Goal: Information Seeking & Learning: Learn about a topic

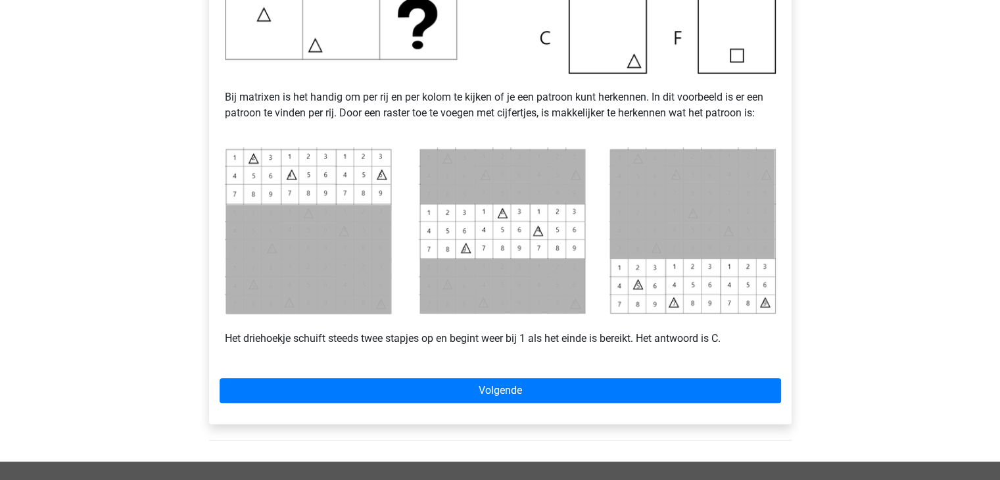
scroll to position [492, 0]
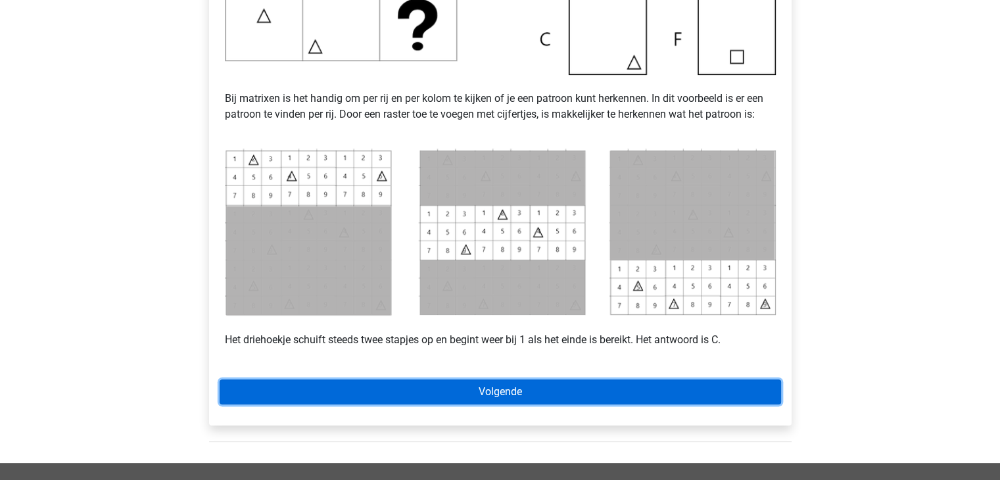
click at [470, 399] on link "Volgende" at bounding box center [501, 391] width 562 height 25
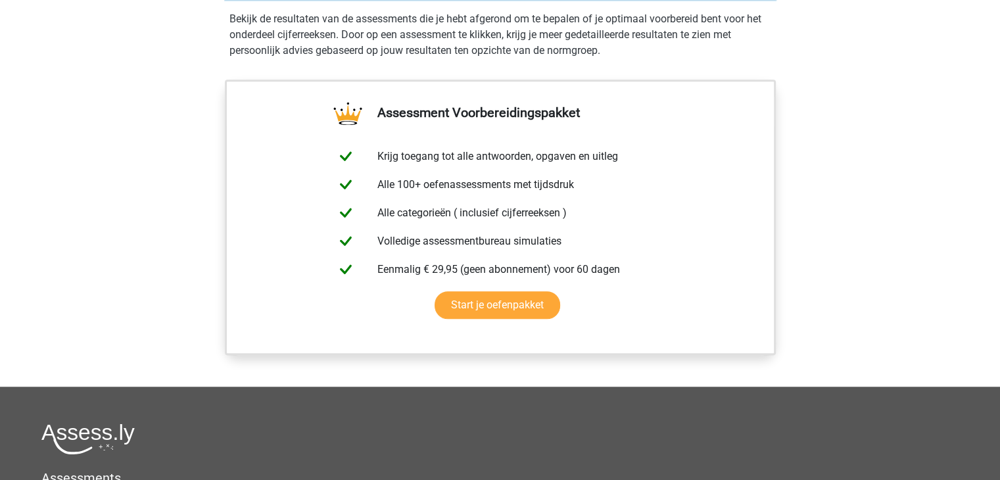
scroll to position [1234, 0]
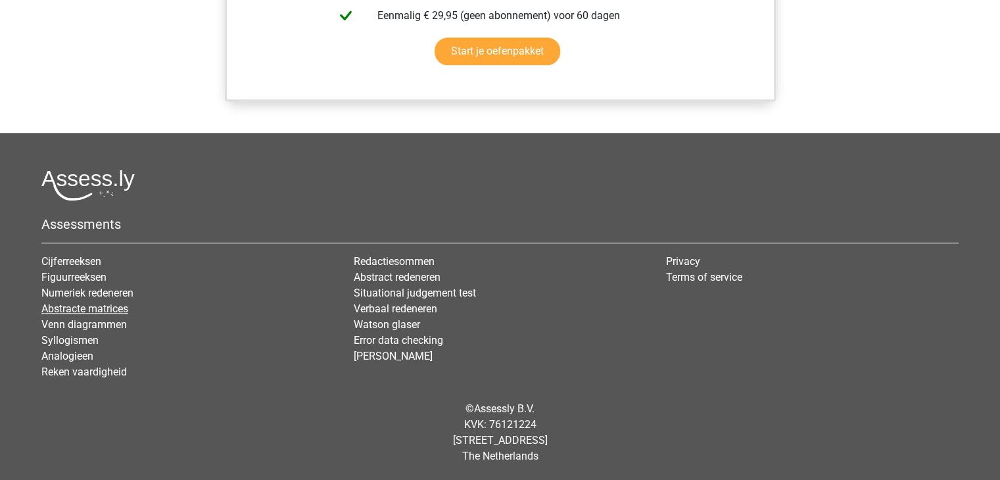
click at [103, 310] on link "Abstracte matrices" at bounding box center [84, 308] width 87 height 12
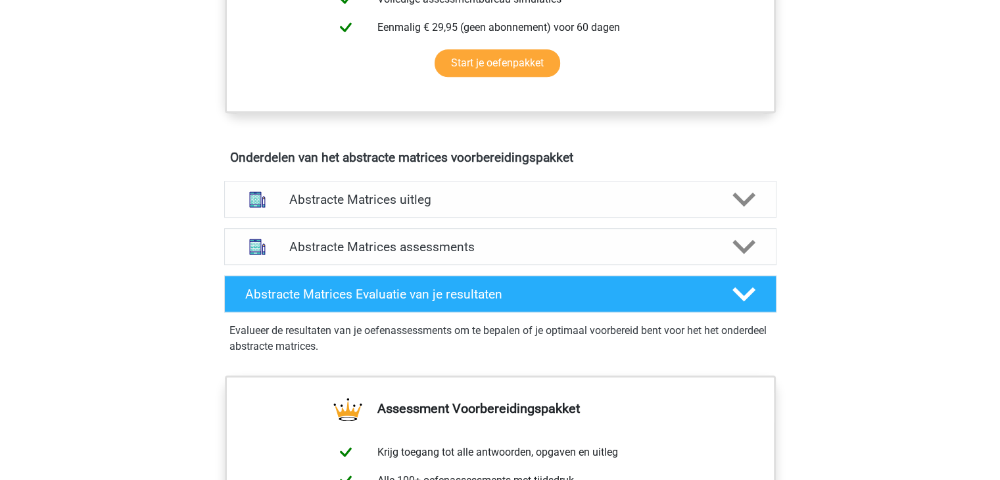
scroll to position [694, 0]
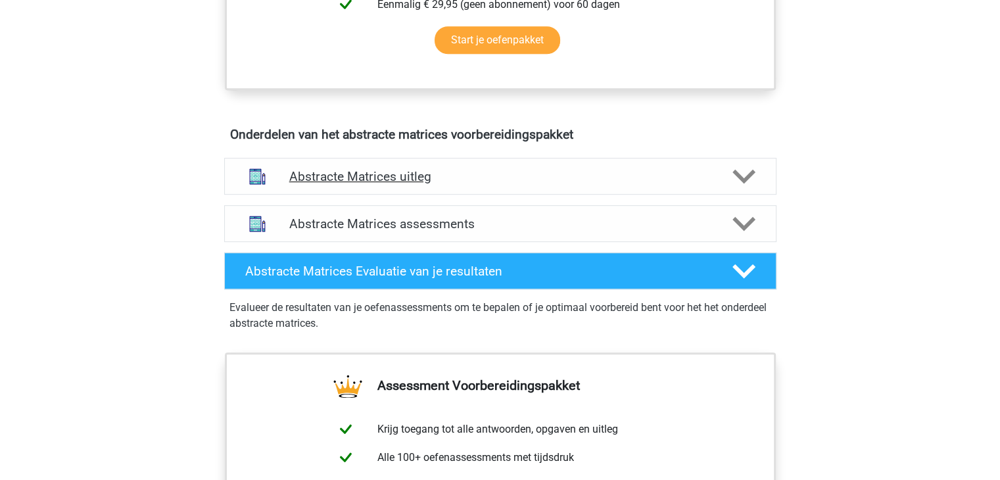
click at [742, 170] on icon at bounding box center [743, 176] width 23 height 23
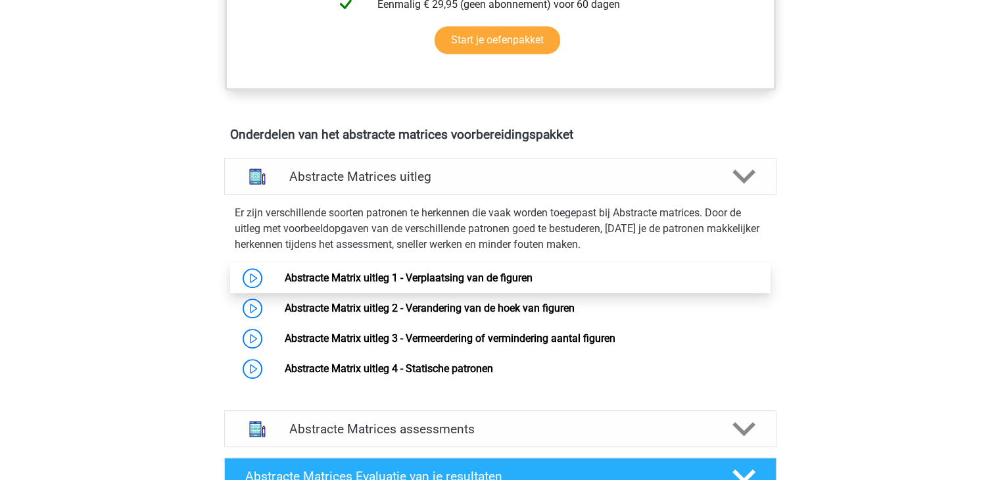
click at [442, 273] on link "Abstracte Matrix uitleg 1 - Verplaatsing van de figuren" at bounding box center [409, 278] width 248 height 12
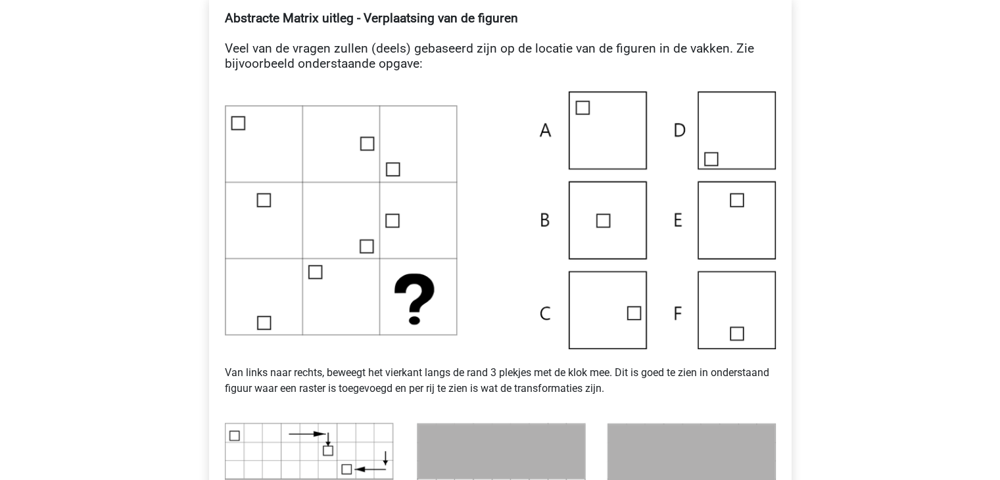
scroll to position [752, 0]
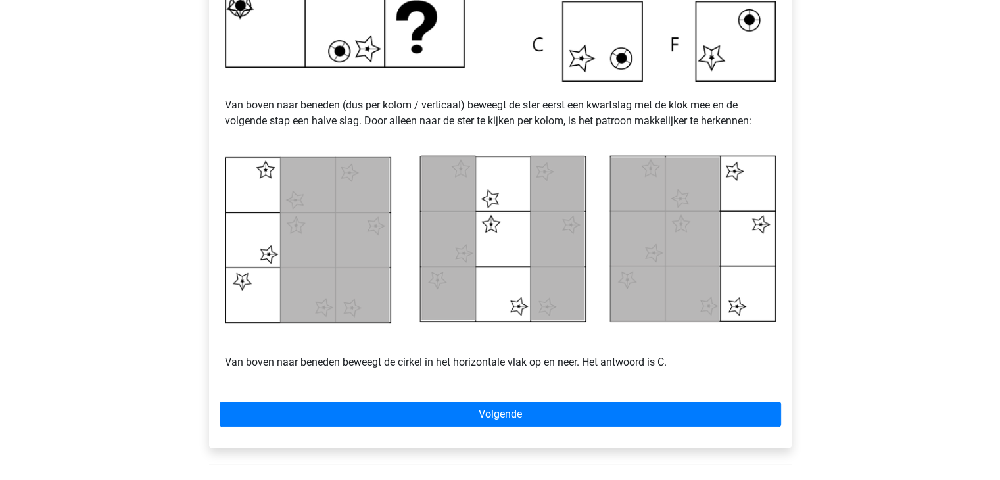
scroll to position [558, 0]
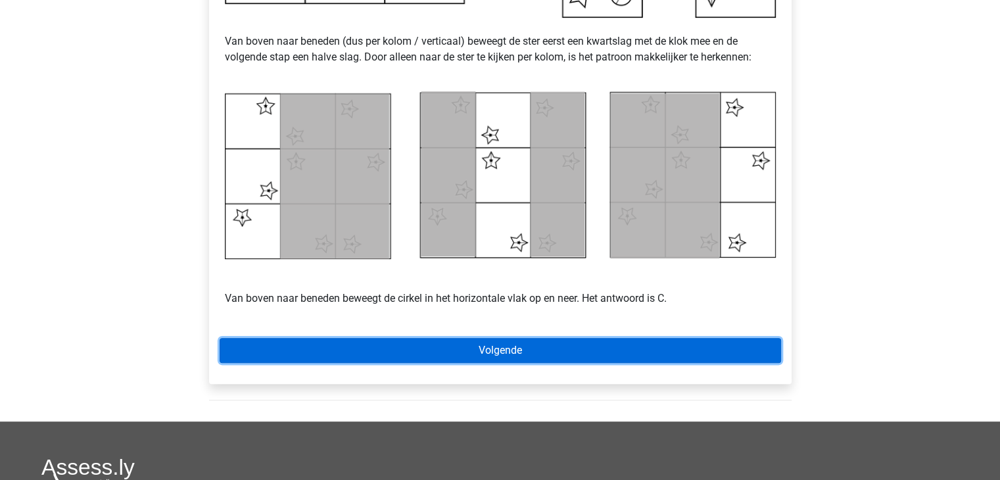
click at [610, 345] on link "Volgende" at bounding box center [501, 350] width 562 height 25
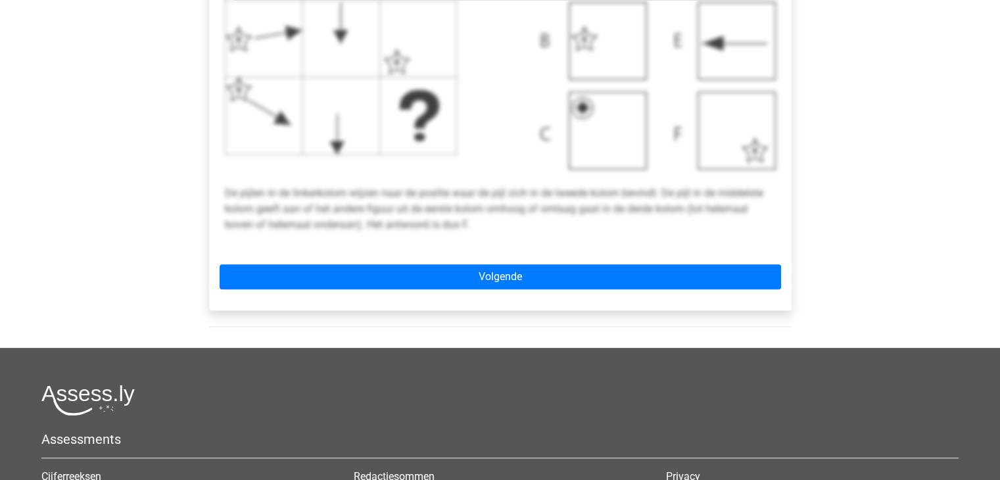
scroll to position [581, 0]
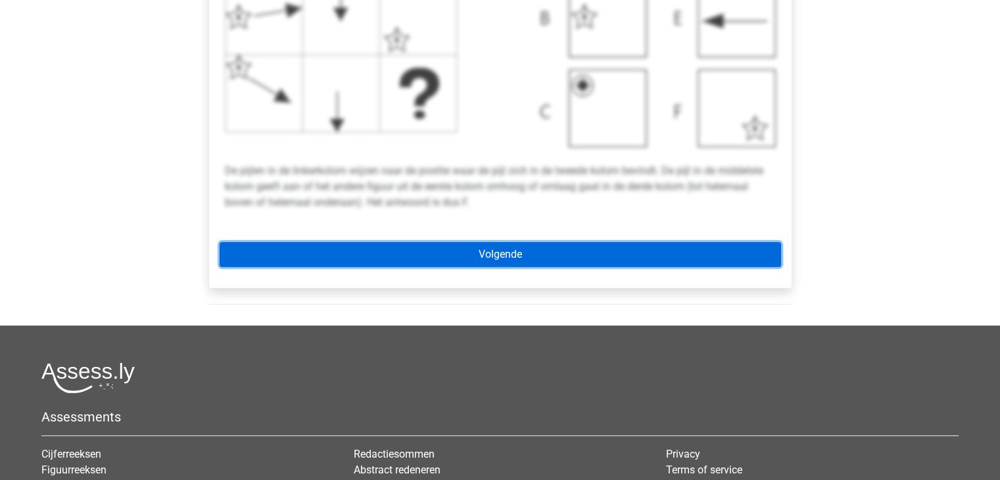
click at [479, 253] on link "Volgende" at bounding box center [501, 254] width 562 height 25
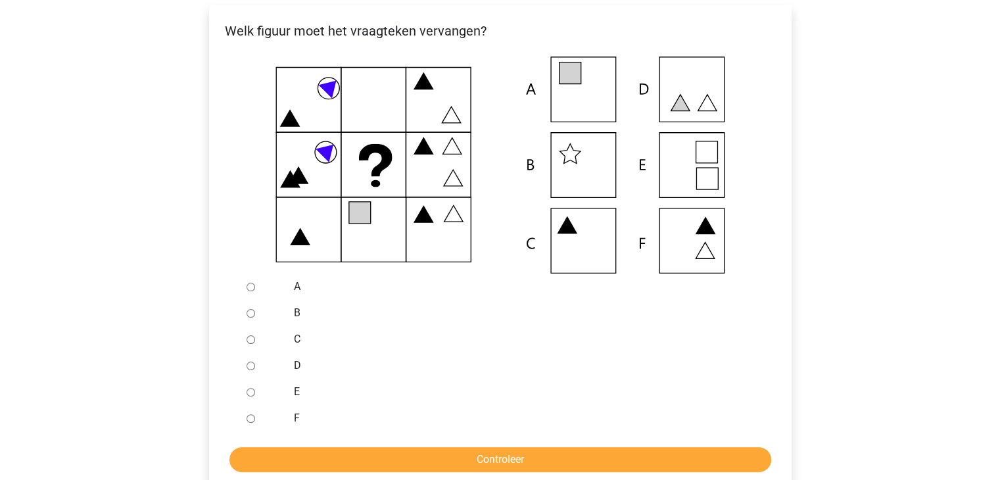
scroll to position [263, 0]
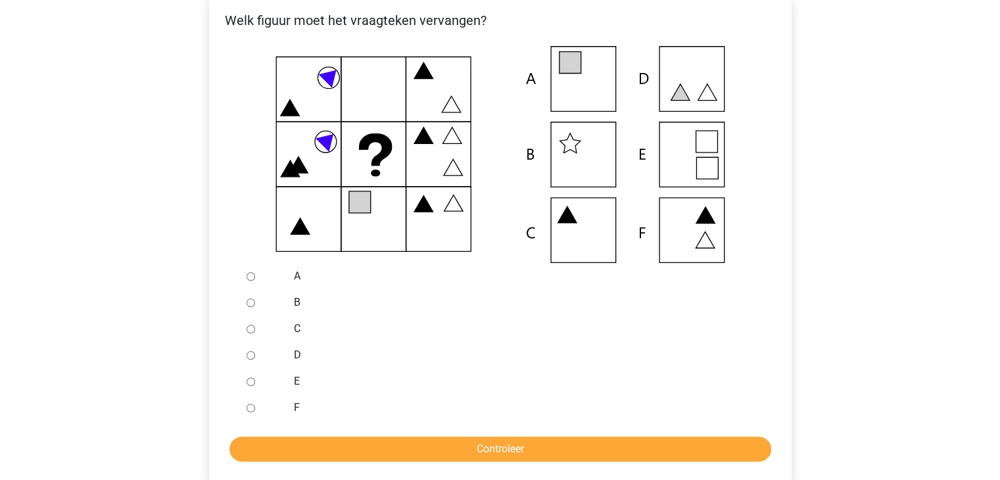
click at [248, 381] on input "E" at bounding box center [251, 381] width 9 height 9
radio input "true"
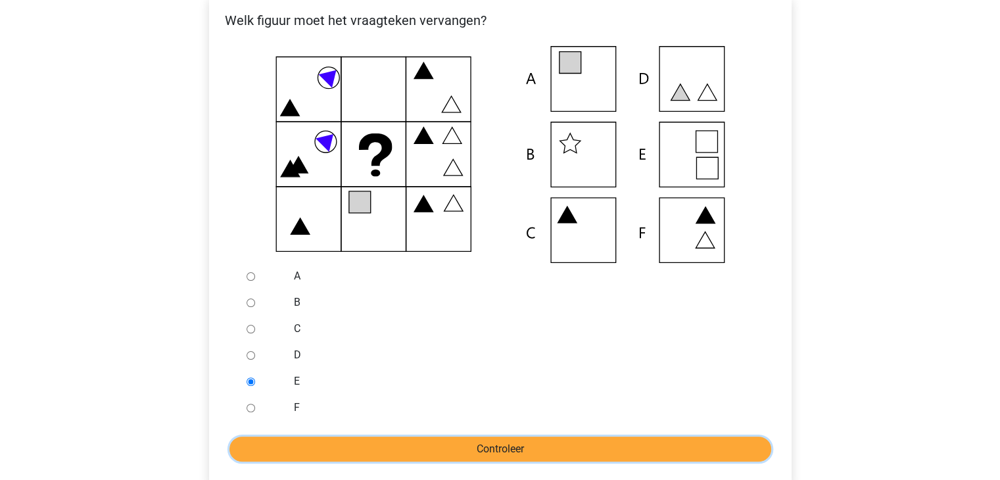
click at [441, 443] on input "Controleer" at bounding box center [500, 449] width 542 height 25
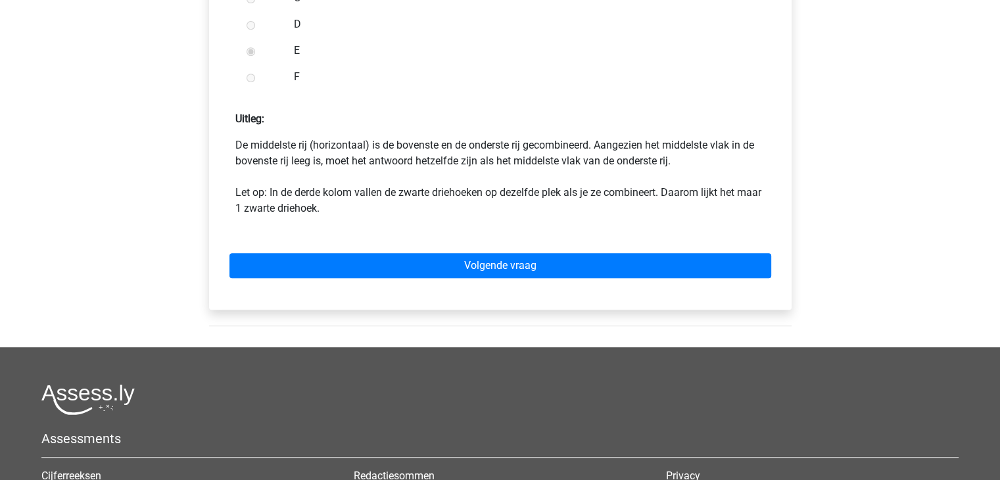
scroll to position [605, 0]
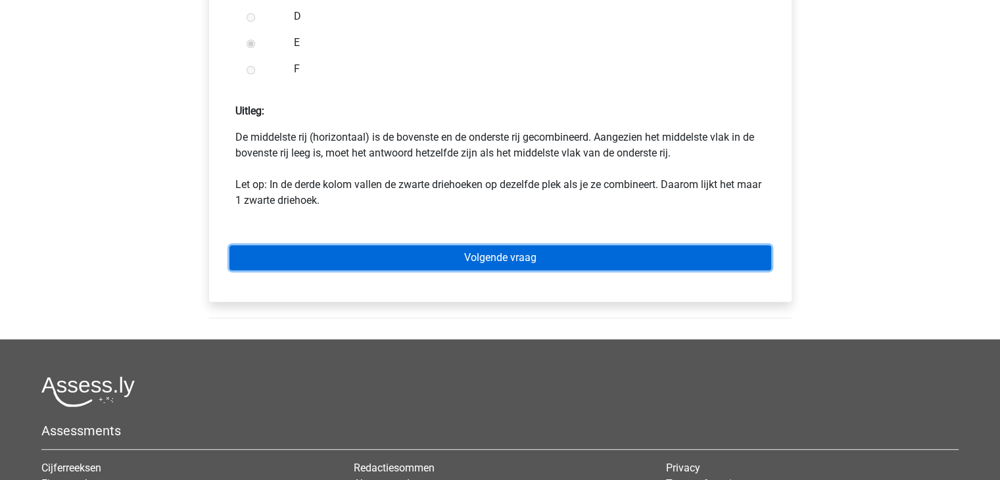
click at [714, 253] on link "Volgende vraag" at bounding box center [500, 257] width 542 height 25
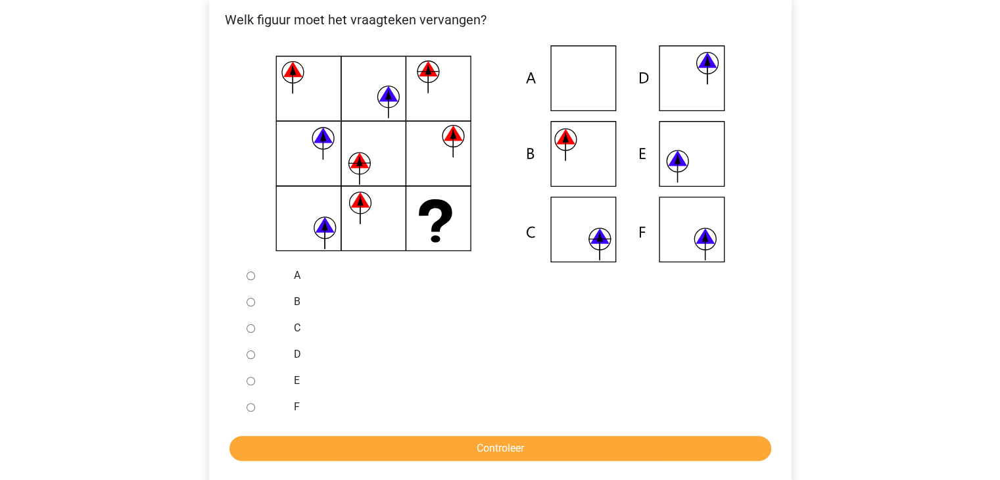
scroll to position [263, 0]
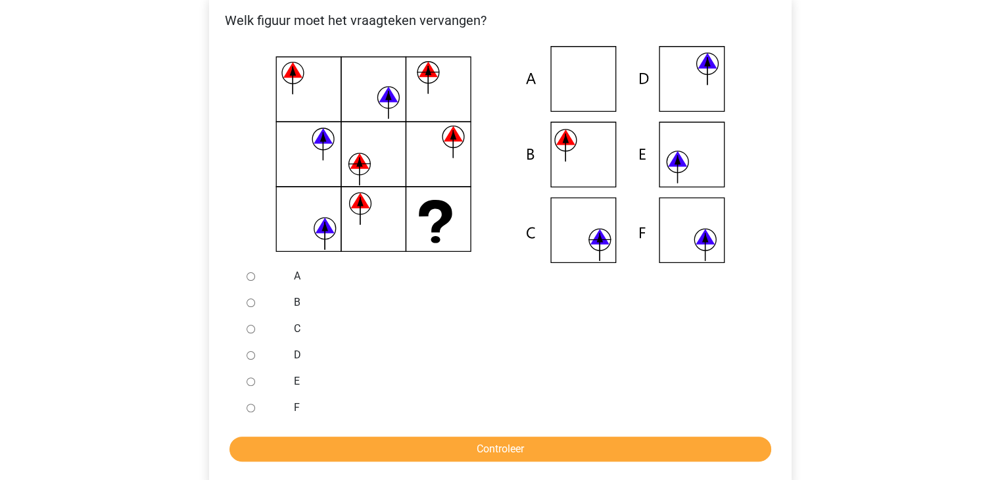
click at [248, 302] on input "B" at bounding box center [251, 303] width 9 height 9
radio input "true"
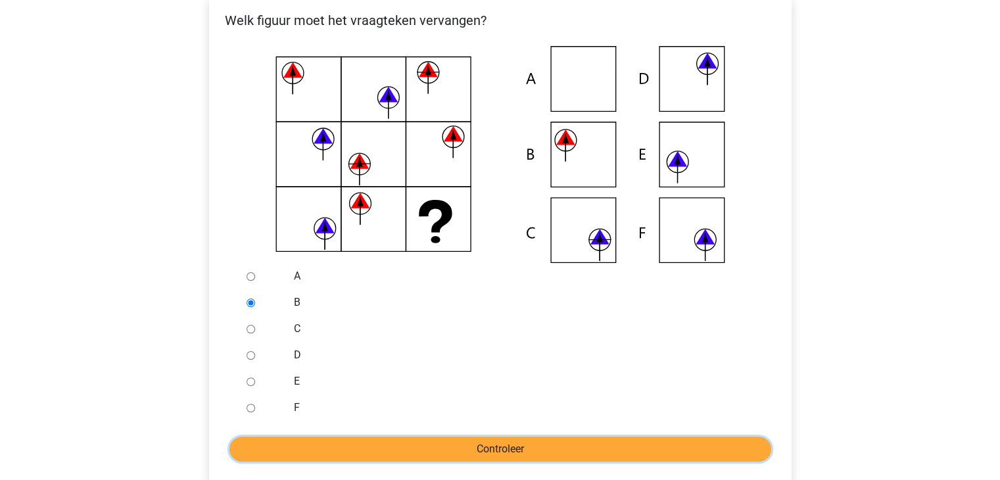
click at [562, 443] on input "Controleer" at bounding box center [500, 449] width 542 height 25
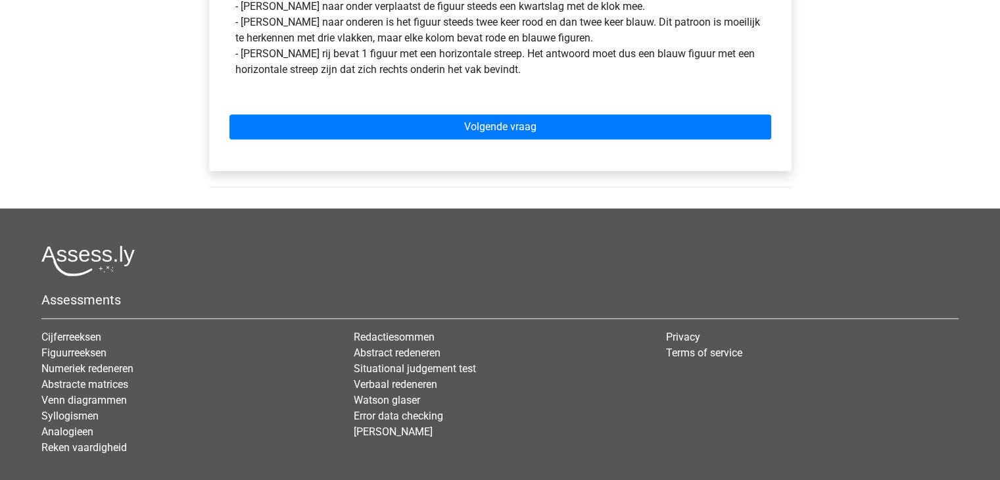
scroll to position [736, 0]
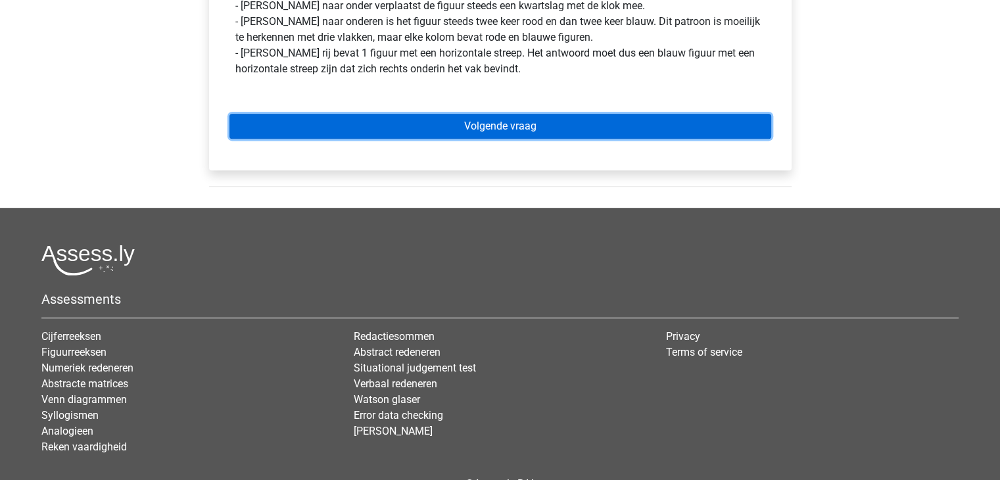
click at [600, 125] on link "Volgende vraag" at bounding box center [500, 126] width 542 height 25
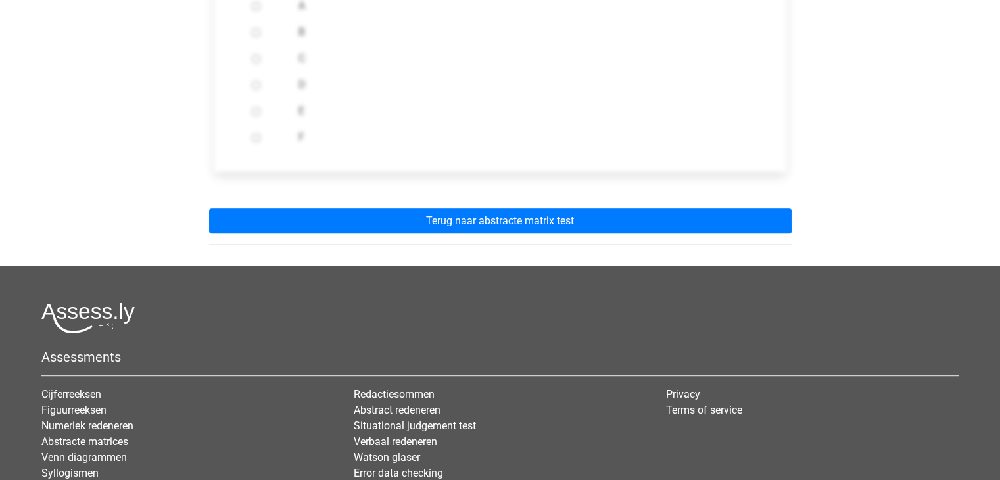
scroll to position [552, 0]
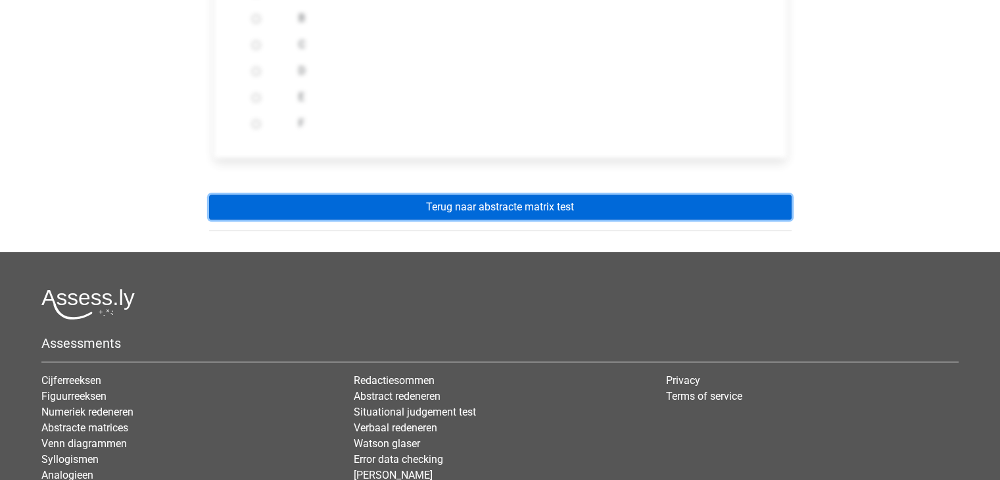
click at [554, 208] on link "Terug naar abstracte matrix test" at bounding box center [500, 207] width 583 height 25
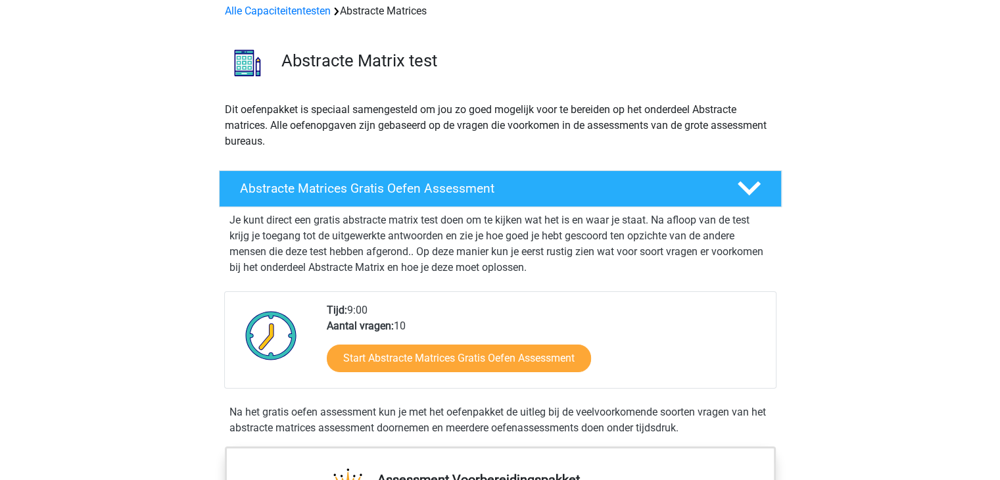
scroll to position [79, 0]
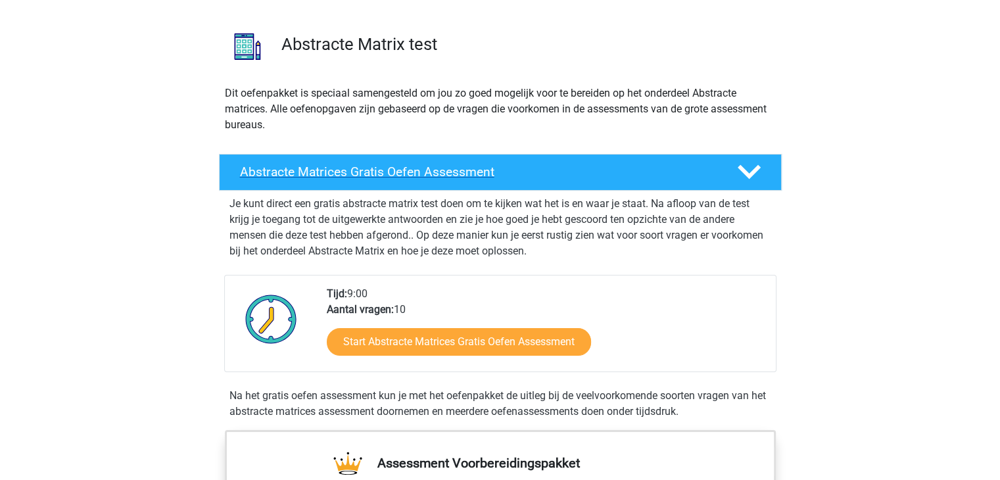
click at [742, 177] on icon at bounding box center [749, 171] width 23 height 23
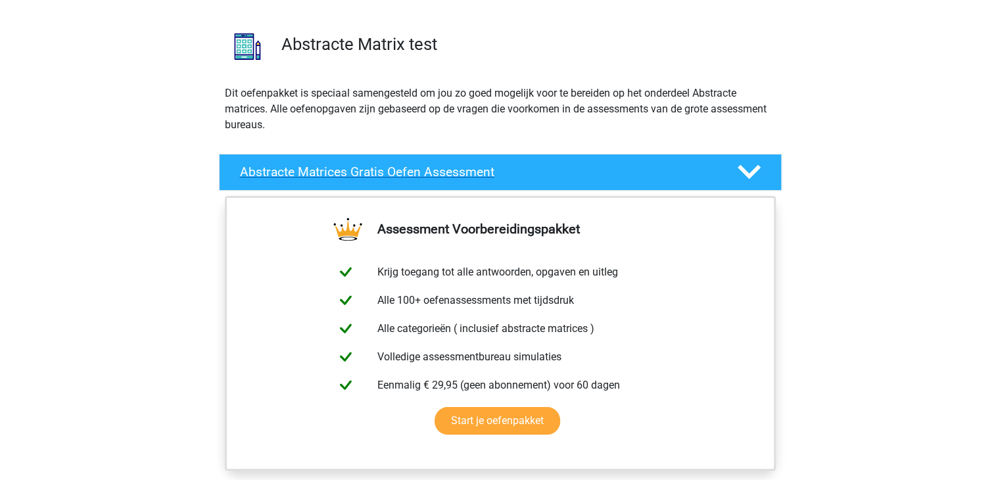
click at [742, 177] on icon at bounding box center [749, 171] width 23 height 23
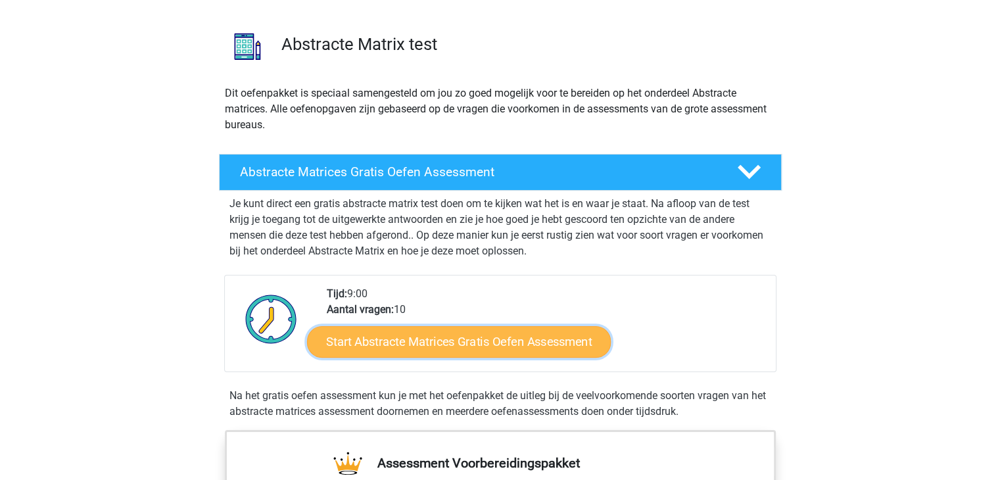
click at [453, 335] on link "Start Abstracte Matrices Gratis Oefen Assessment" at bounding box center [459, 341] width 304 height 32
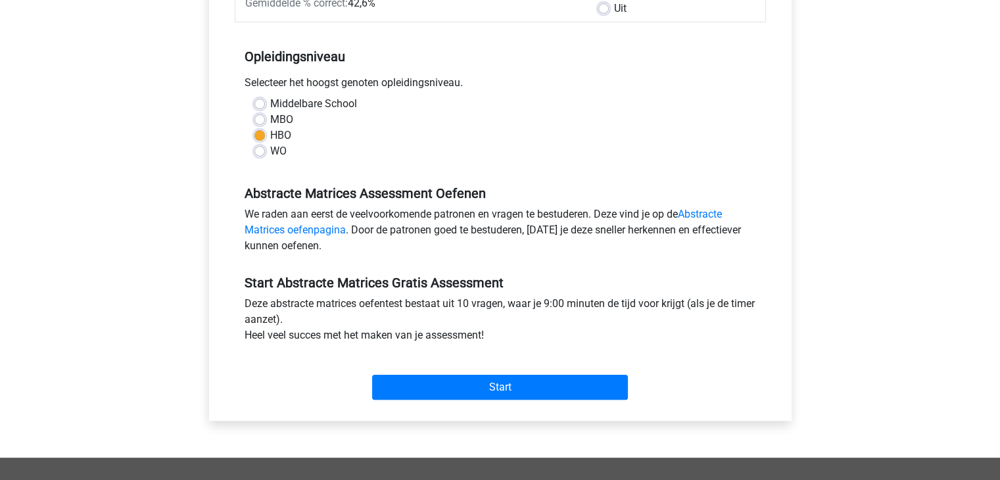
scroll to position [302, 0]
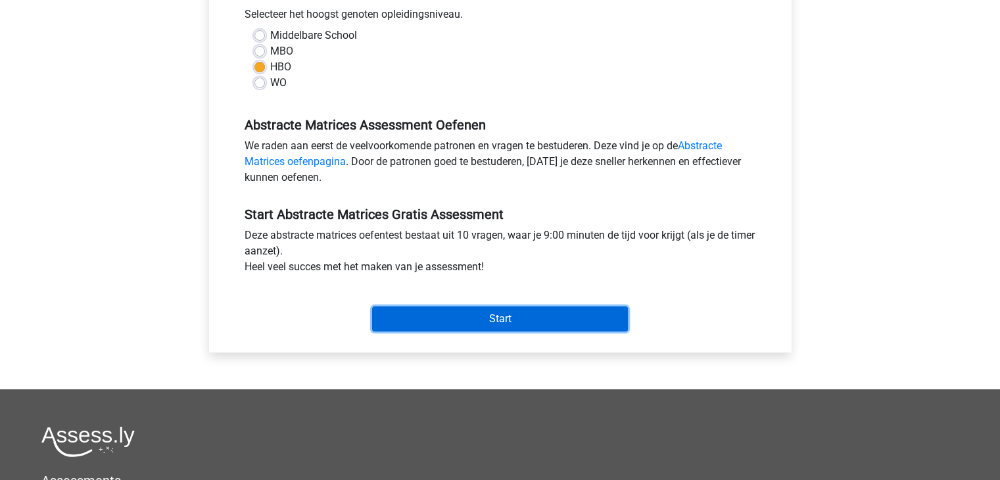
click at [514, 314] on input "Start" at bounding box center [500, 318] width 256 height 25
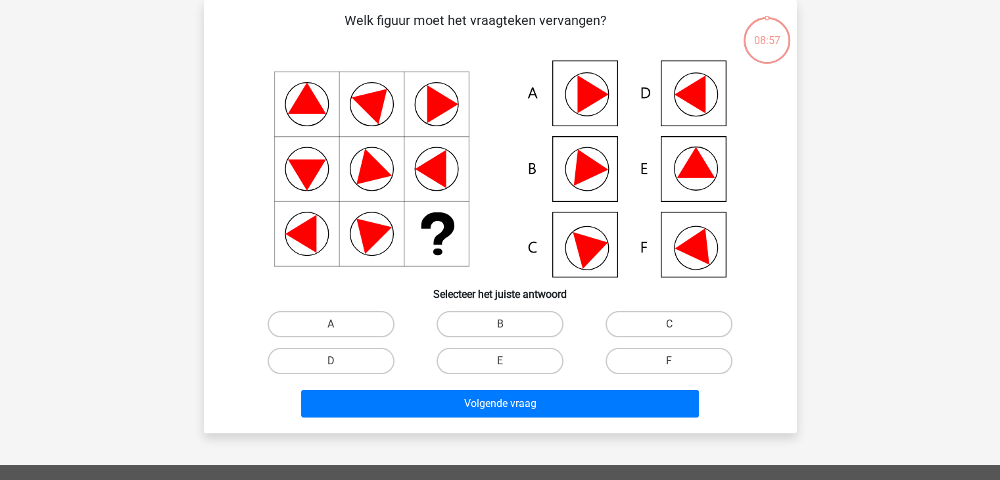
scroll to position [63, 0]
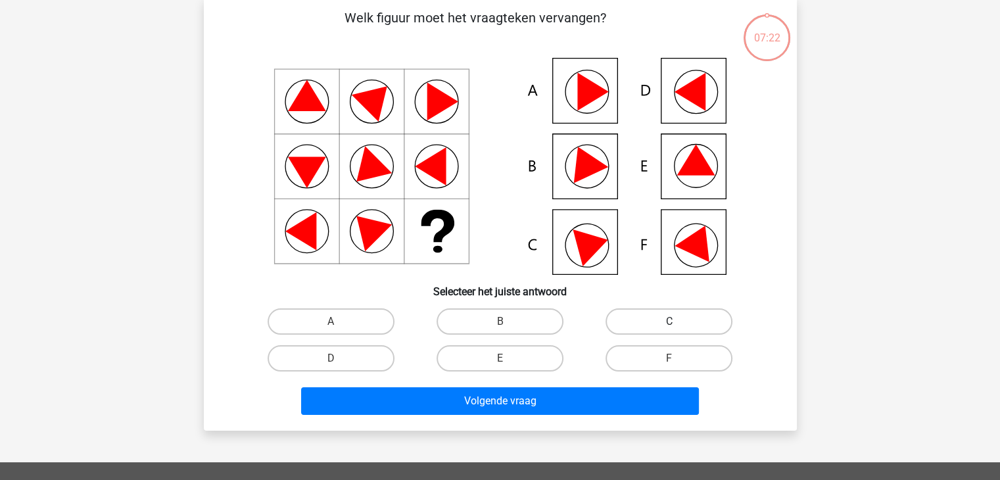
click at [650, 327] on label "C" at bounding box center [669, 321] width 127 height 26
click at [669, 327] on input "C" at bounding box center [673, 326] width 9 height 9
radio input "true"
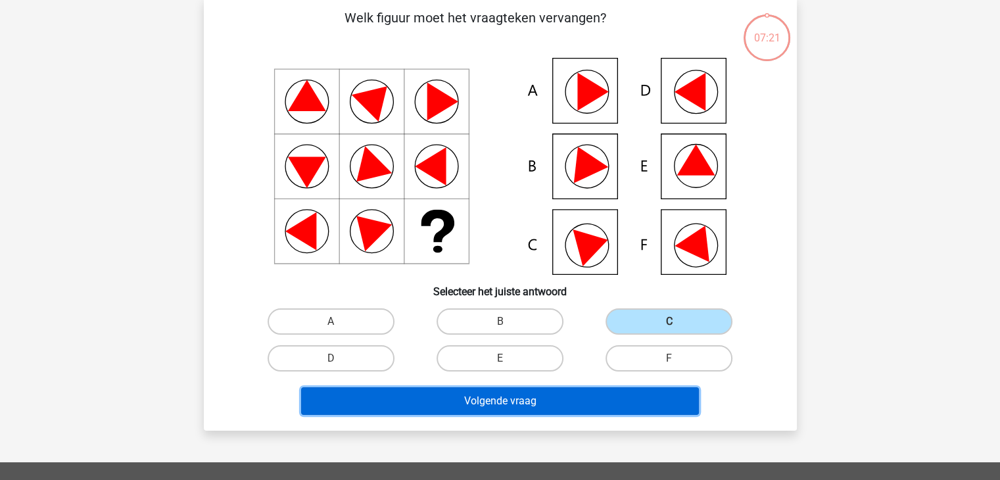
click at [564, 398] on button "Volgende vraag" at bounding box center [500, 401] width 398 height 28
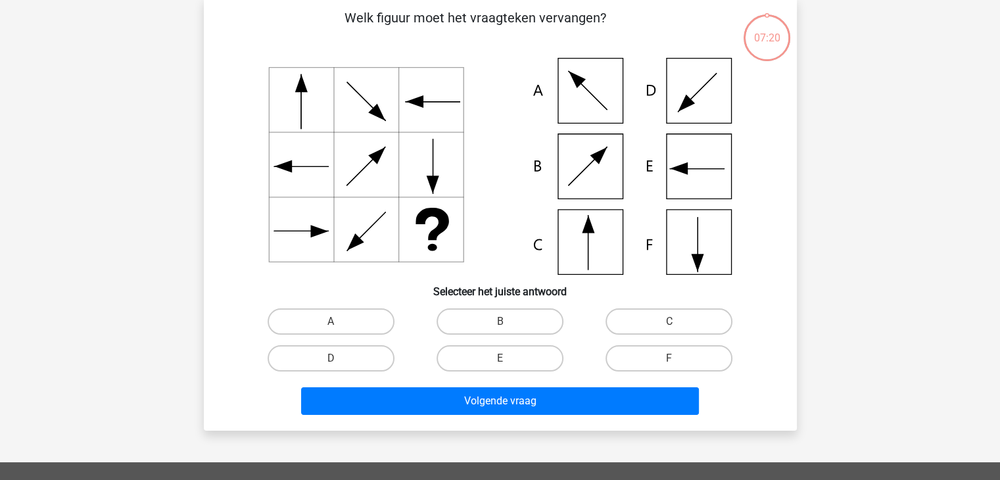
scroll to position [60, 0]
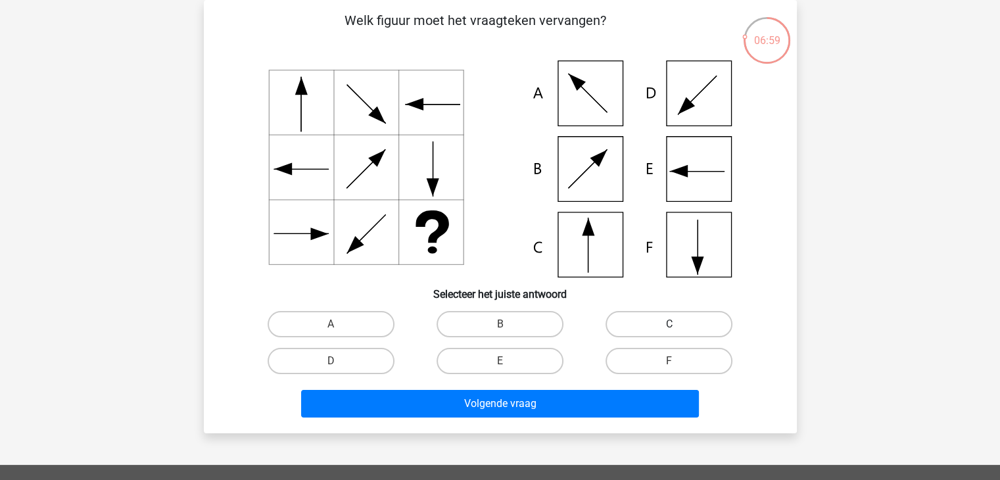
click at [669, 312] on label "C" at bounding box center [669, 324] width 127 height 26
click at [669, 324] on input "C" at bounding box center [673, 328] width 9 height 9
radio input "true"
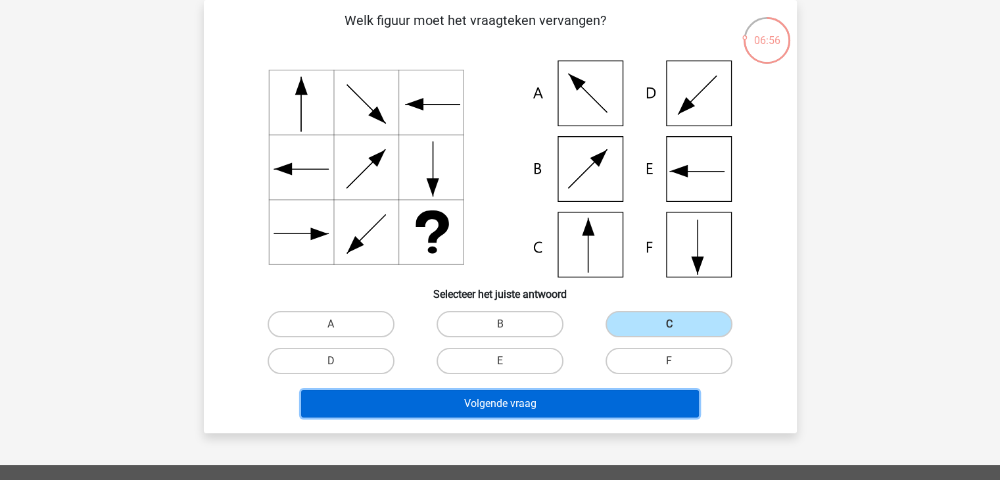
click at [505, 412] on button "Volgende vraag" at bounding box center [500, 404] width 398 height 28
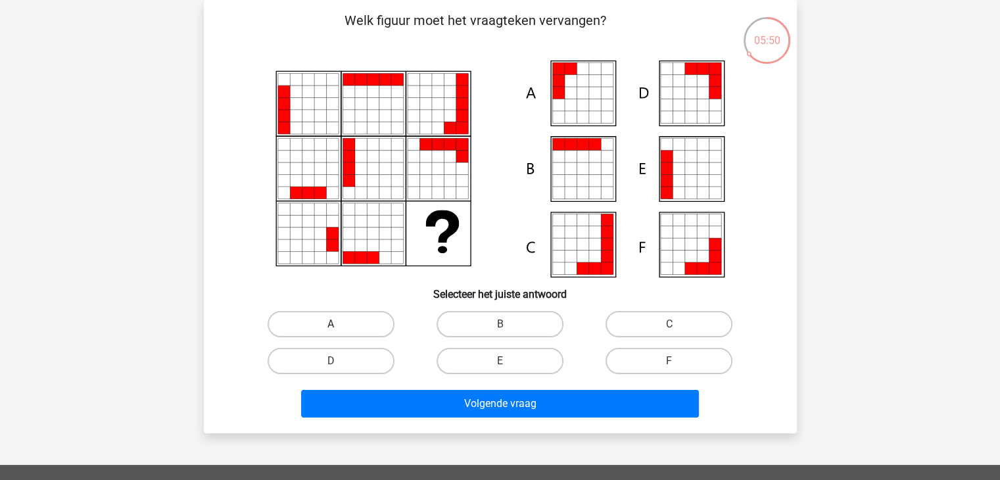
click at [345, 329] on label "A" at bounding box center [331, 324] width 127 height 26
click at [339, 329] on input "A" at bounding box center [335, 328] width 9 height 9
radio input "true"
click at [484, 419] on div "Volgende vraag" at bounding box center [501, 406] width 508 height 33
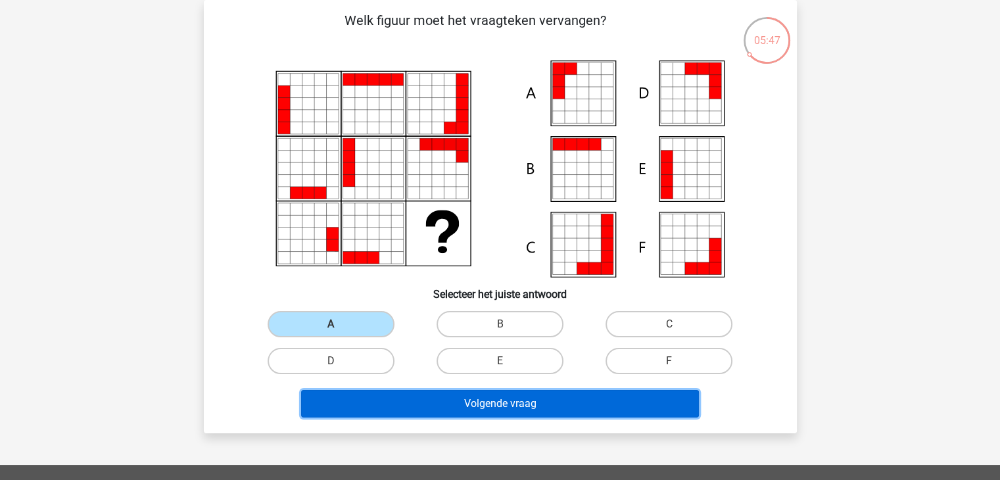
click at [496, 406] on button "Volgende vraag" at bounding box center [500, 404] width 398 height 28
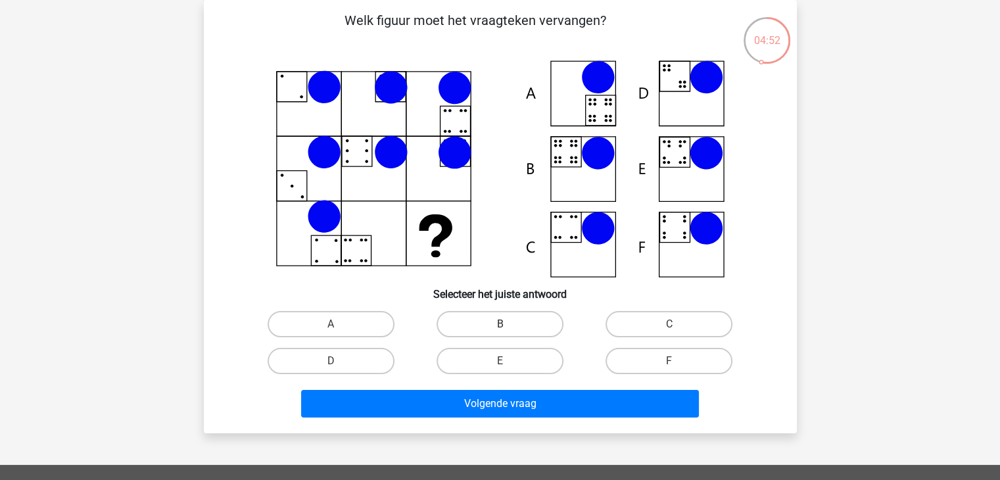
click at [514, 316] on label "B" at bounding box center [500, 324] width 127 height 26
click at [508, 324] on input "B" at bounding box center [504, 328] width 9 height 9
radio input "true"
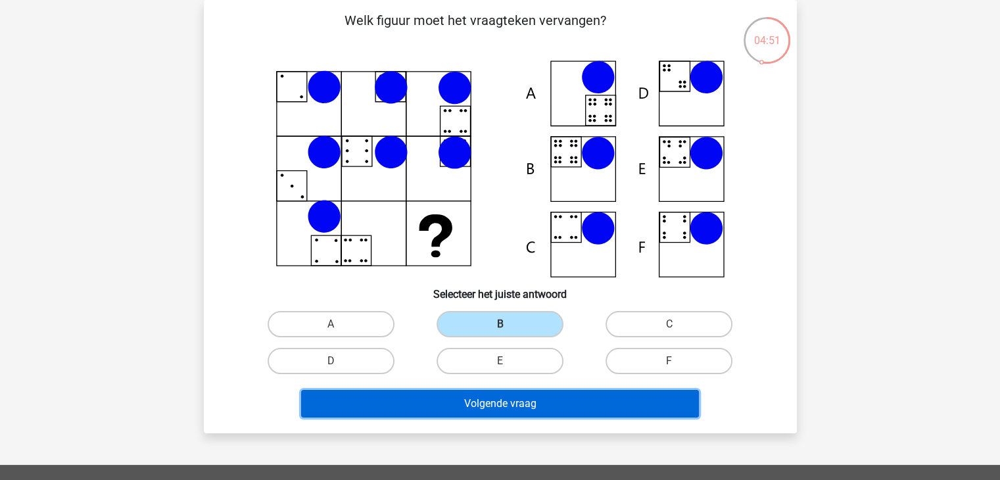
click at [481, 408] on button "Volgende vraag" at bounding box center [500, 404] width 398 height 28
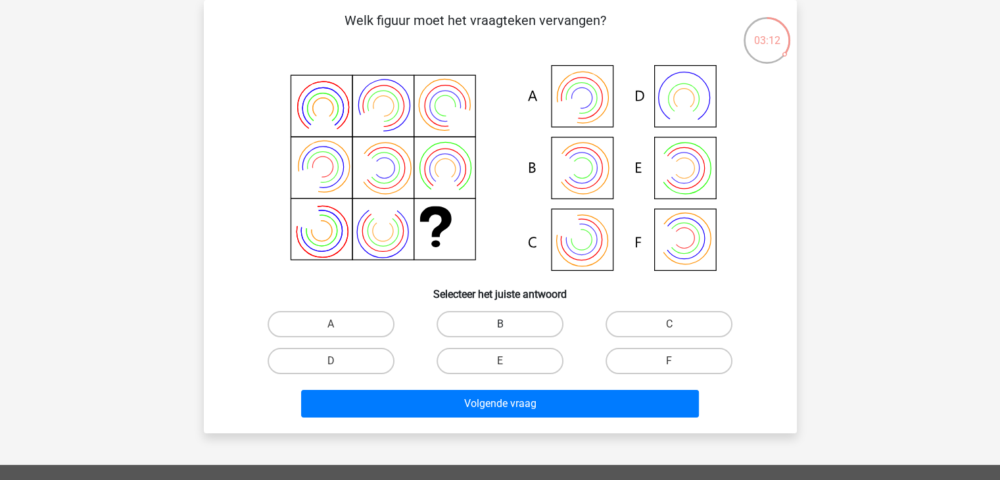
click at [501, 316] on label "B" at bounding box center [500, 324] width 127 height 26
click at [501, 324] on input "B" at bounding box center [504, 328] width 9 height 9
radio input "true"
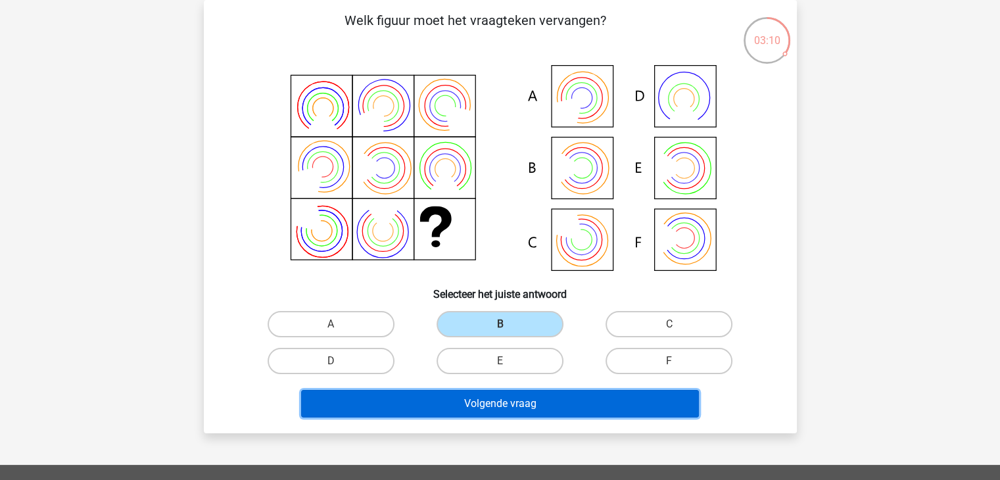
click at [449, 410] on button "Volgende vraag" at bounding box center [500, 404] width 398 height 28
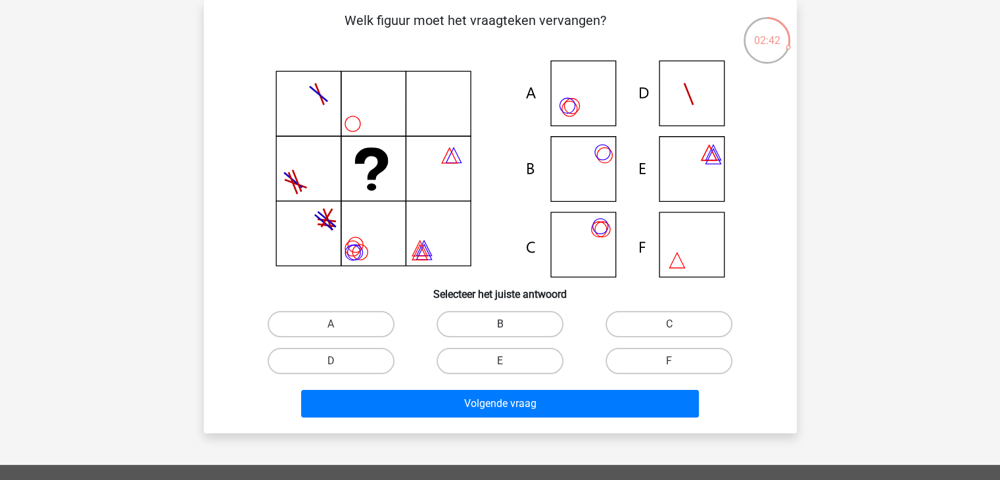
click at [530, 332] on label "B" at bounding box center [500, 324] width 127 height 26
click at [508, 332] on input "B" at bounding box center [504, 328] width 9 height 9
radio input "true"
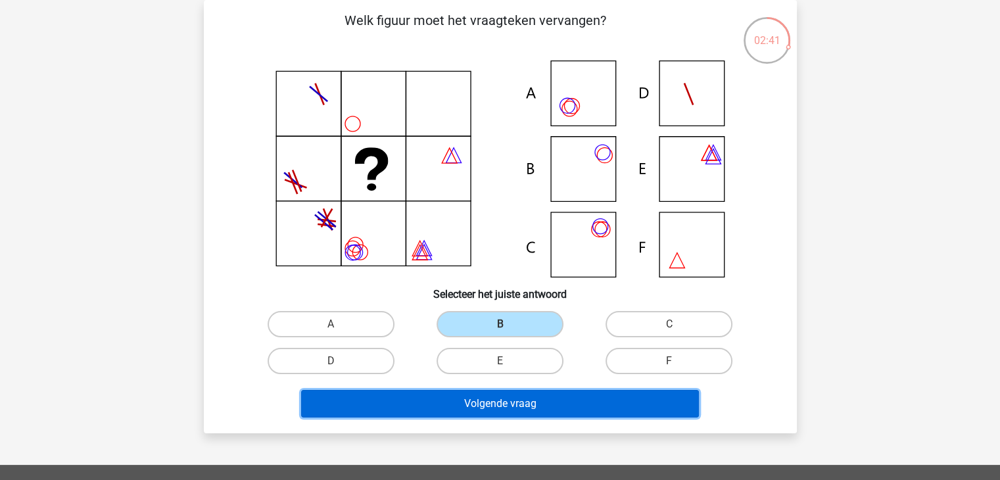
click at [536, 398] on button "Volgende vraag" at bounding box center [500, 404] width 398 height 28
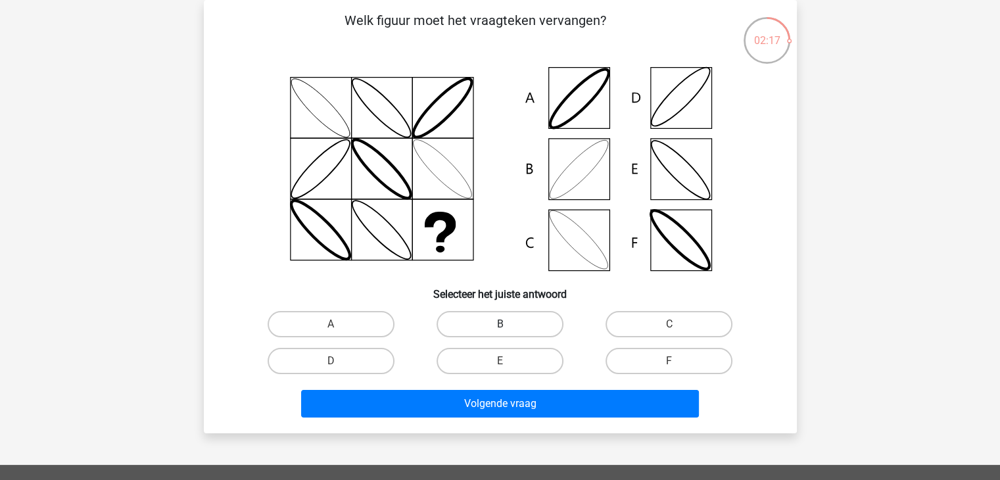
click at [515, 311] on label "B" at bounding box center [500, 324] width 127 height 26
click at [508, 324] on input "B" at bounding box center [504, 328] width 9 height 9
radio input "true"
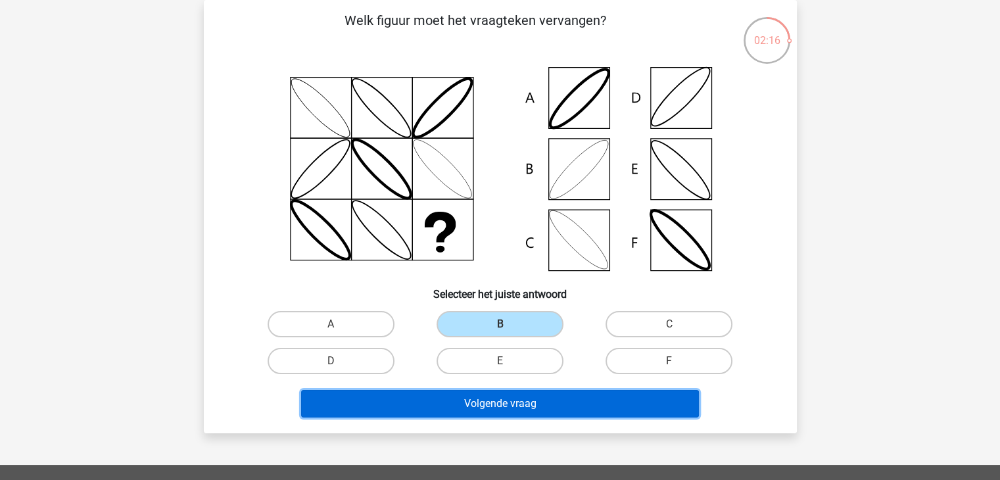
click at [453, 414] on button "Volgende vraag" at bounding box center [500, 404] width 398 height 28
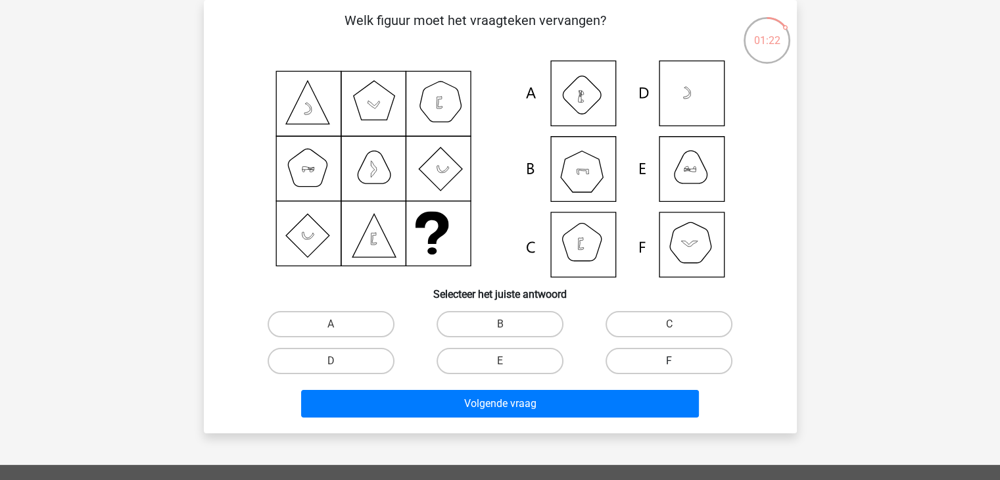
click at [664, 364] on label "F" at bounding box center [669, 361] width 127 height 26
click at [669, 364] on input "F" at bounding box center [673, 365] width 9 height 9
radio input "true"
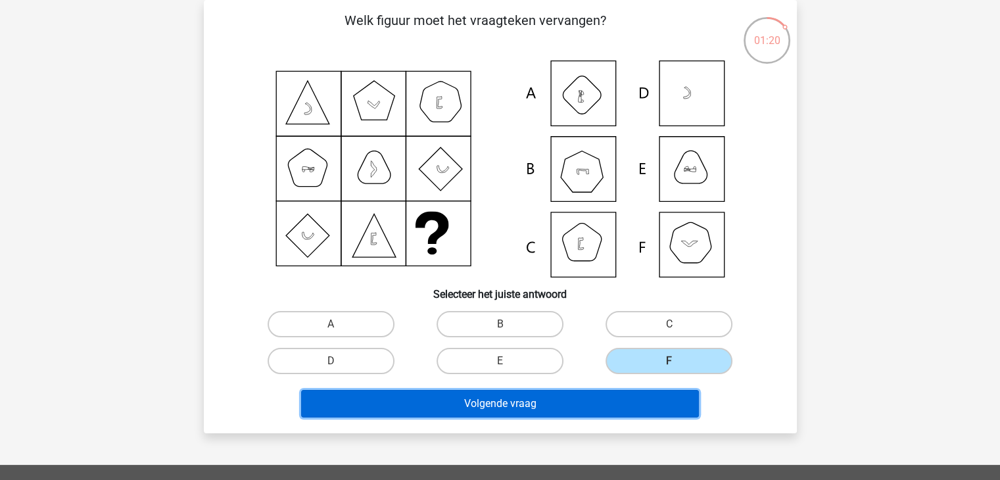
click at [567, 403] on button "Volgende vraag" at bounding box center [500, 404] width 398 height 28
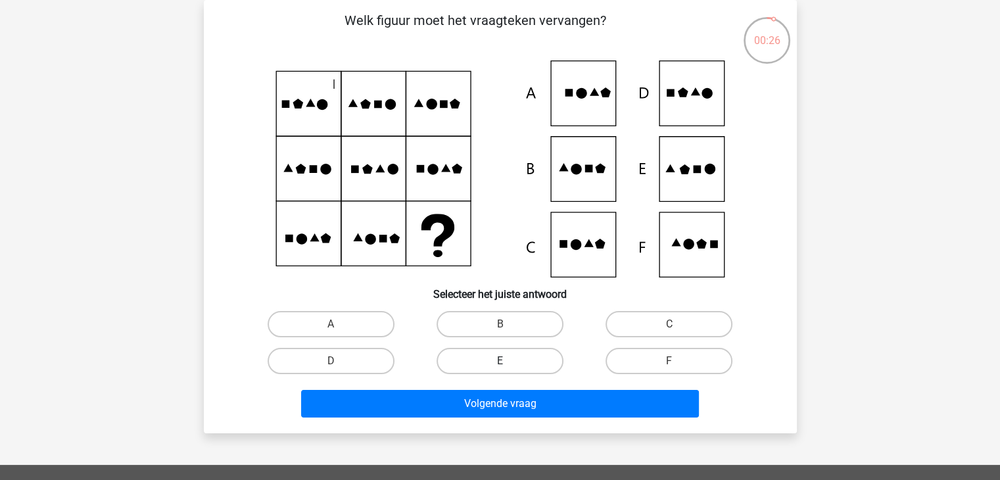
click at [537, 363] on label "E" at bounding box center [500, 361] width 127 height 26
click at [508, 363] on input "E" at bounding box center [504, 365] width 9 height 9
radio input "true"
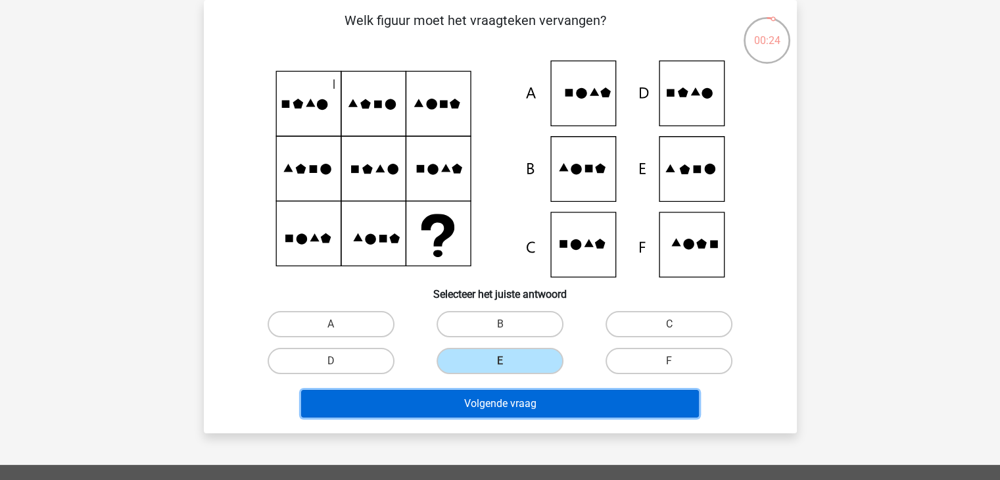
click at [537, 404] on button "Volgende vraag" at bounding box center [500, 404] width 398 height 28
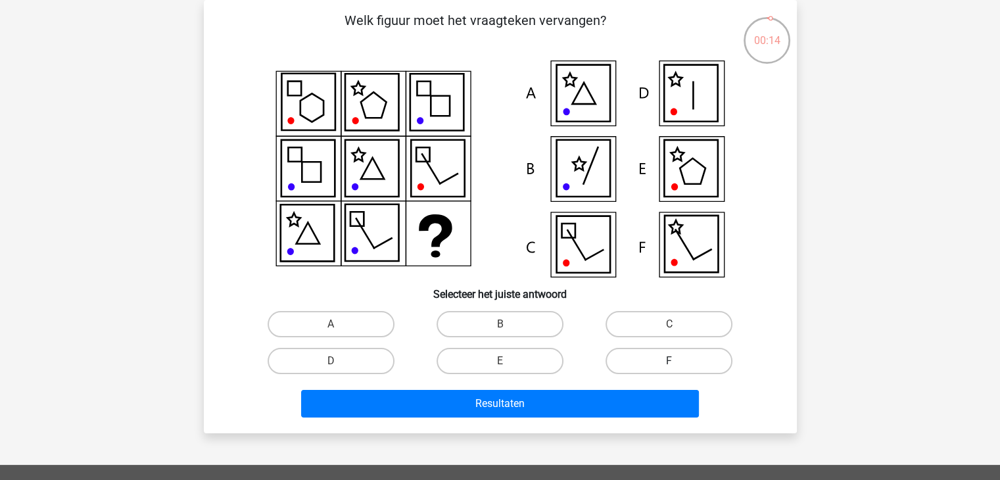
click at [640, 356] on label "F" at bounding box center [669, 361] width 127 height 26
click at [669, 361] on input "F" at bounding box center [673, 365] width 9 height 9
radio input "true"
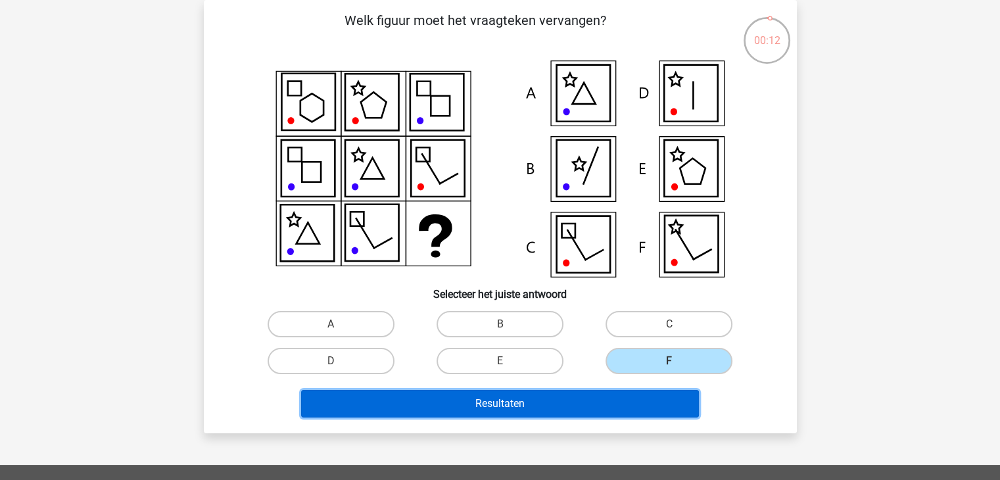
click at [613, 400] on button "Resultaten" at bounding box center [500, 404] width 398 height 28
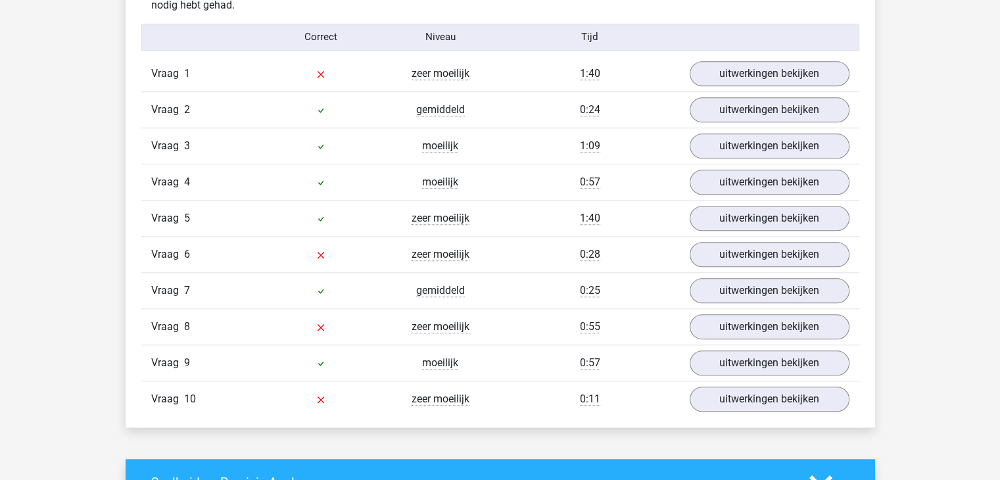
scroll to position [1078, 0]
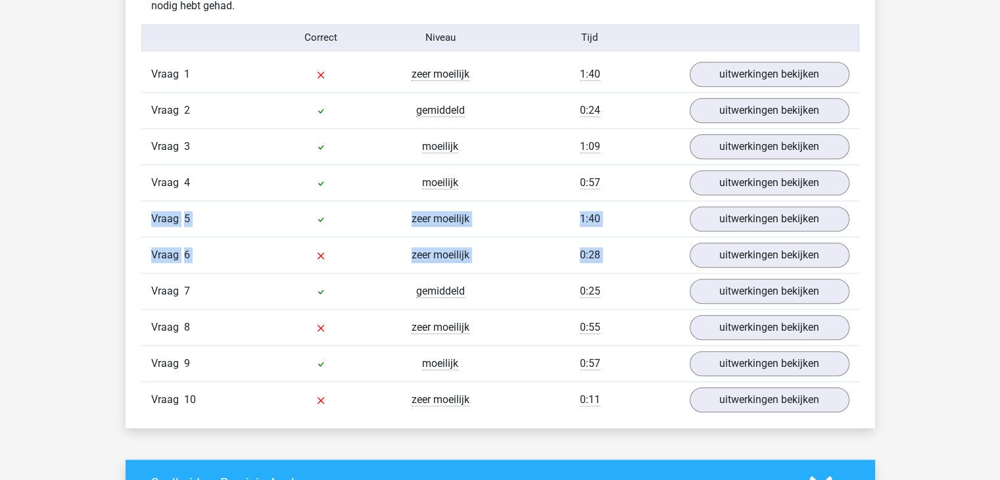
drag, startPoint x: 953, startPoint y: 269, endPoint x: 856, endPoint y: 163, distance: 143.3
click at [856, 163] on div "Kies premium Celine celinescheers@hotmail.com" at bounding box center [500, 378] width 1000 height 2912
click at [806, 81] on link "uitwerkingen bekijken" at bounding box center [768, 74] width 183 height 29
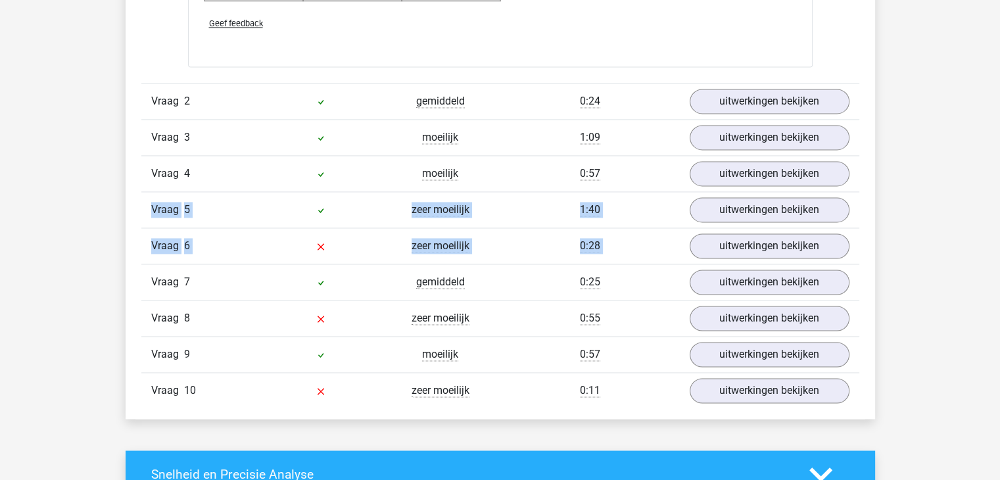
scroll to position [1973, 0]
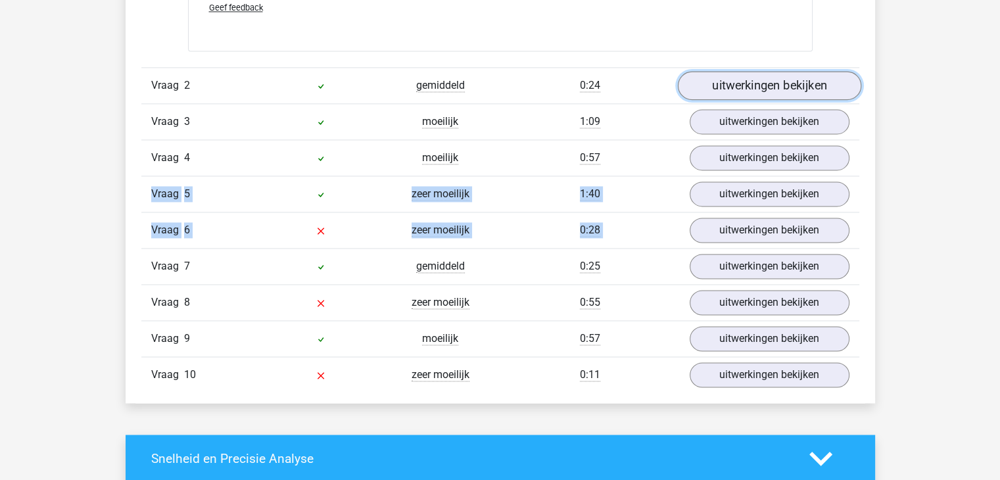
click at [767, 82] on link "uitwerkingen bekijken" at bounding box center [768, 85] width 183 height 29
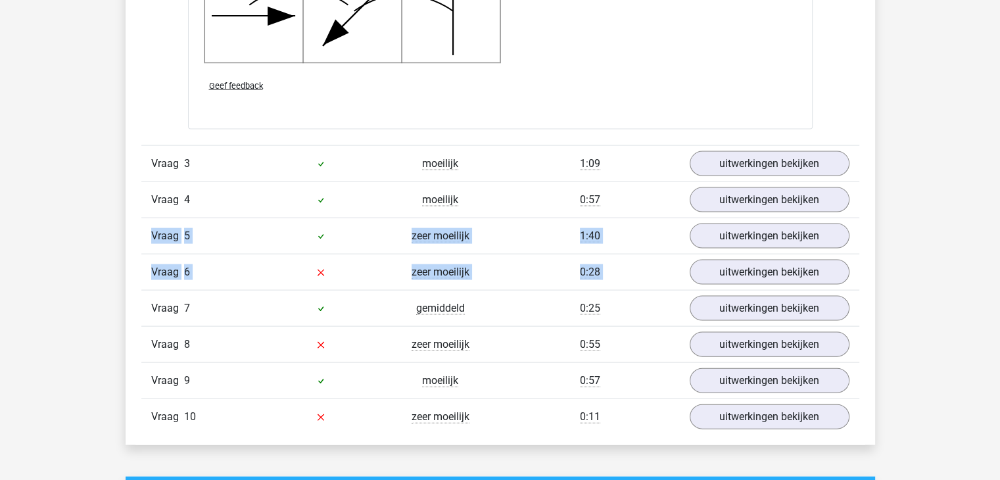
scroll to position [2788, 0]
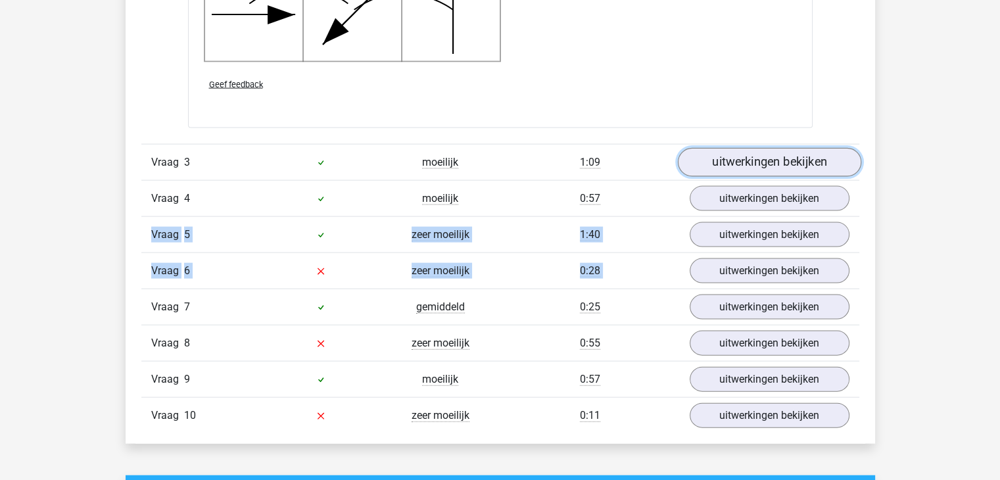
click at [832, 166] on link "uitwerkingen bekijken" at bounding box center [768, 163] width 183 height 29
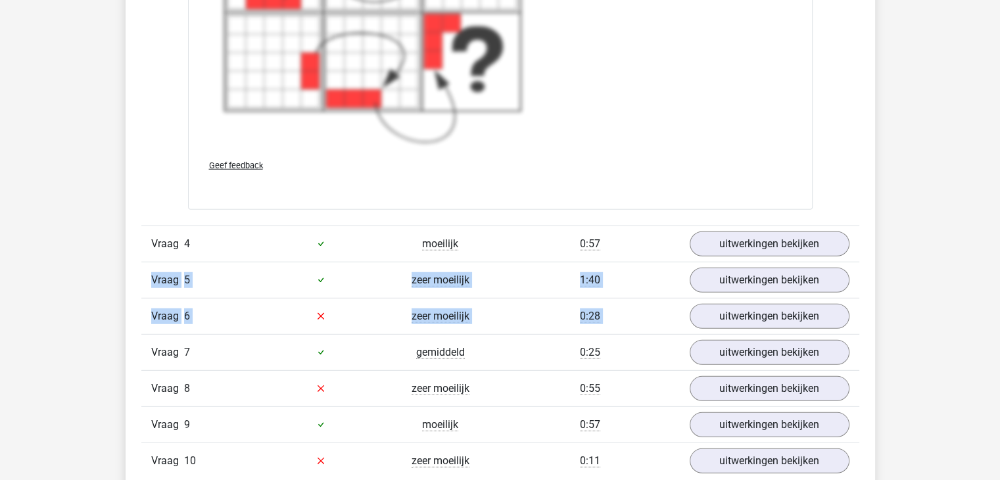
scroll to position [3708, 0]
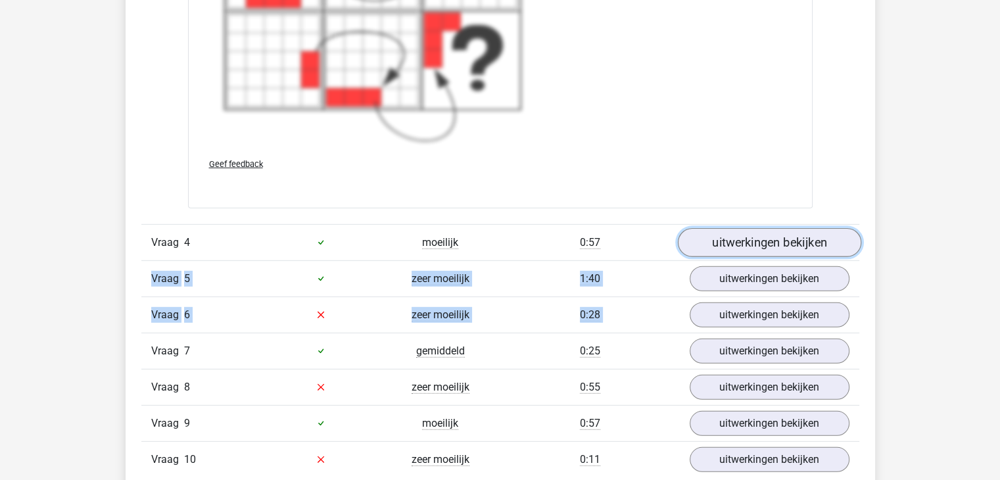
click at [831, 233] on link "uitwerkingen bekijken" at bounding box center [768, 242] width 183 height 29
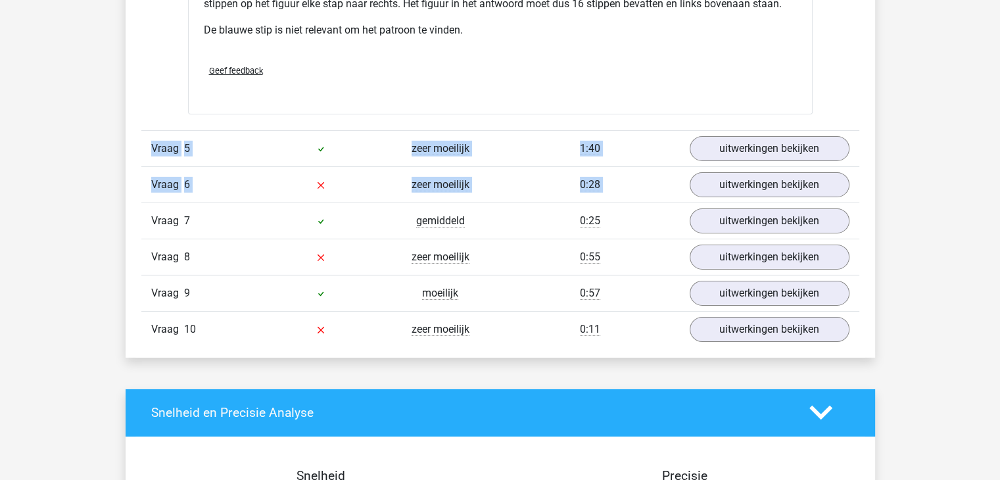
scroll to position [4445, 0]
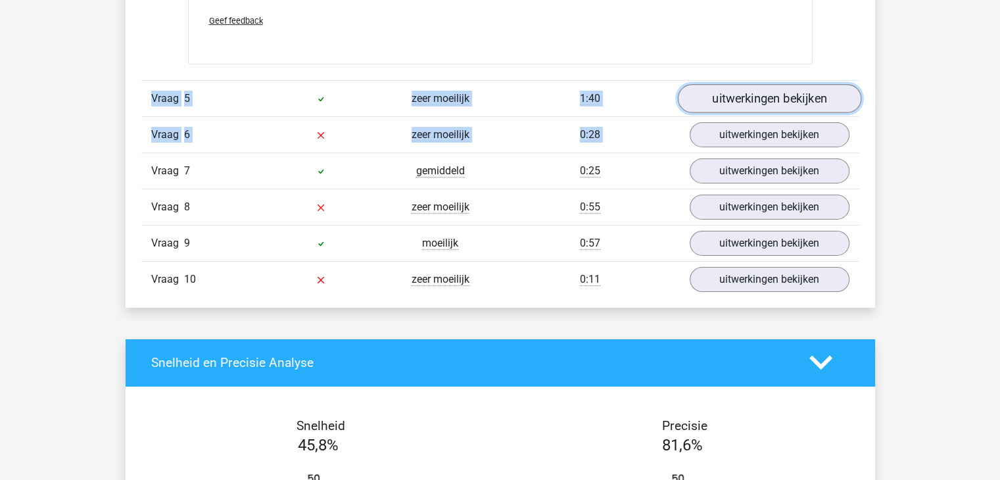
click at [800, 88] on link "uitwerkingen bekijken" at bounding box center [768, 98] width 183 height 29
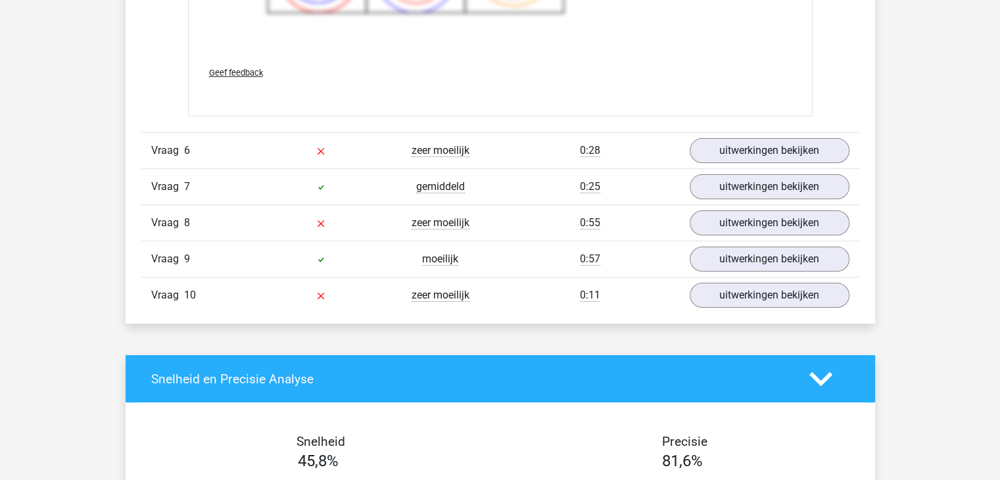
scroll to position [5313, 0]
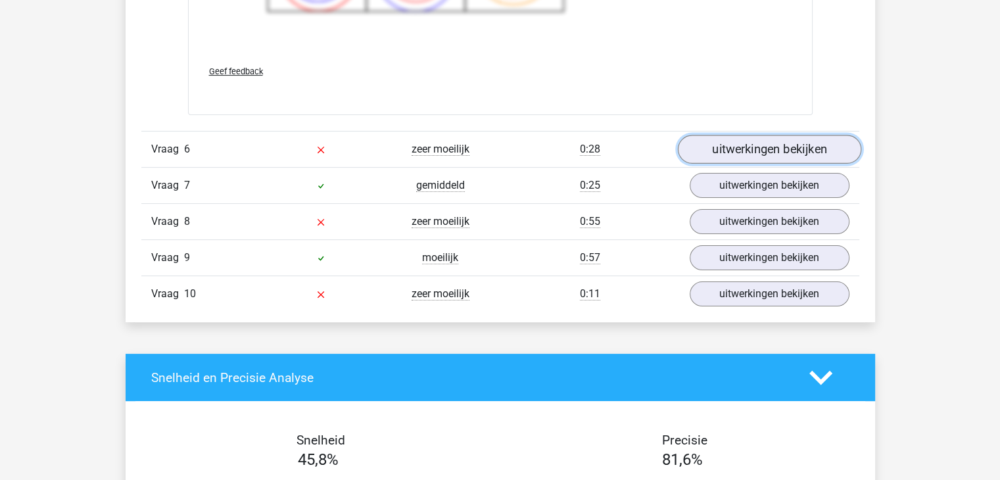
click at [823, 143] on link "uitwerkingen bekijken" at bounding box center [768, 149] width 183 height 29
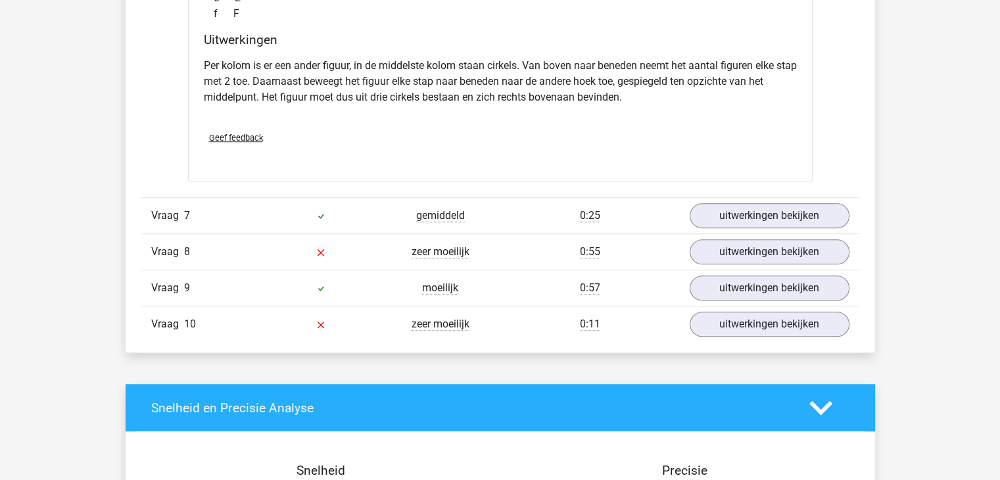
scroll to position [5865, 0]
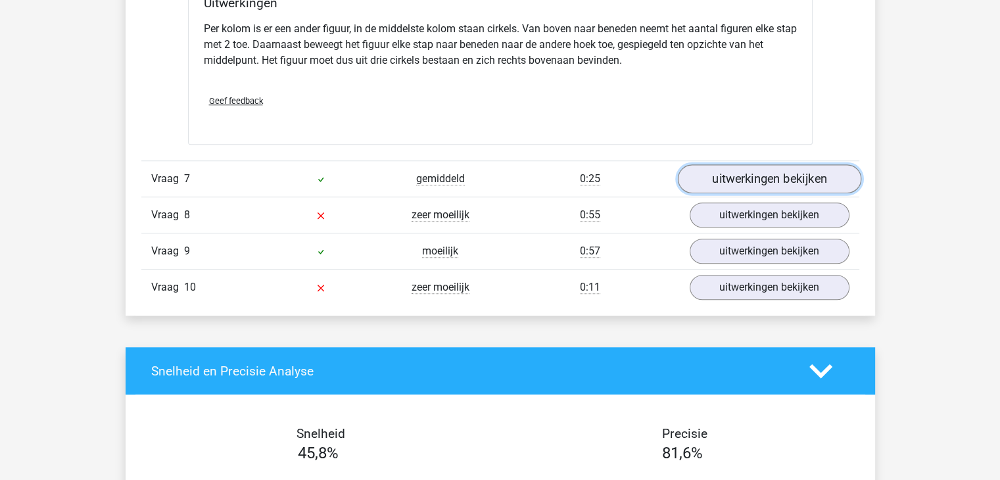
click at [818, 177] on link "uitwerkingen bekijken" at bounding box center [768, 178] width 183 height 29
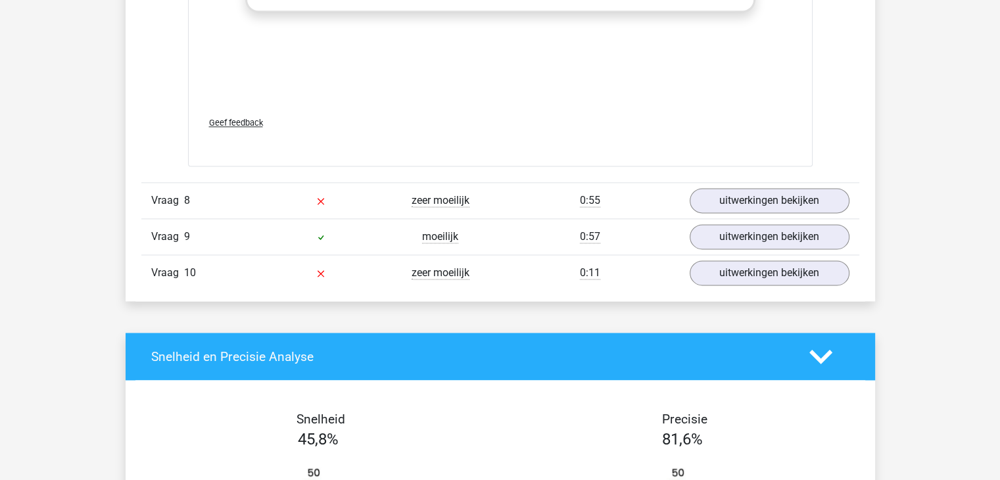
scroll to position [6812, 0]
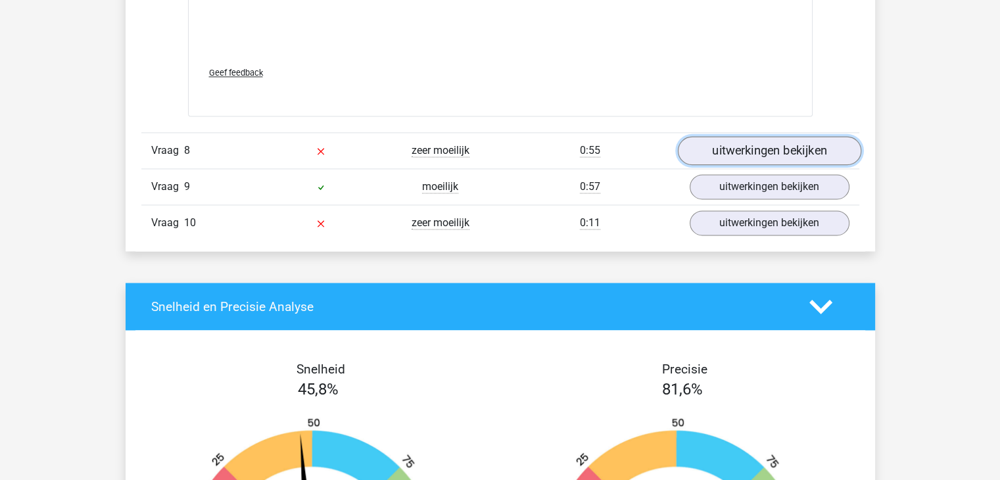
click at [806, 145] on link "uitwerkingen bekijken" at bounding box center [768, 151] width 183 height 29
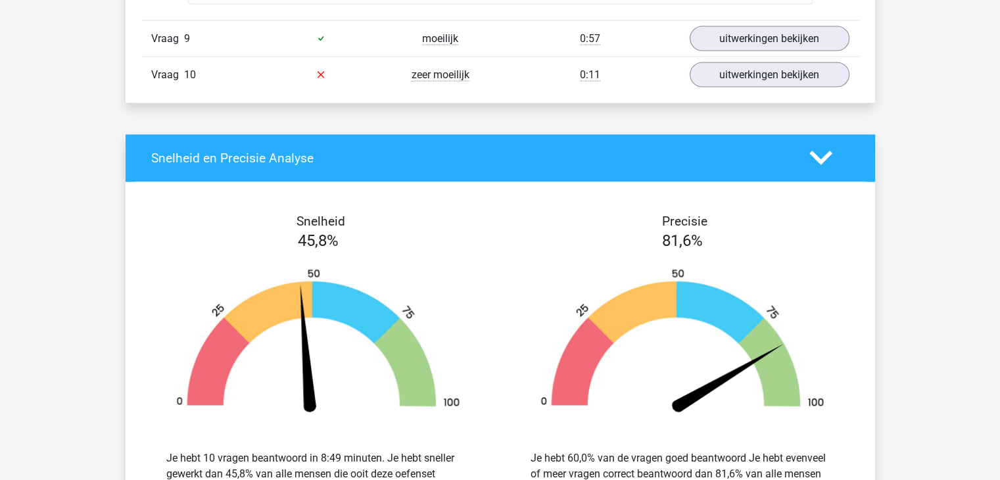
scroll to position [7548, 0]
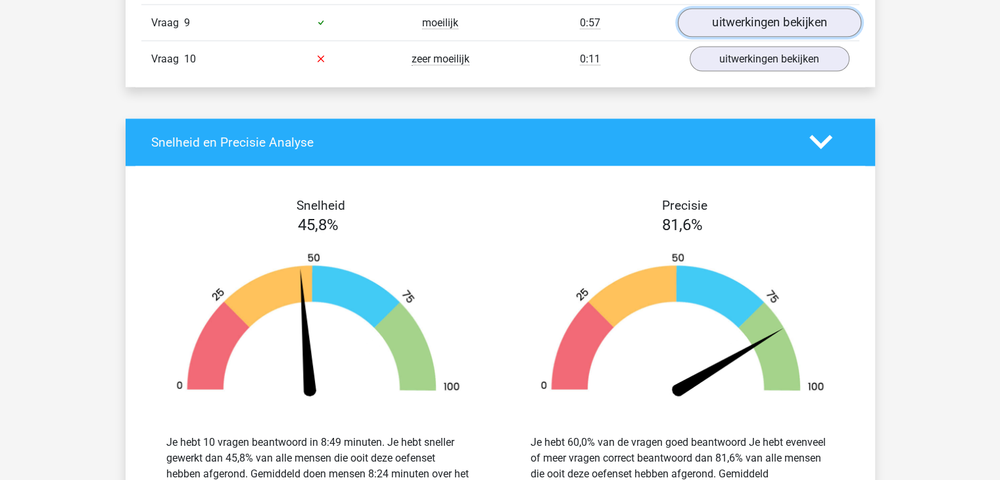
click at [796, 23] on link "uitwerkingen bekijken" at bounding box center [768, 23] width 183 height 29
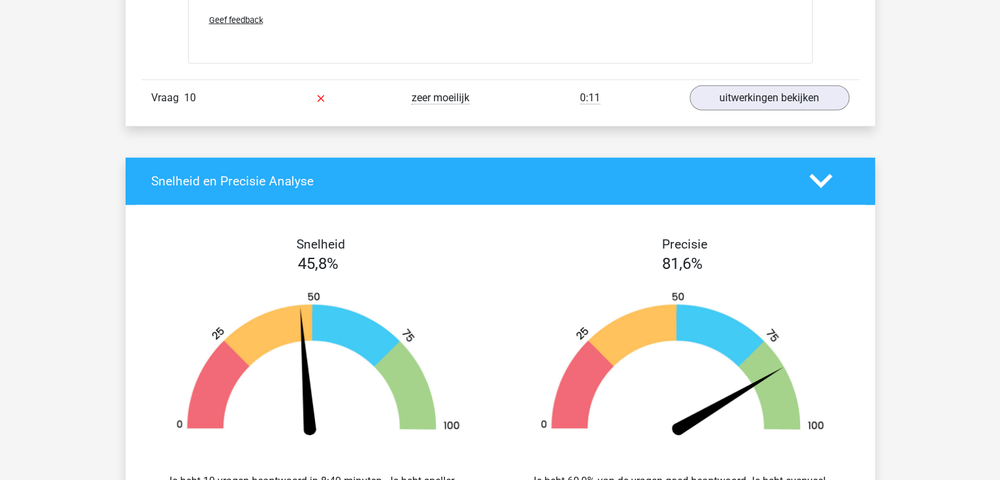
scroll to position [8416, 0]
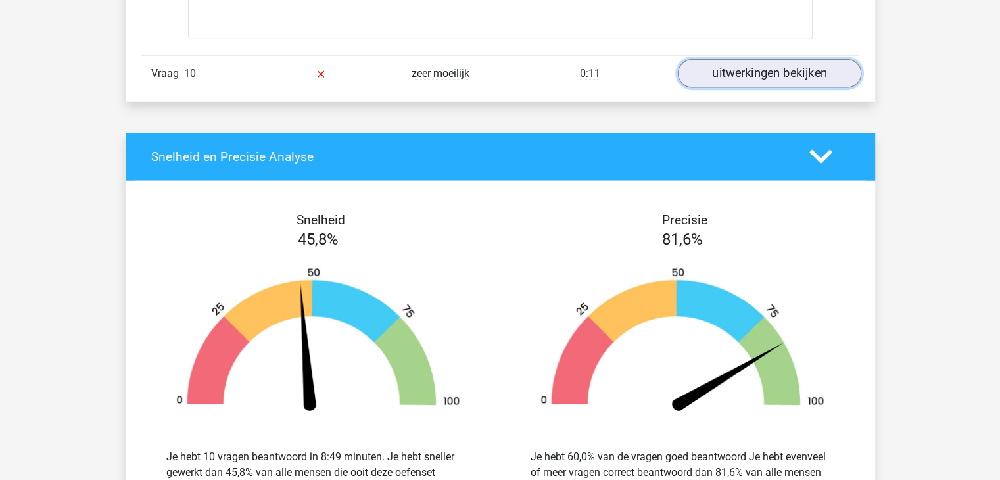
click at [800, 64] on link "uitwerkingen bekijken" at bounding box center [768, 73] width 183 height 29
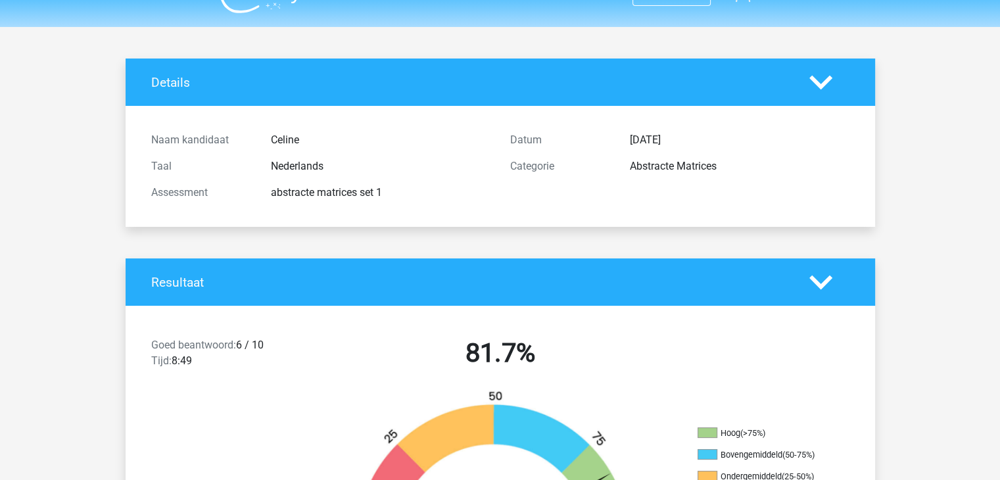
scroll to position [0, 0]
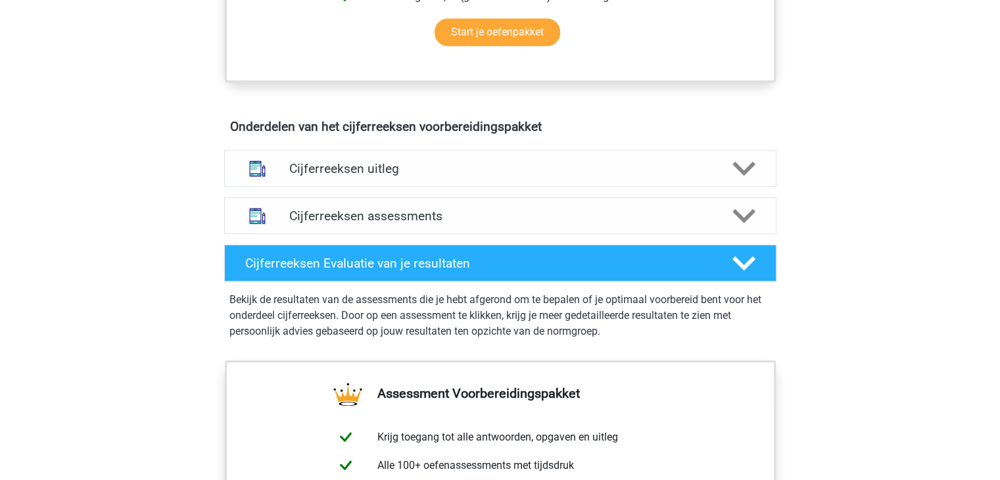
scroll to position [687, 0]
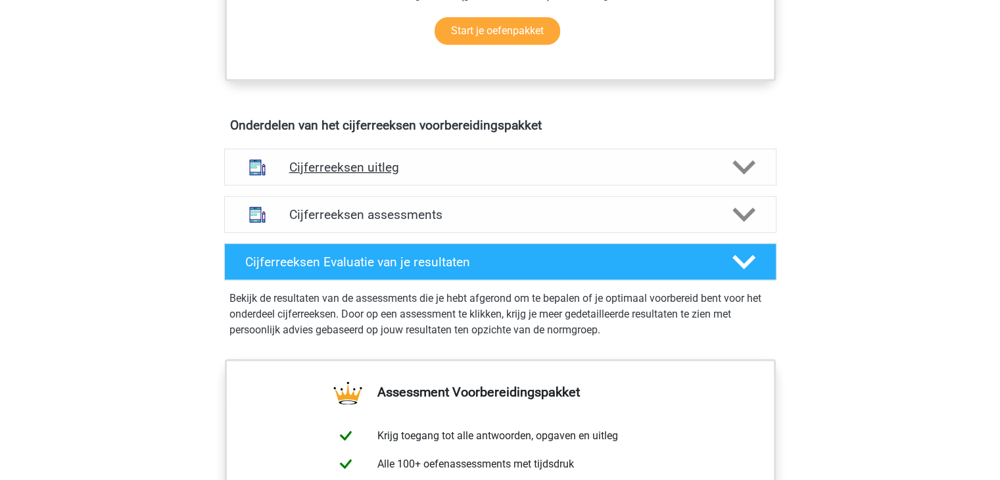
click at [750, 179] on icon at bounding box center [743, 167] width 23 height 23
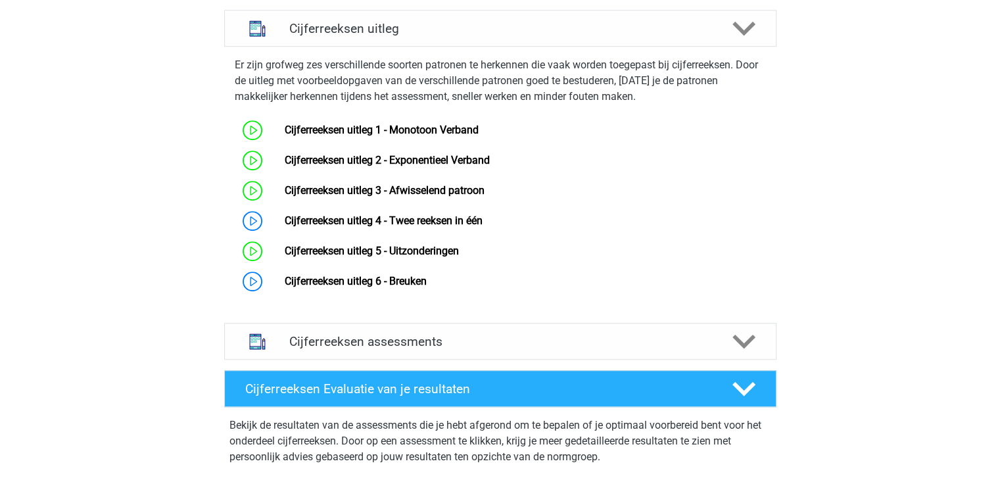
scroll to position [847, 0]
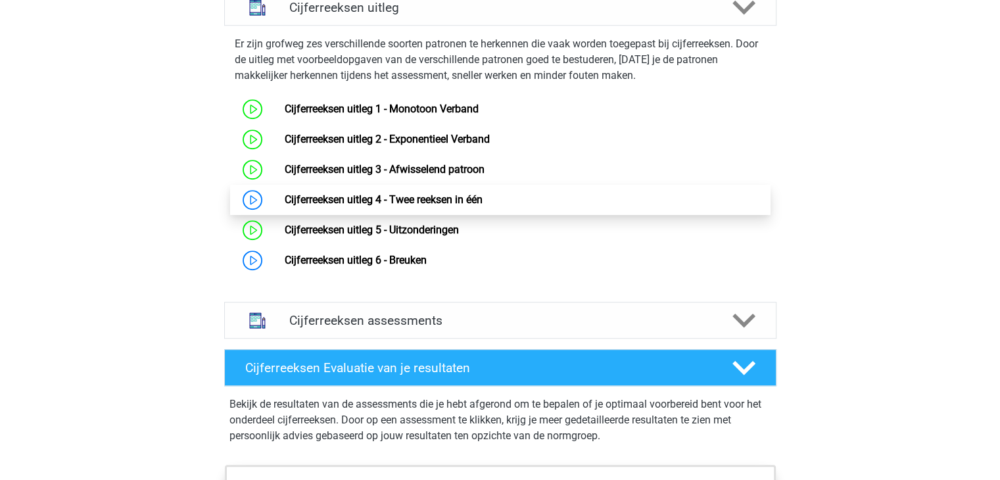
click at [405, 206] on link "Cijferreeksen uitleg 4 - Twee reeksen in één" at bounding box center [384, 199] width 198 height 12
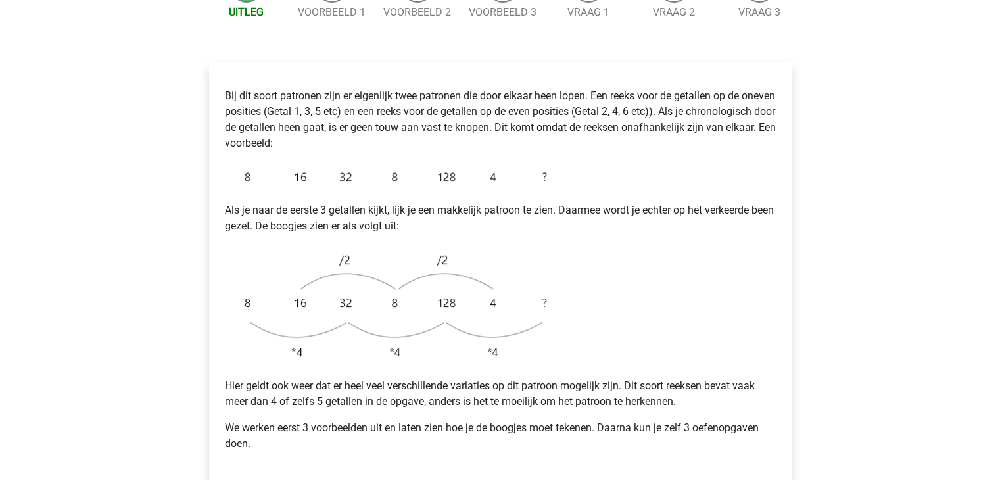
scroll to position [342, 0]
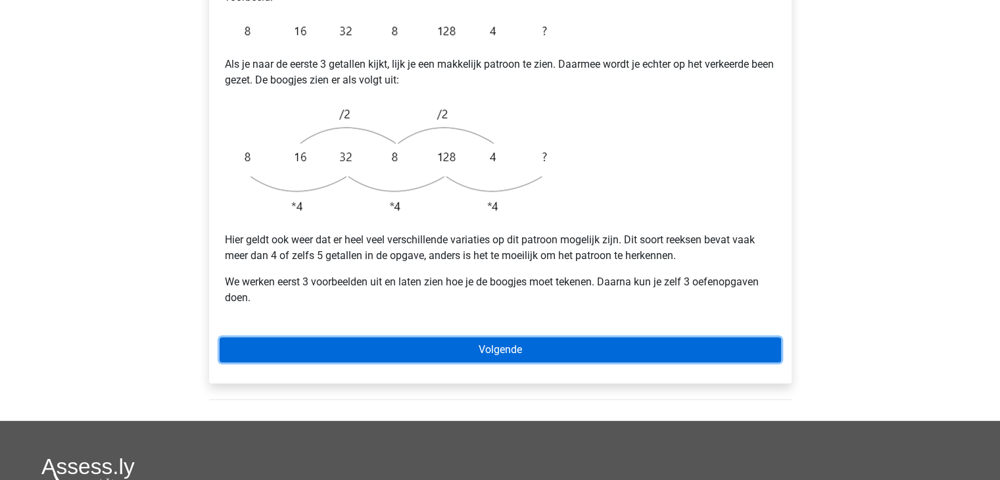
click at [750, 337] on link "Volgende" at bounding box center [501, 349] width 562 height 25
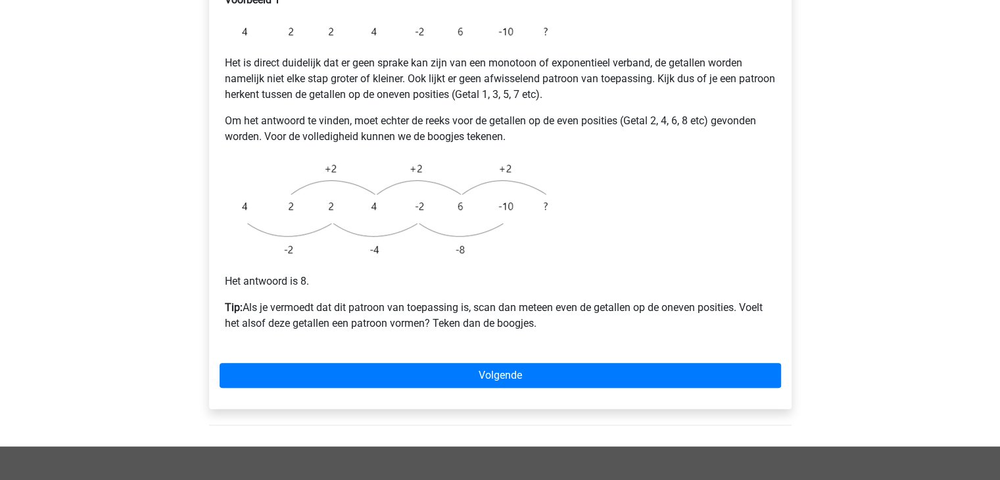
scroll to position [342, 0]
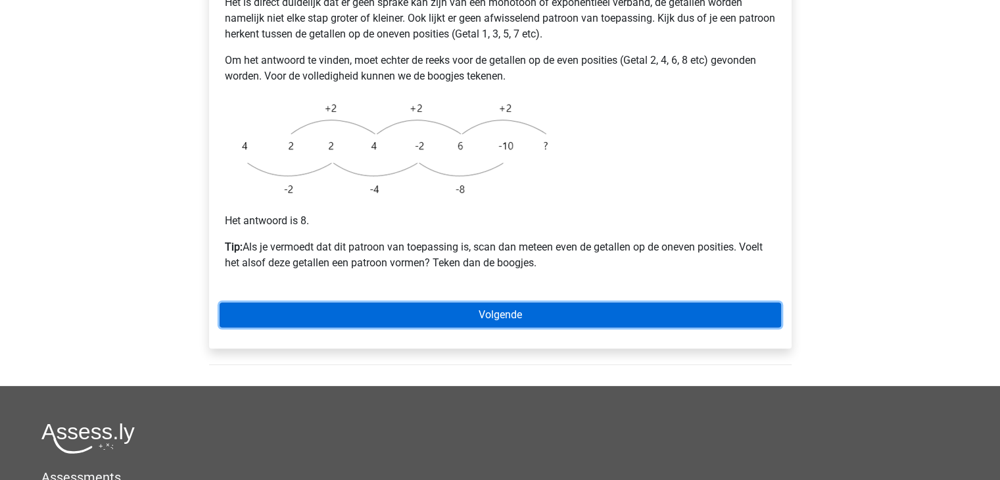
click at [714, 302] on link "Volgende" at bounding box center [501, 314] width 562 height 25
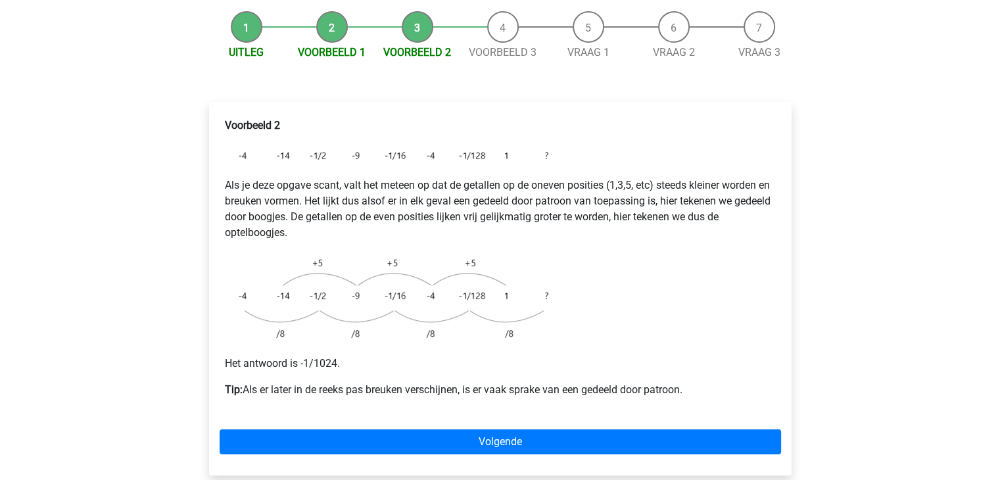
scroll to position [210, 0]
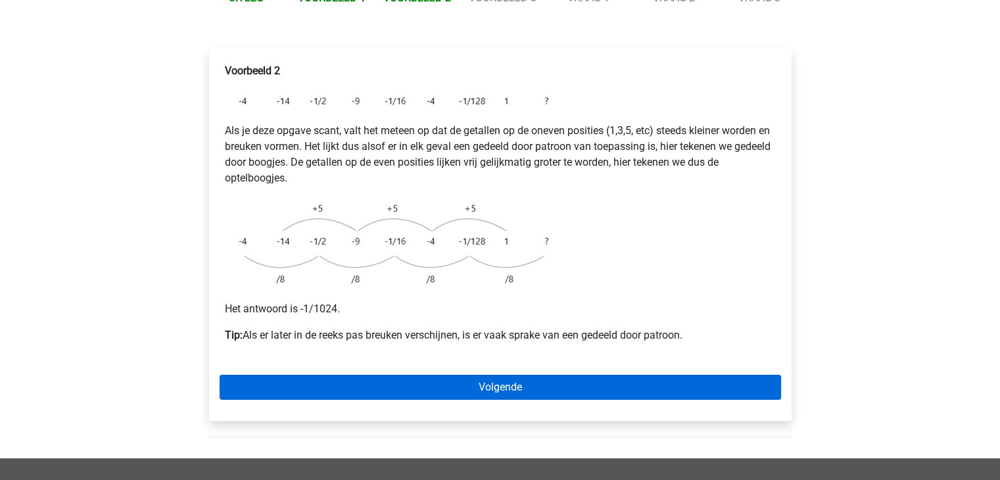
drag, startPoint x: 797, startPoint y: 314, endPoint x: 682, endPoint y: 364, distance: 125.4
click at [682, 364] on div "Voorbeeld 2 Als je deze opgave scant, valt het meteen op dat de getallen op de …" at bounding box center [501, 239] width 604 height 437
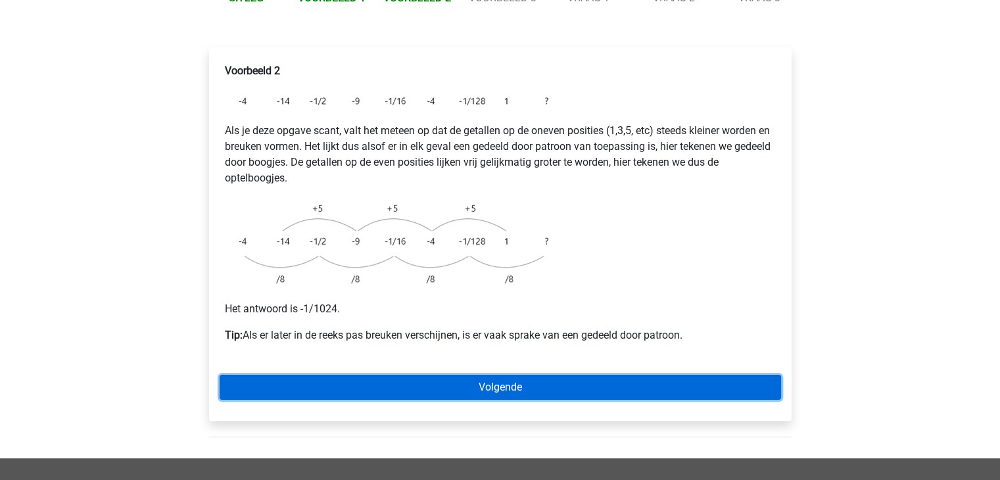
click at [682, 375] on link "Volgende" at bounding box center [501, 387] width 562 height 25
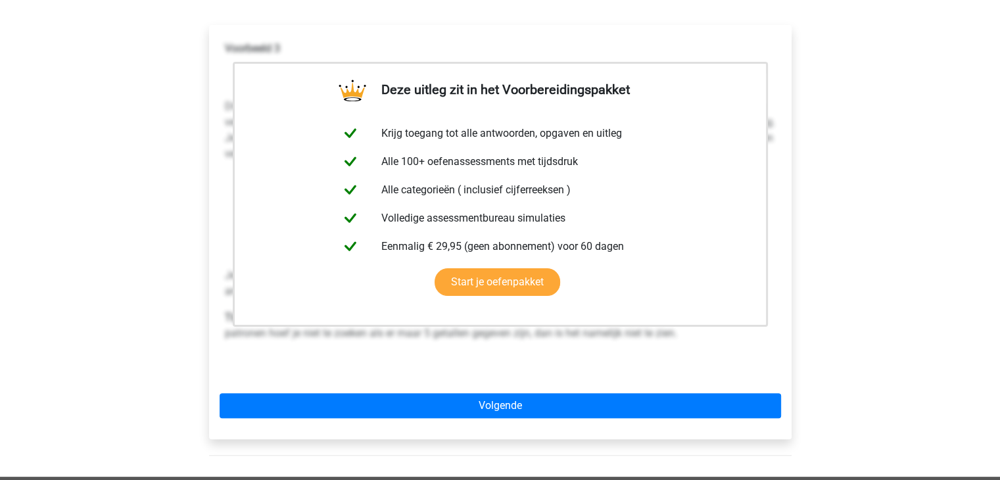
scroll to position [237, 0]
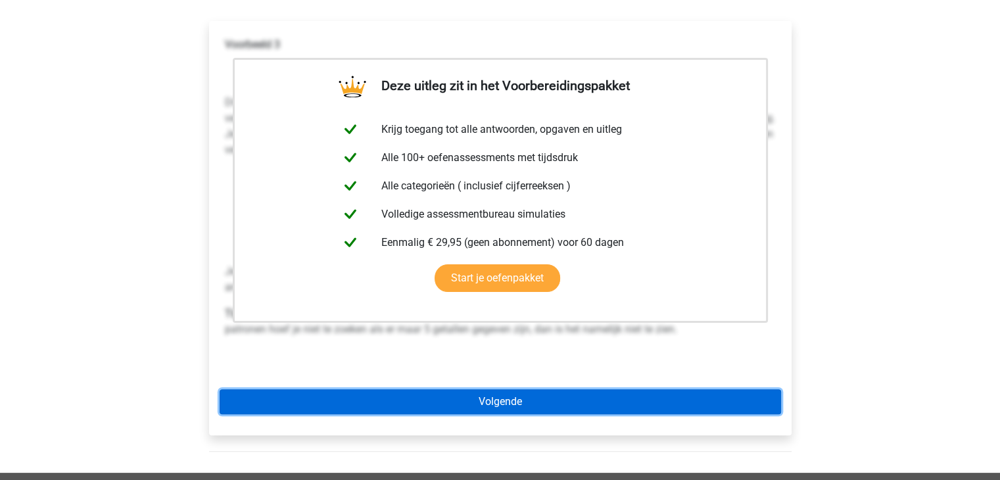
click at [684, 389] on link "Volgende" at bounding box center [501, 401] width 562 height 25
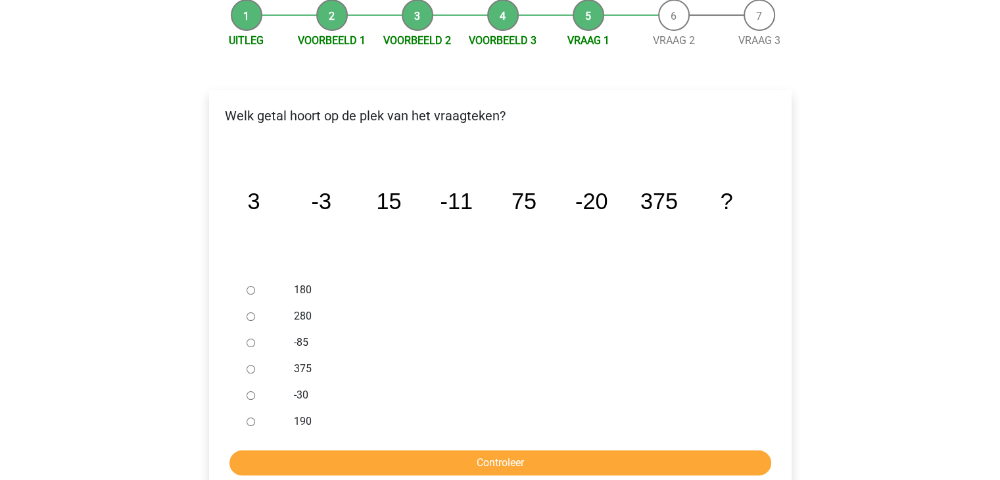
scroll to position [184, 0]
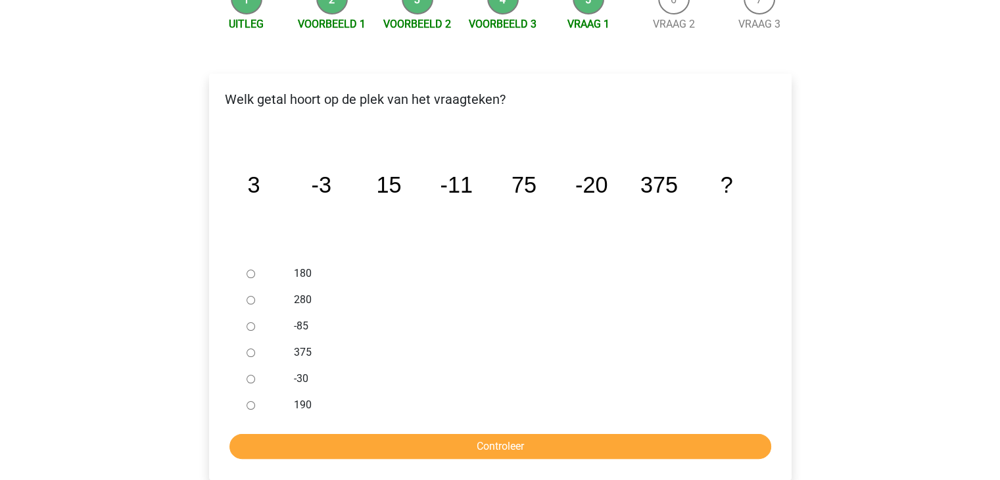
click at [250, 375] on input "-30" at bounding box center [251, 379] width 9 height 9
radio input "true"
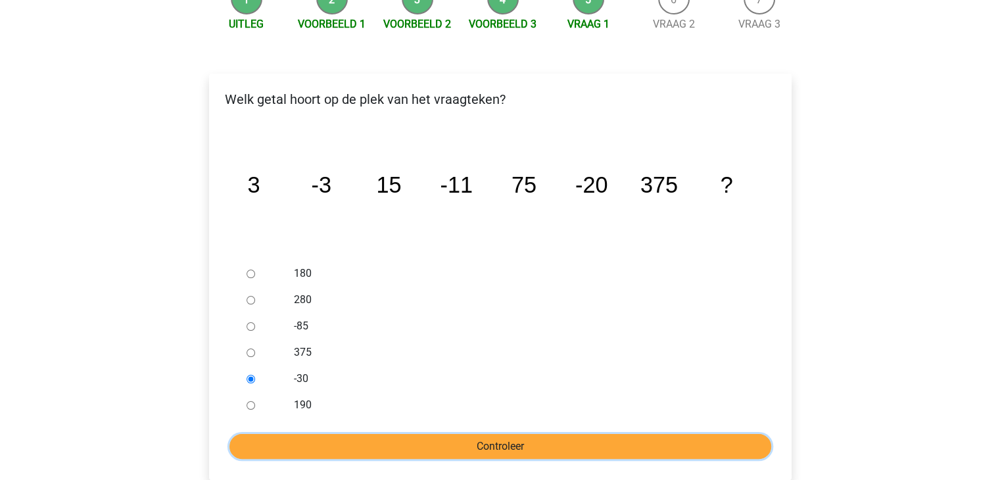
click at [511, 434] on input "Controleer" at bounding box center [500, 446] width 542 height 25
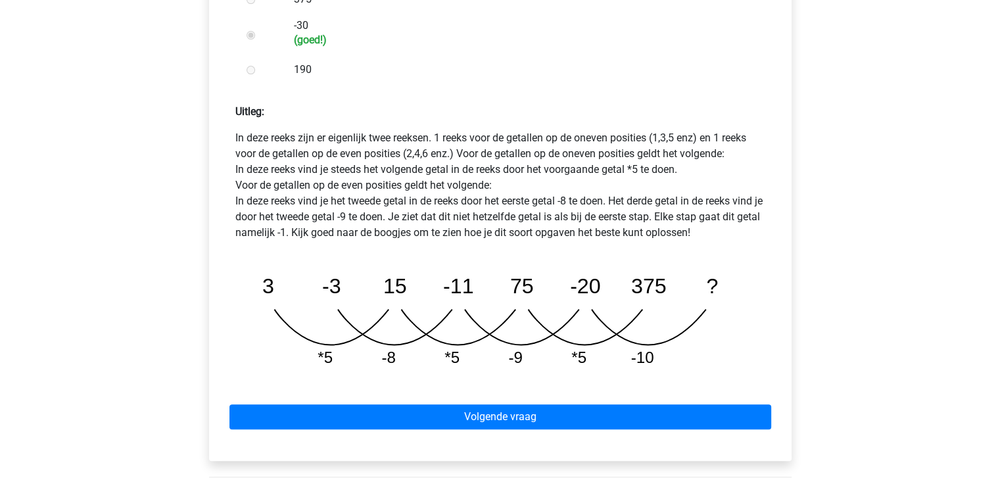
scroll to position [552, 0]
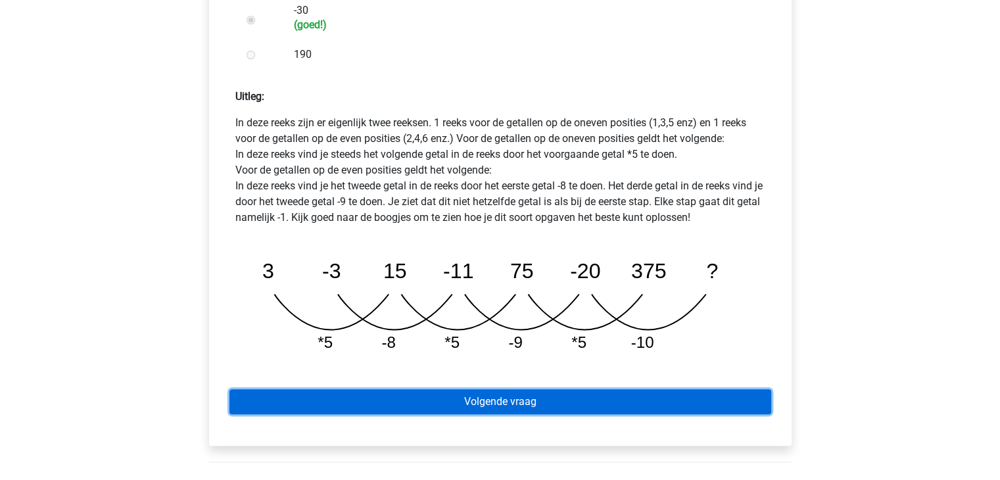
click at [615, 389] on link "Volgende vraag" at bounding box center [500, 401] width 542 height 25
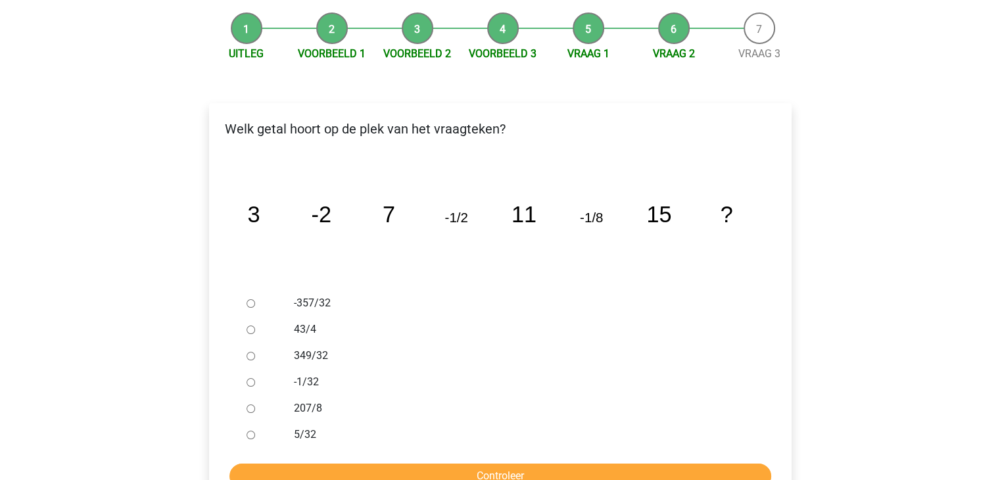
scroll to position [184, 0]
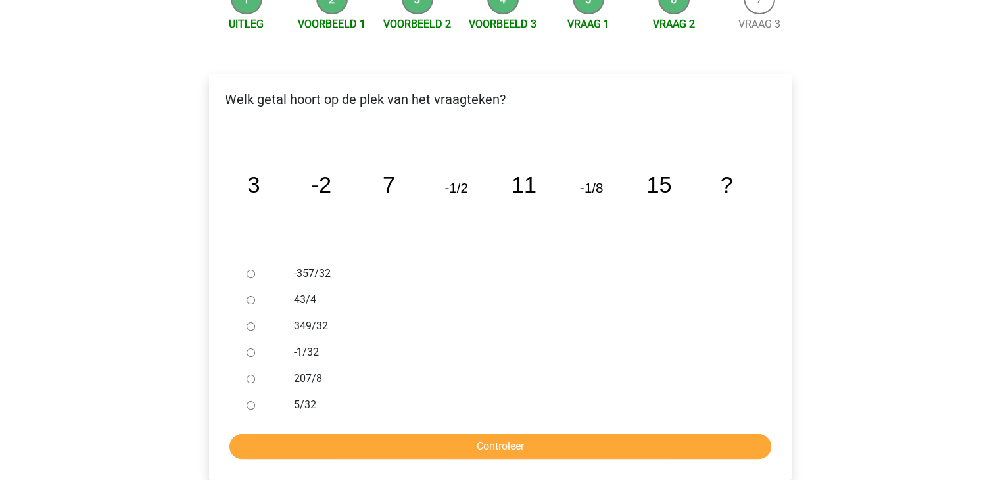
click at [249, 348] on input "-1/32" at bounding box center [251, 352] width 9 height 9
radio input "true"
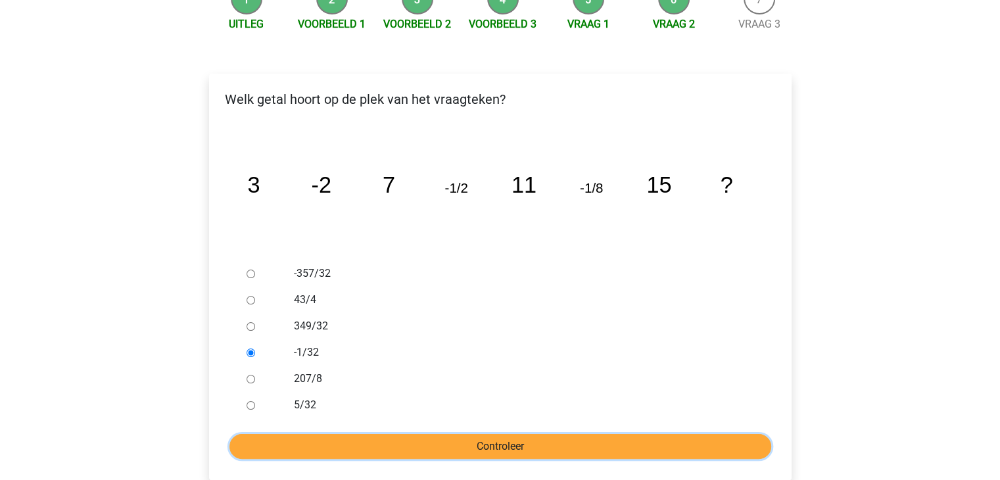
click at [482, 434] on input "Controleer" at bounding box center [500, 446] width 542 height 25
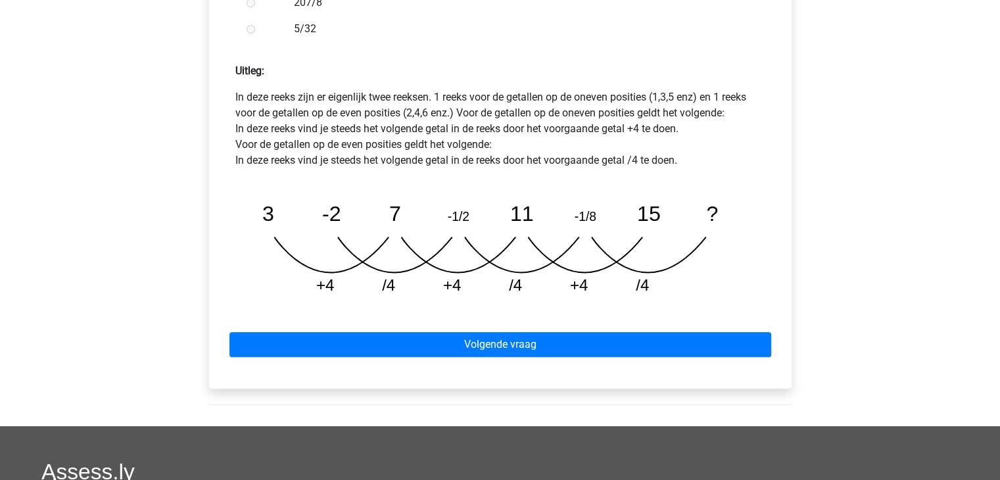
scroll to position [579, 0]
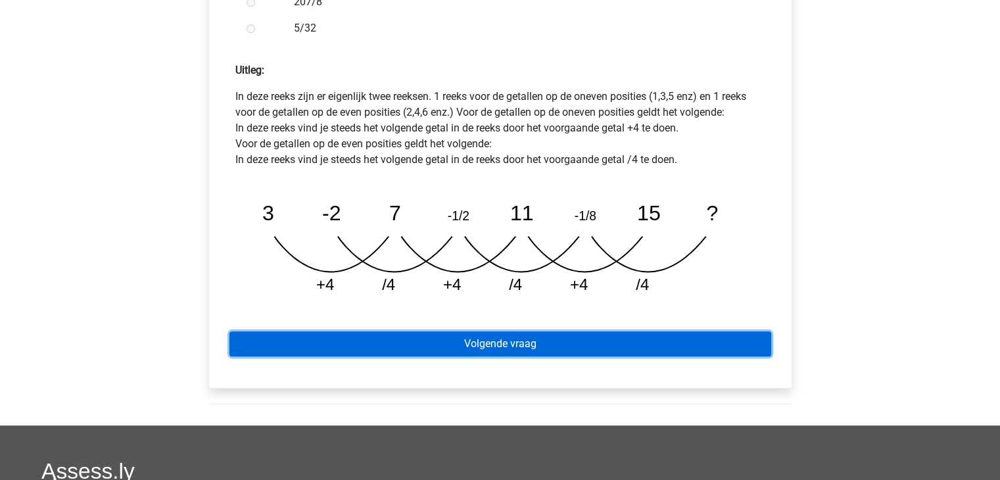
click at [636, 331] on link "Volgende vraag" at bounding box center [500, 343] width 542 height 25
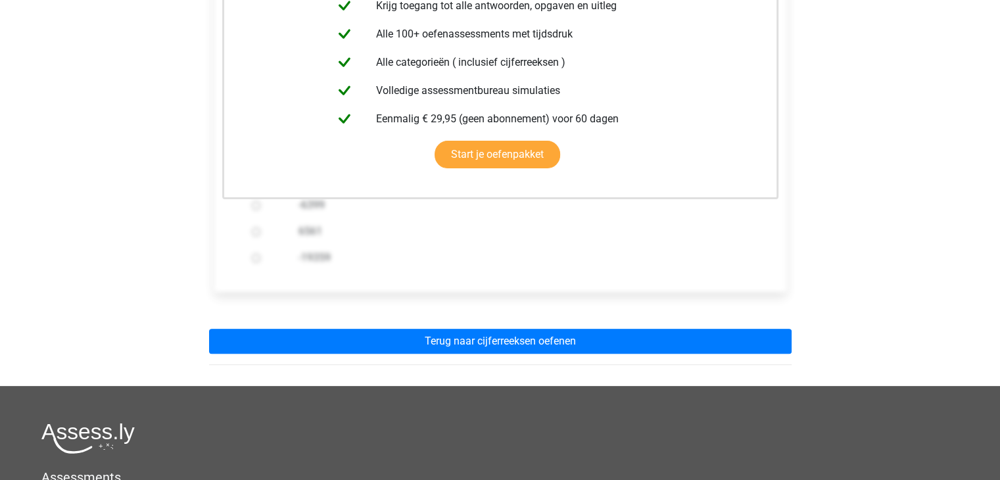
scroll to position [342, 0]
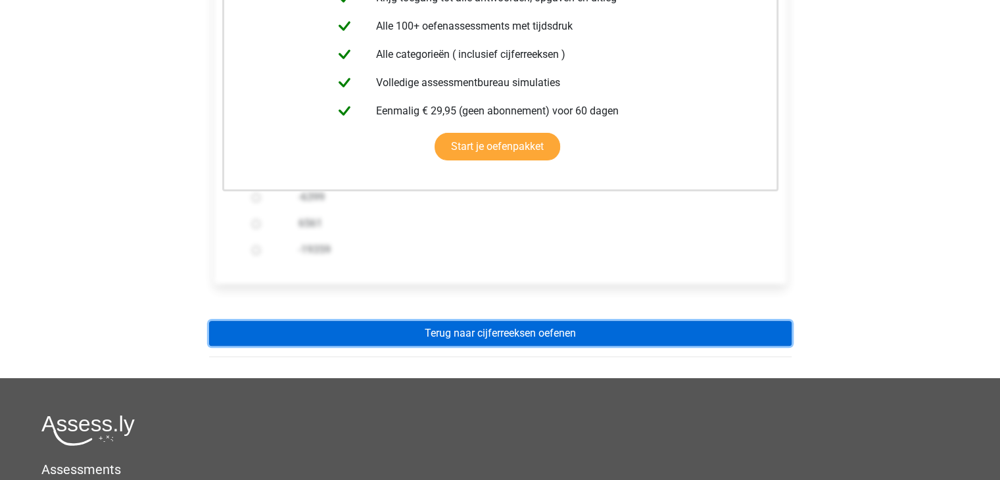
click at [651, 321] on link "Terug naar cijferreeksen oefenen" at bounding box center [500, 333] width 583 height 25
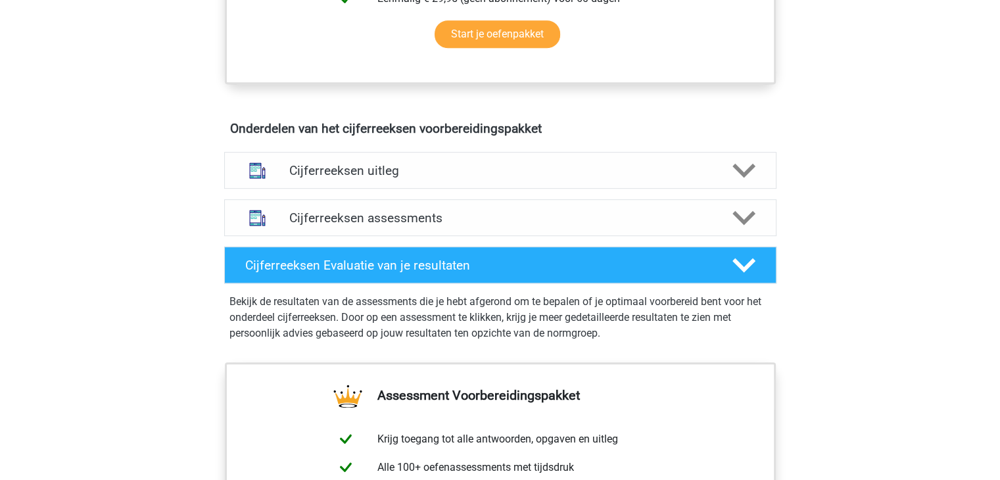
scroll to position [710, 0]
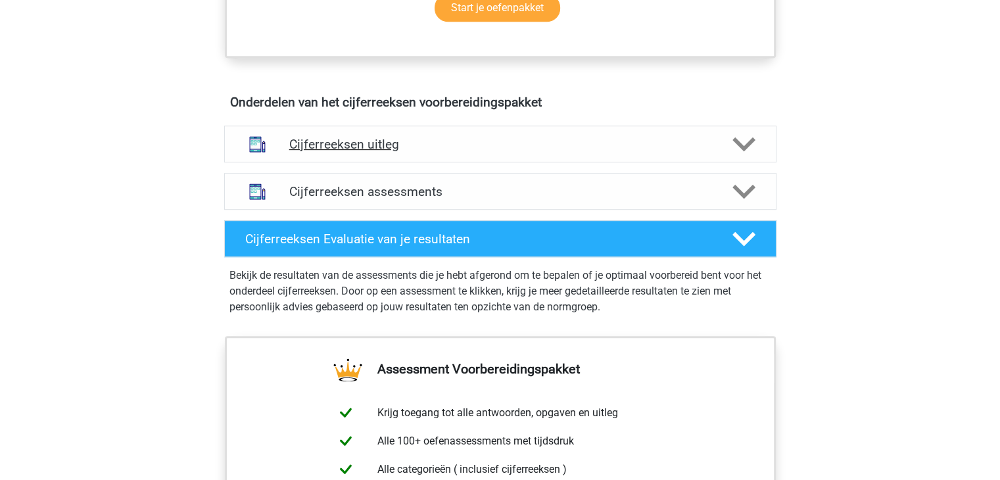
click at [759, 147] on div at bounding box center [743, 144] width 44 height 23
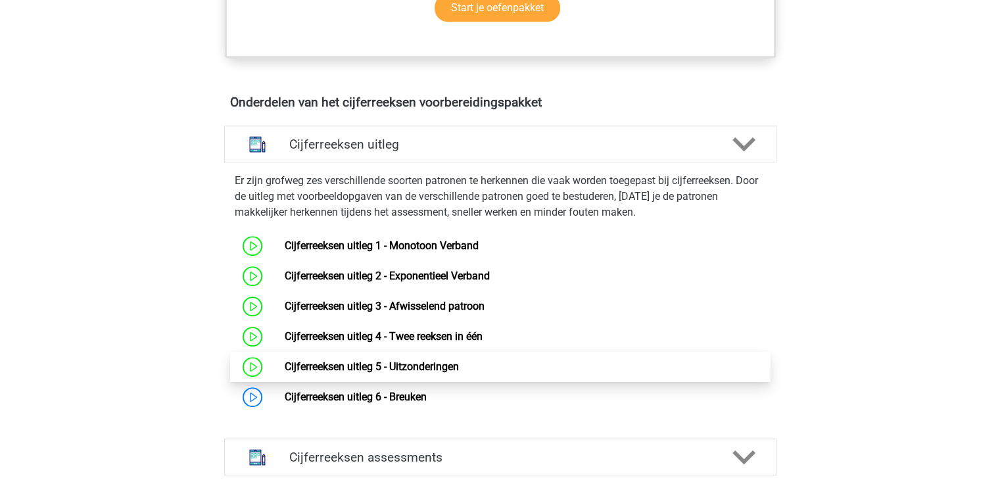
click at [434, 373] on link "Cijferreeksen uitleg 5 - Uitzonderingen" at bounding box center [372, 366] width 174 height 12
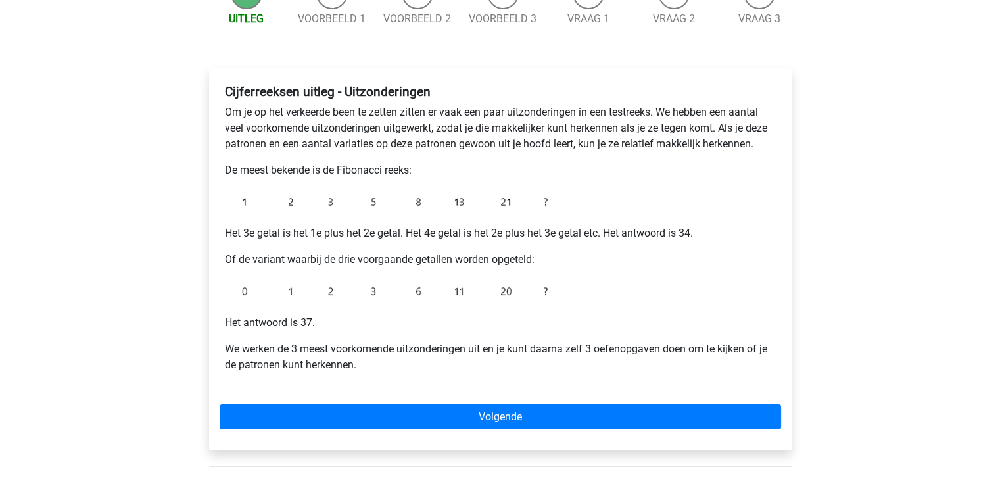
scroll to position [184, 0]
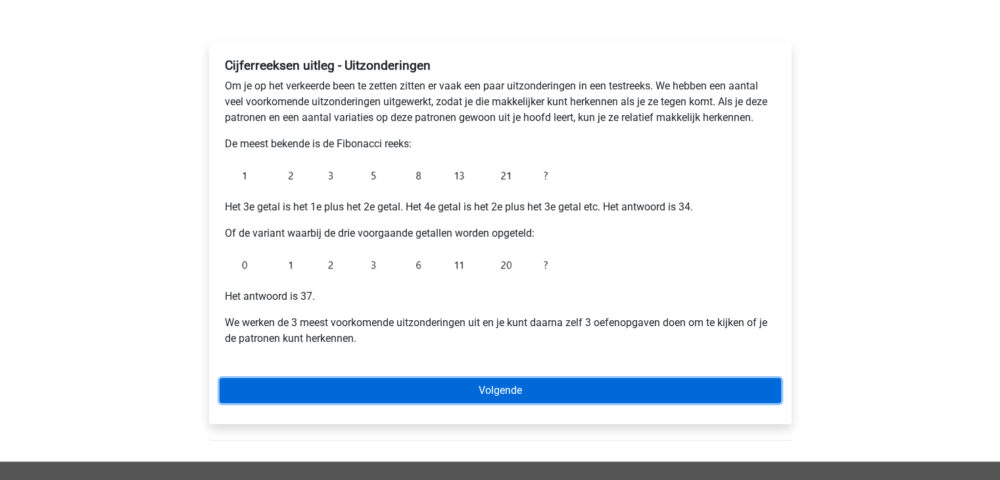
click at [485, 389] on link "Volgende" at bounding box center [501, 390] width 562 height 25
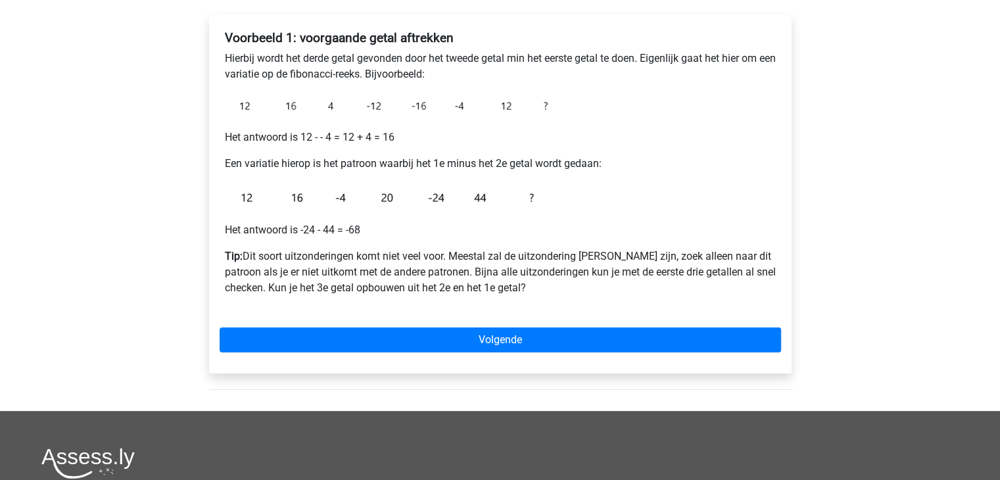
scroll to position [210, 0]
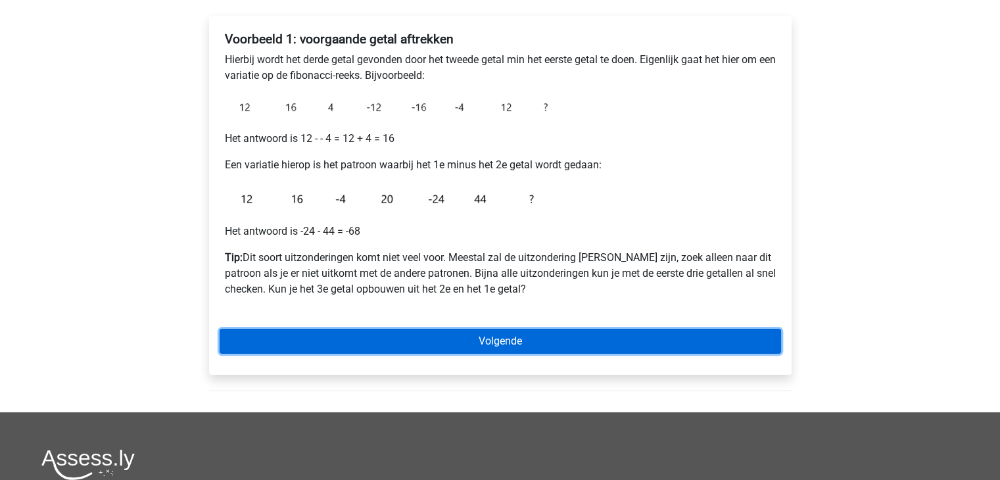
click at [540, 344] on link "Volgende" at bounding box center [501, 341] width 562 height 25
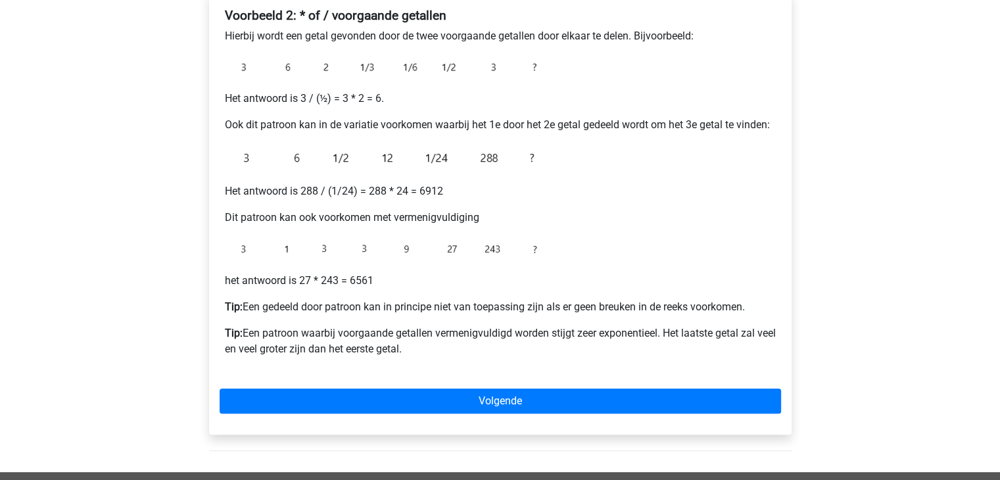
scroll to position [237, 0]
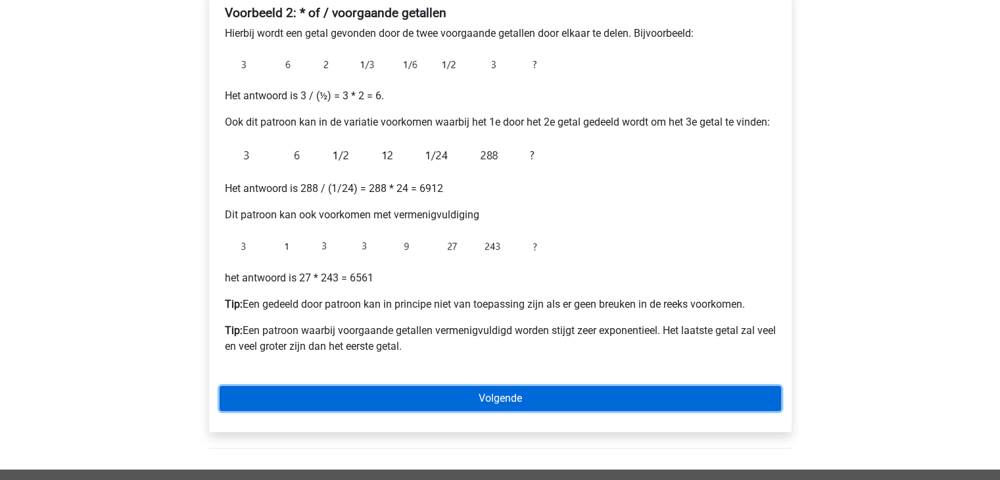
click at [375, 391] on link "Volgende" at bounding box center [501, 398] width 562 height 25
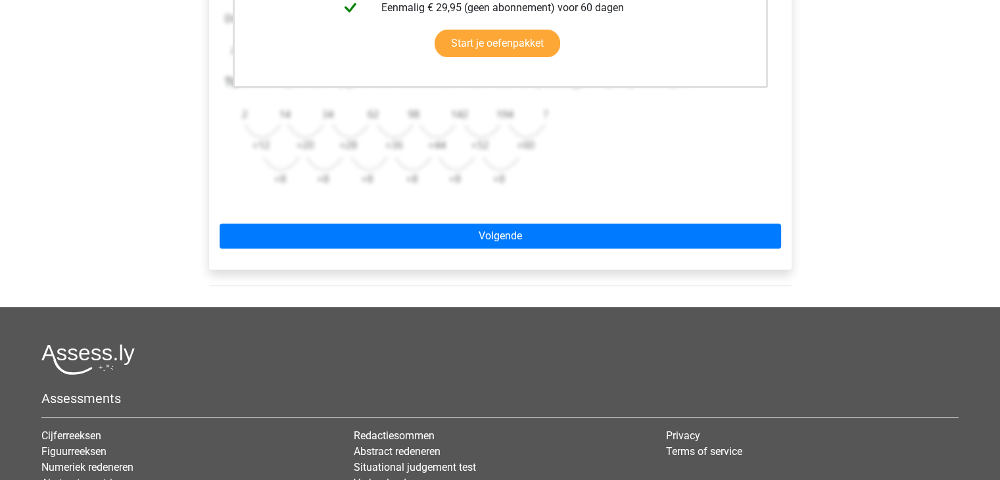
scroll to position [473, 0]
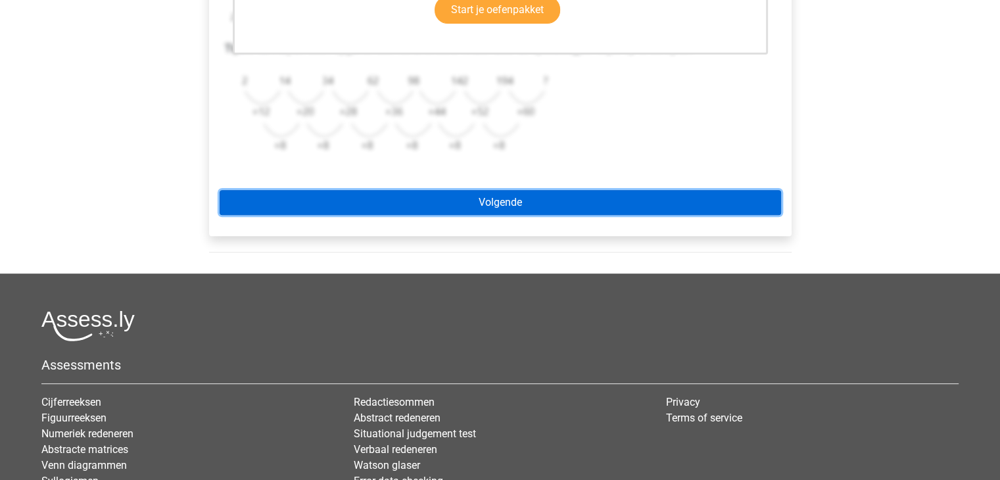
click at [408, 195] on link "Volgende" at bounding box center [501, 202] width 562 height 25
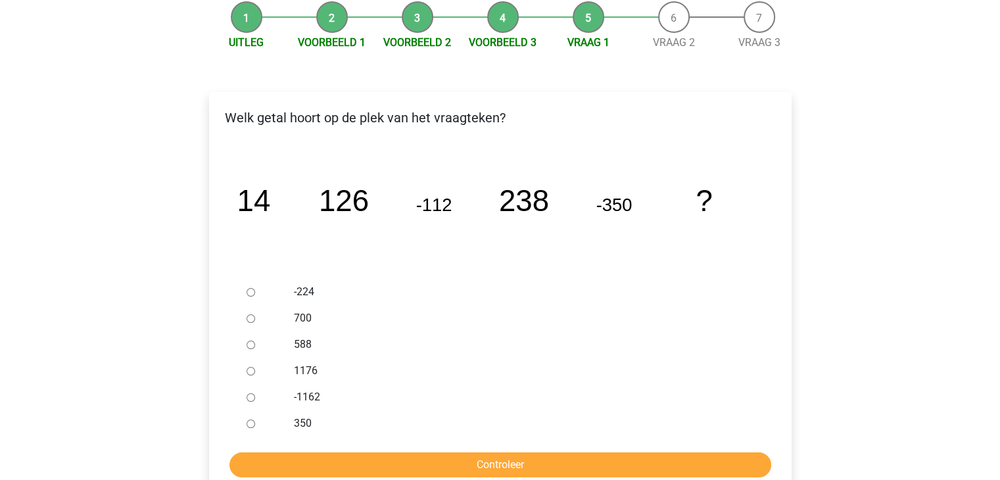
scroll to position [132, 0]
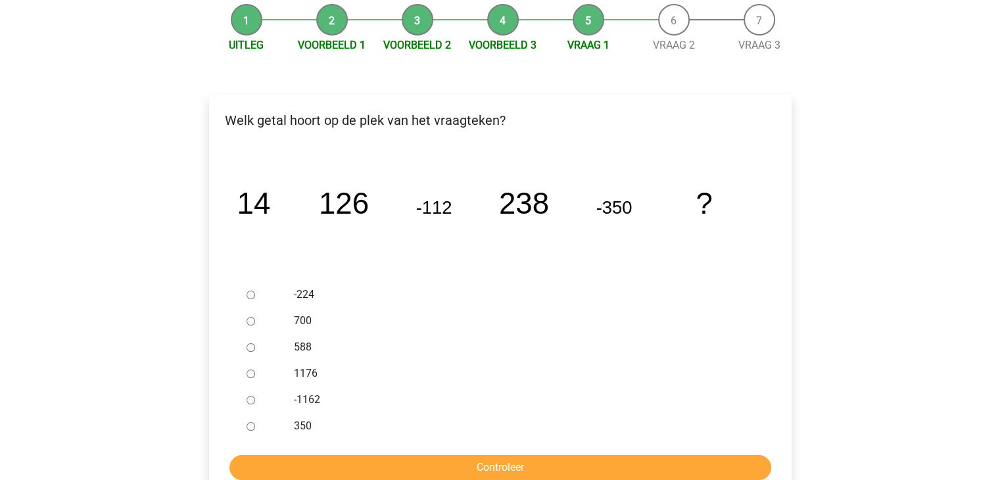
click at [249, 348] on input "588" at bounding box center [251, 347] width 9 height 9
radio input "true"
click at [515, 467] on input "Controleer" at bounding box center [500, 467] width 542 height 25
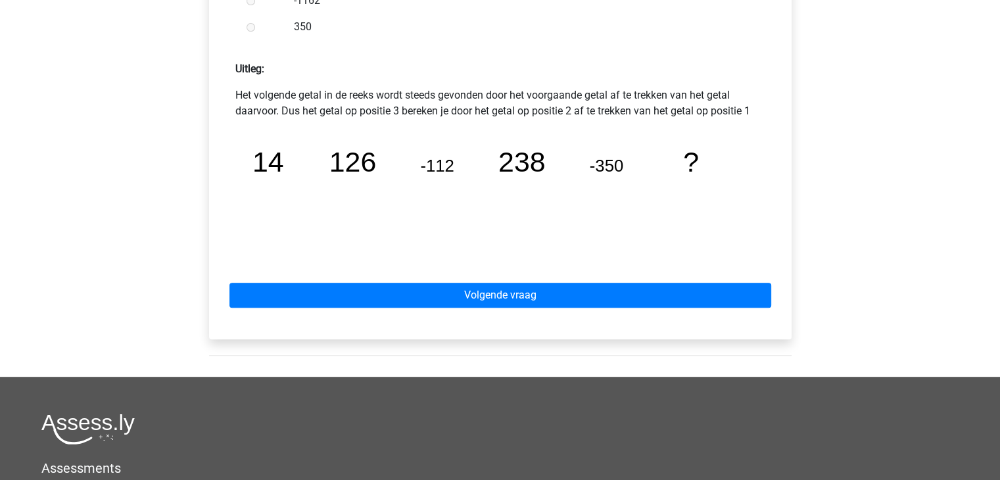
scroll to position [552, 0]
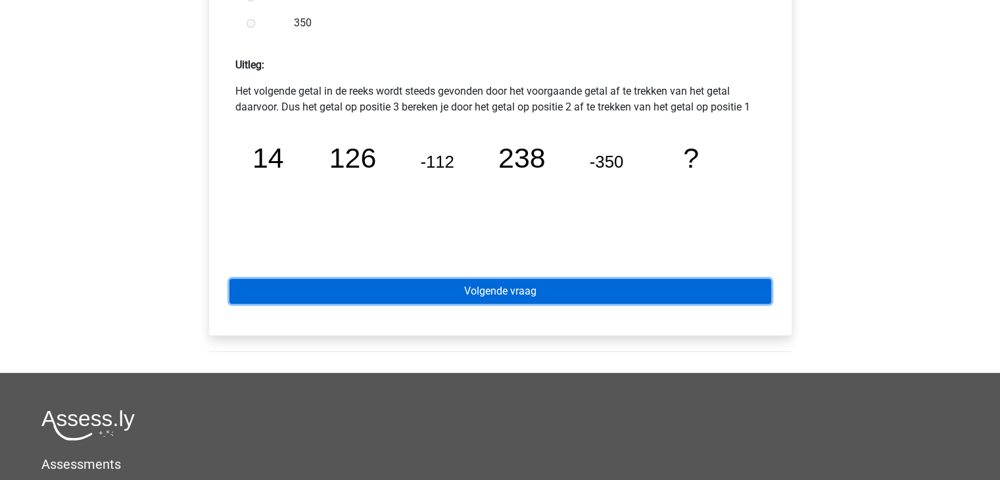
click at [684, 298] on link "Volgende vraag" at bounding box center [500, 291] width 542 height 25
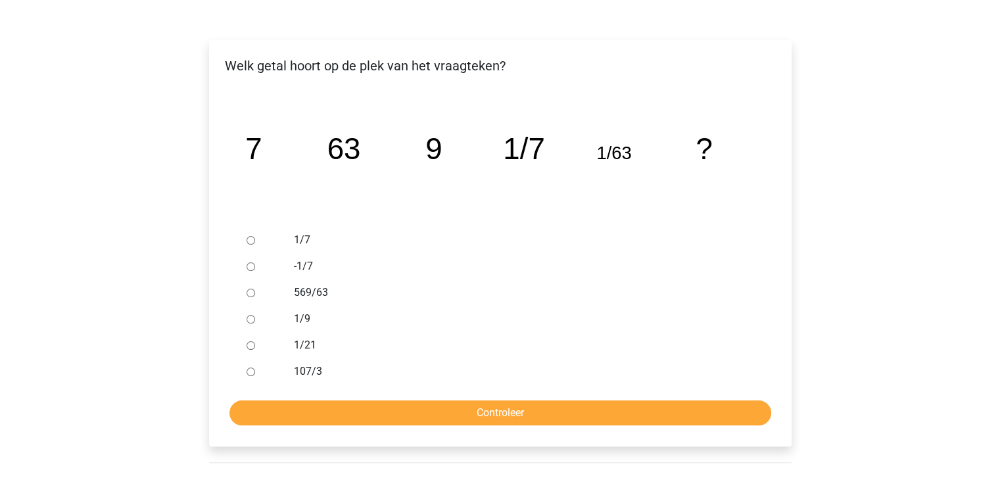
scroll to position [184, 0]
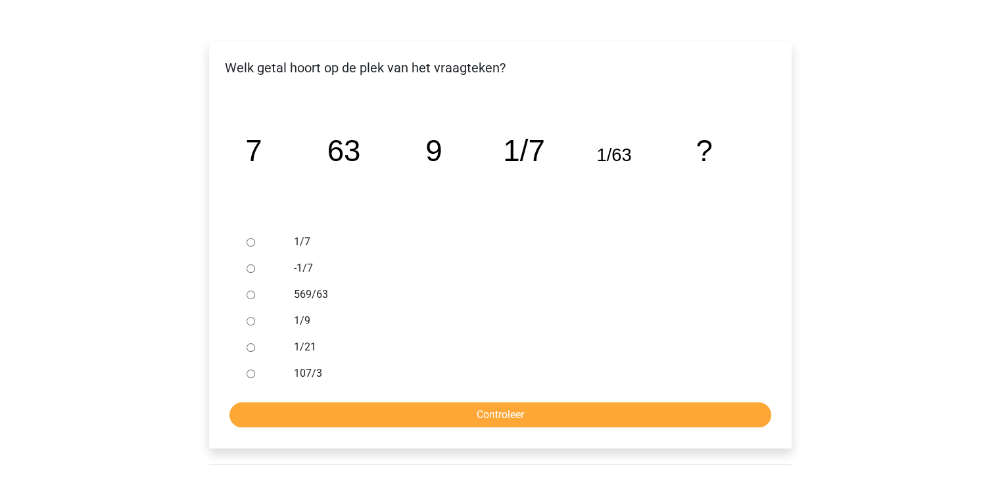
click at [248, 321] on input "1/9" at bounding box center [251, 321] width 9 height 9
radio input "true"
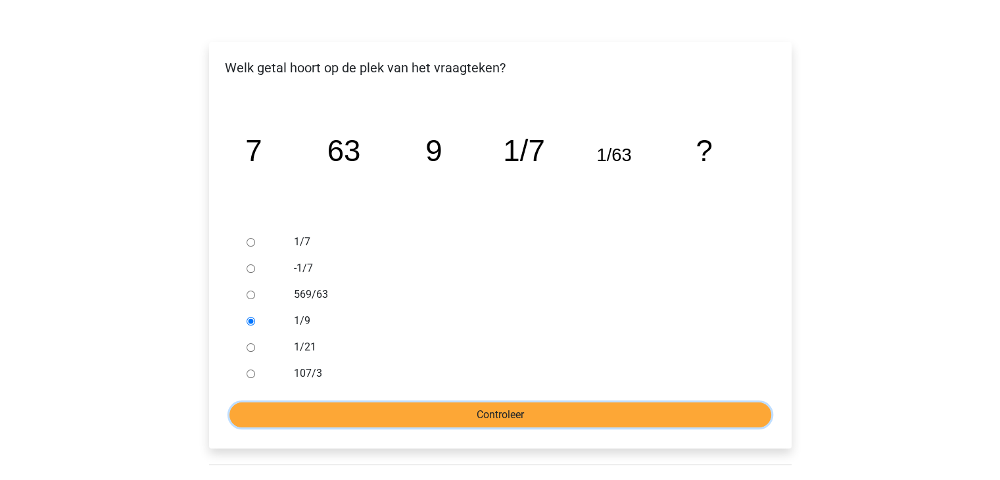
click at [429, 424] on input "Controleer" at bounding box center [500, 414] width 542 height 25
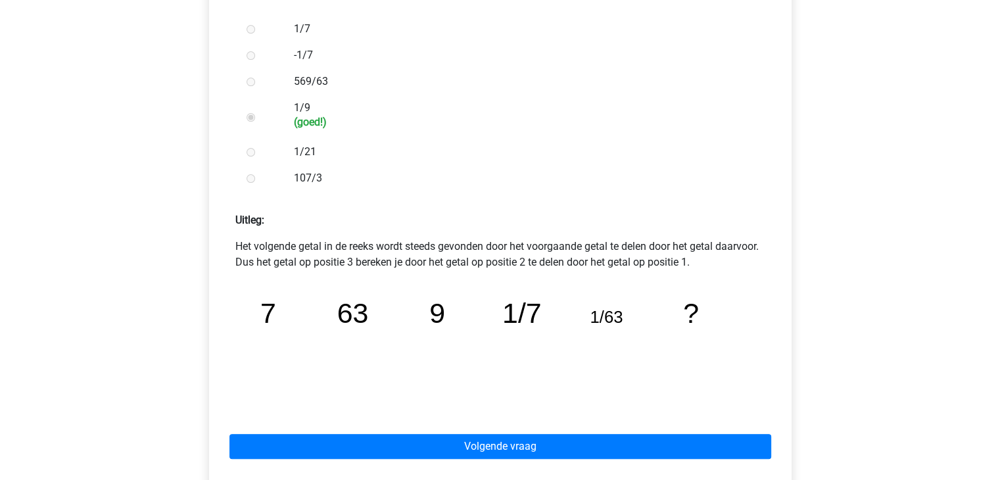
scroll to position [447, 0]
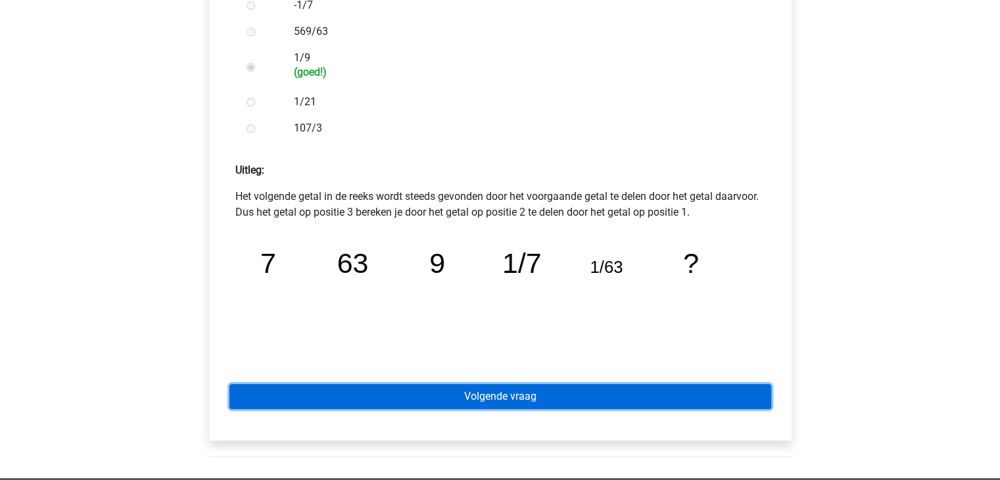
click at [640, 401] on link "Volgende vraag" at bounding box center [500, 396] width 542 height 25
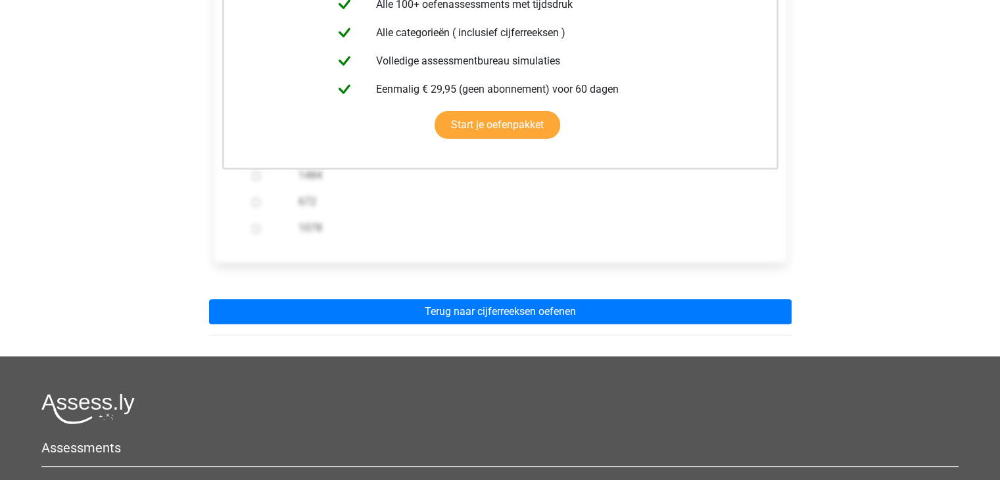
scroll to position [421, 0]
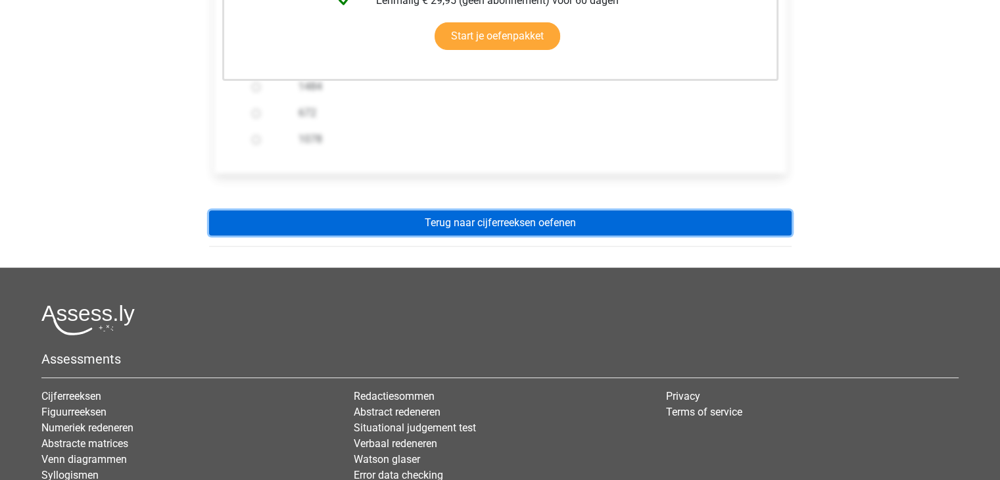
click at [705, 220] on link "Terug naar cijferreeksen oefenen" at bounding box center [500, 222] width 583 height 25
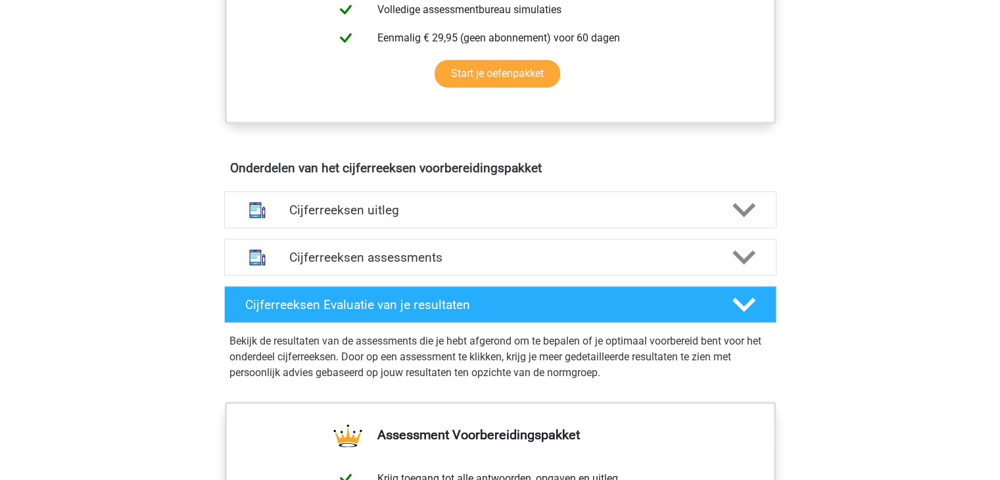
scroll to position [621, 0]
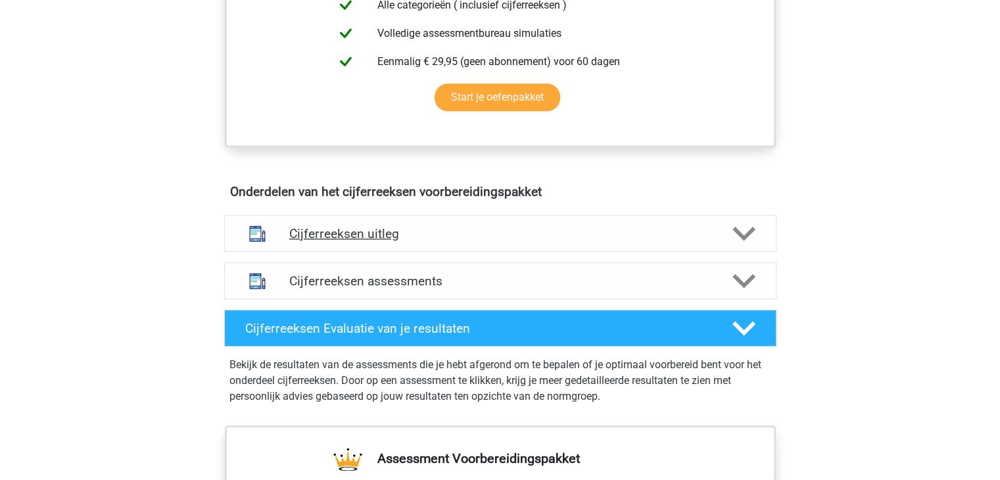
click at [750, 241] on polygon at bounding box center [743, 234] width 23 height 14
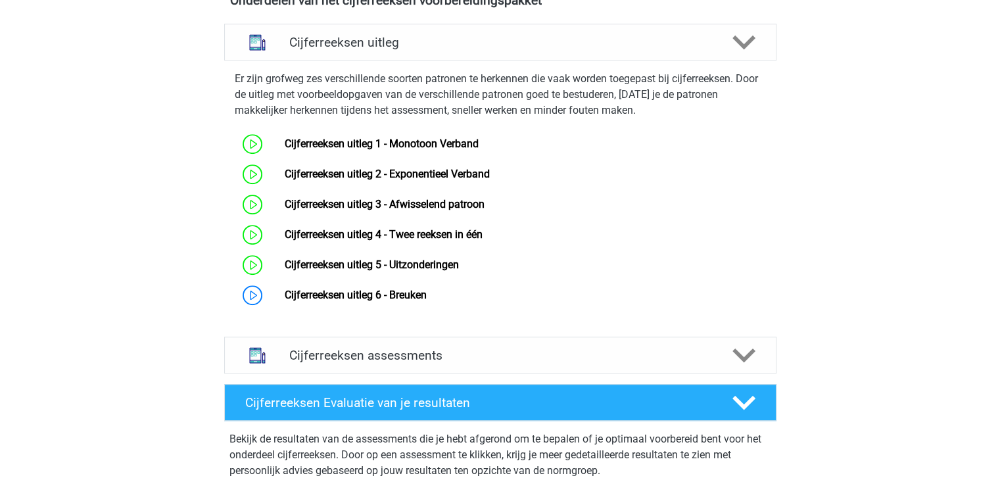
scroll to position [821, 0]
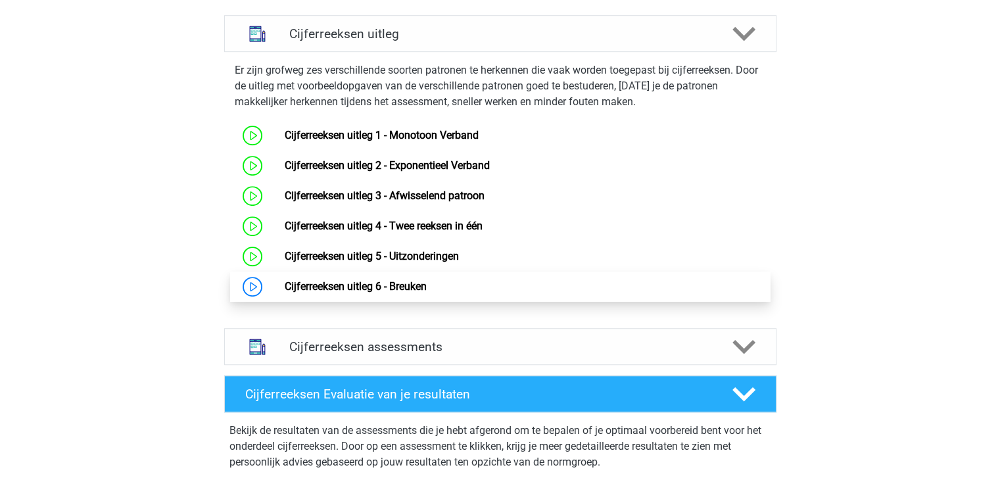
click at [400, 293] on link "Cijferreeksen uitleg 6 - Breuken" at bounding box center [356, 286] width 142 height 12
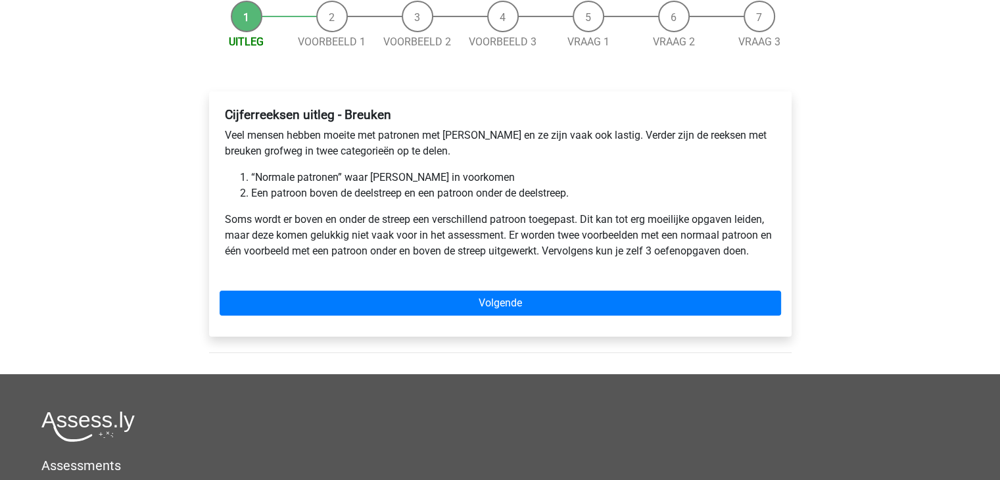
scroll to position [139, 0]
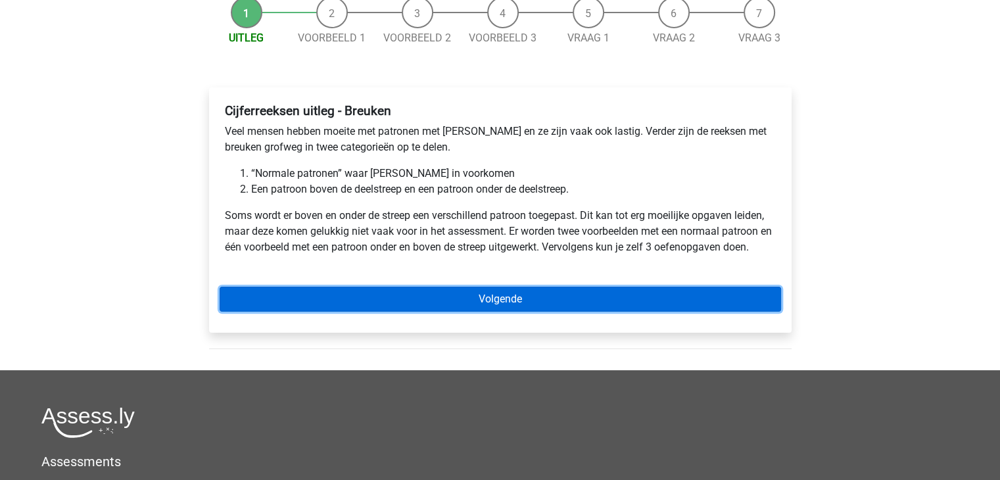
click at [529, 297] on link "Volgende" at bounding box center [501, 299] width 562 height 25
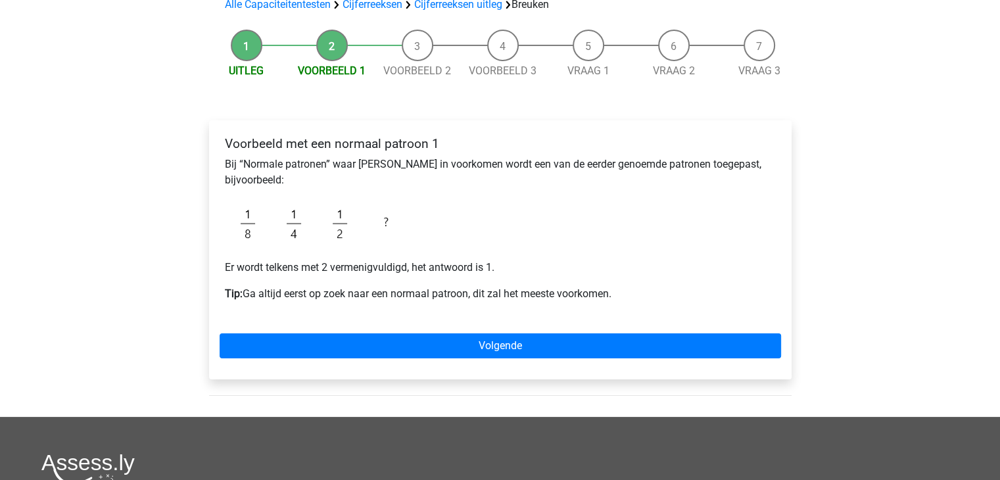
scroll to position [108, 0]
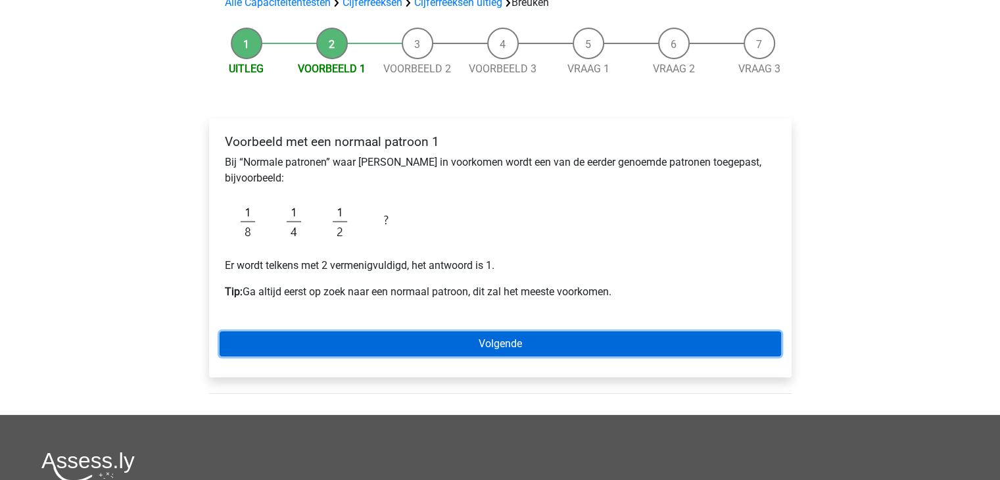
click at [496, 344] on link "Volgende" at bounding box center [501, 343] width 562 height 25
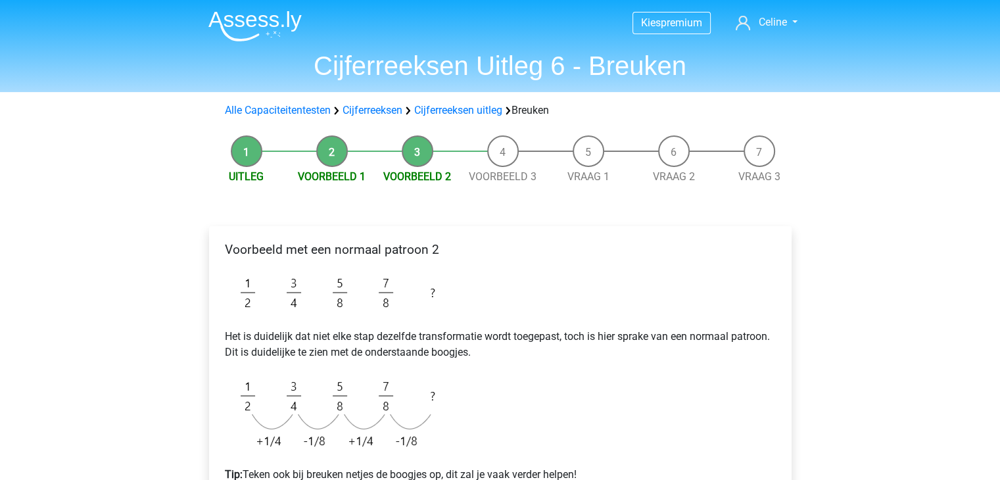
click at [181, 332] on div "Kies premium Celine [EMAIL_ADDRESS][DOMAIN_NAME]" at bounding box center [500, 472] width 1000 height 945
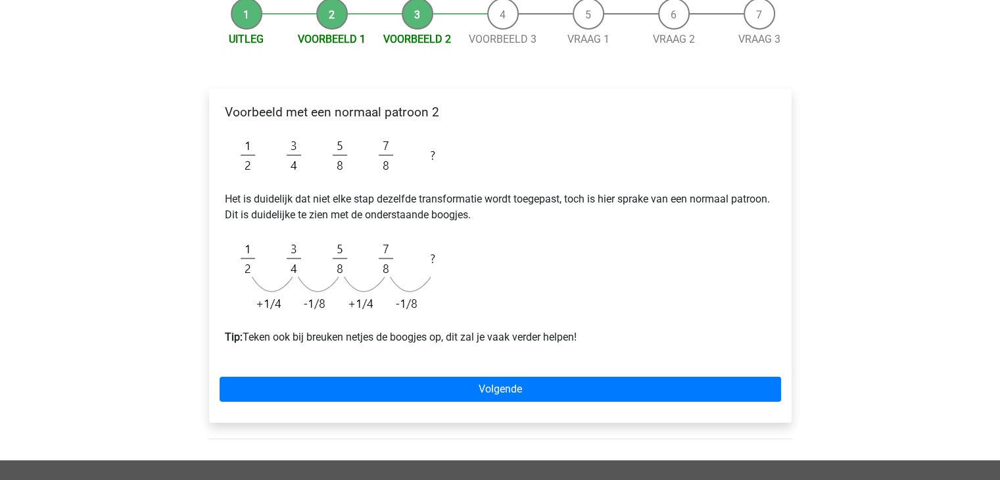
scroll to position [158, 0]
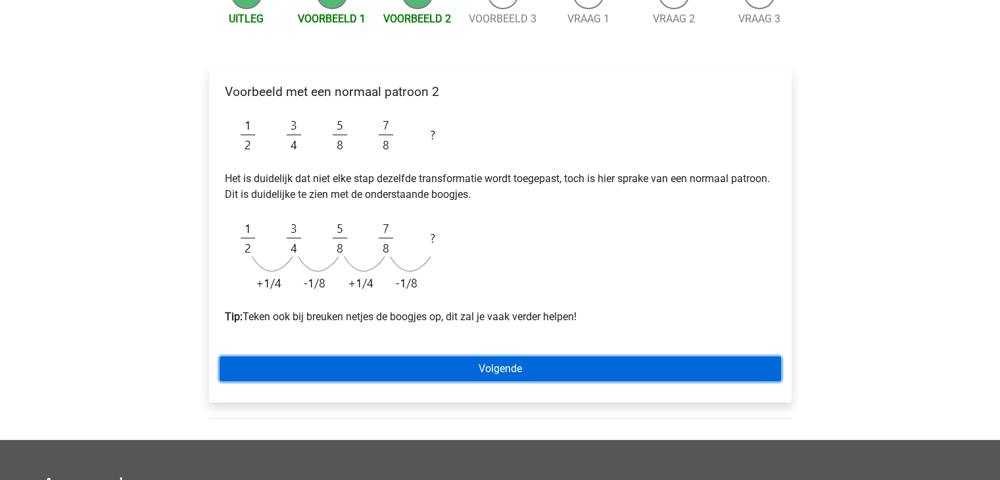
click at [299, 357] on link "Volgende" at bounding box center [501, 368] width 562 height 25
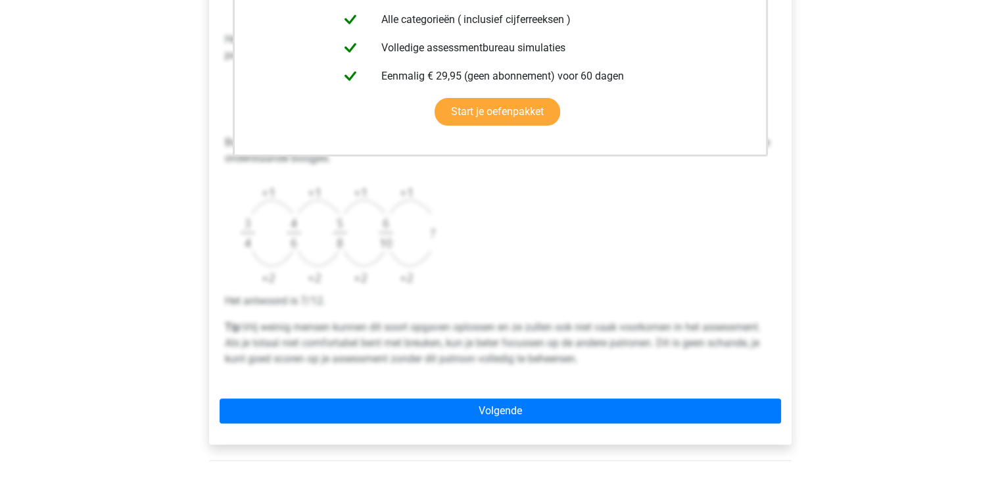
scroll to position [421, 0]
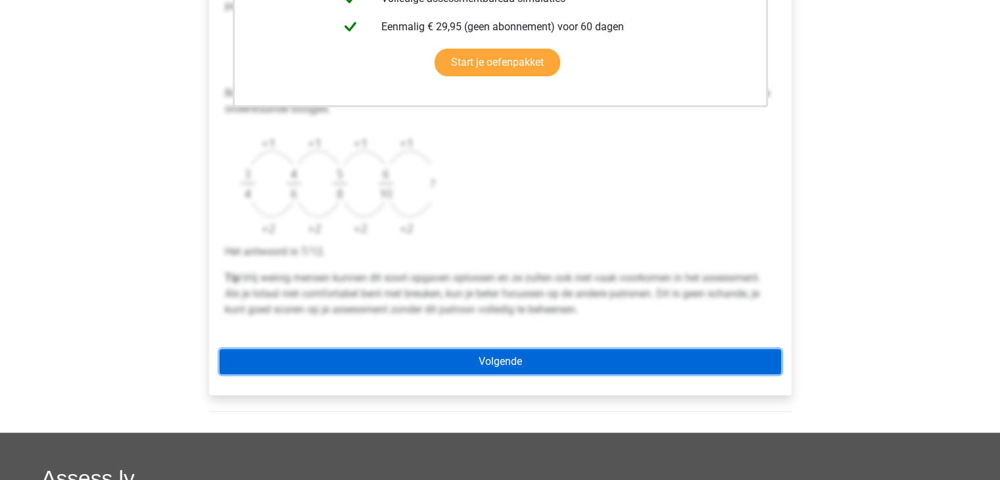
click at [754, 359] on link "Volgende" at bounding box center [501, 361] width 562 height 25
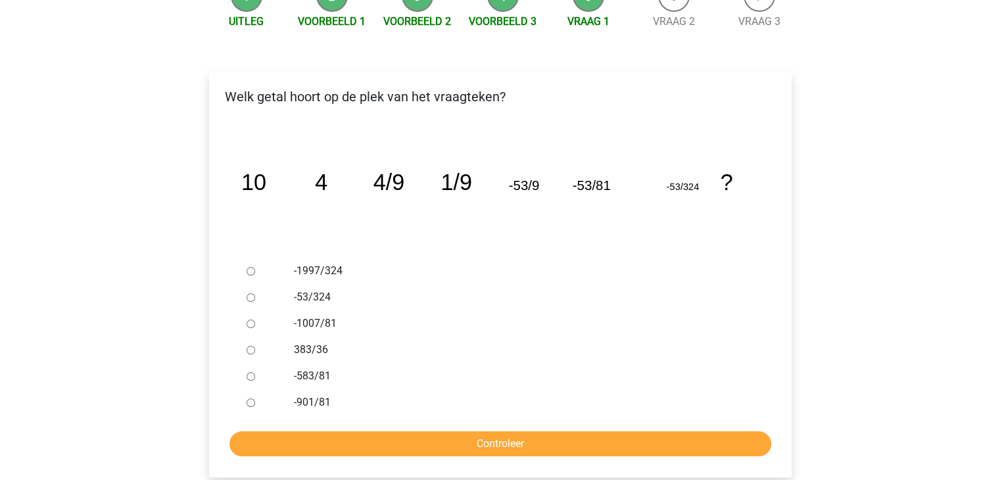
scroll to position [158, 0]
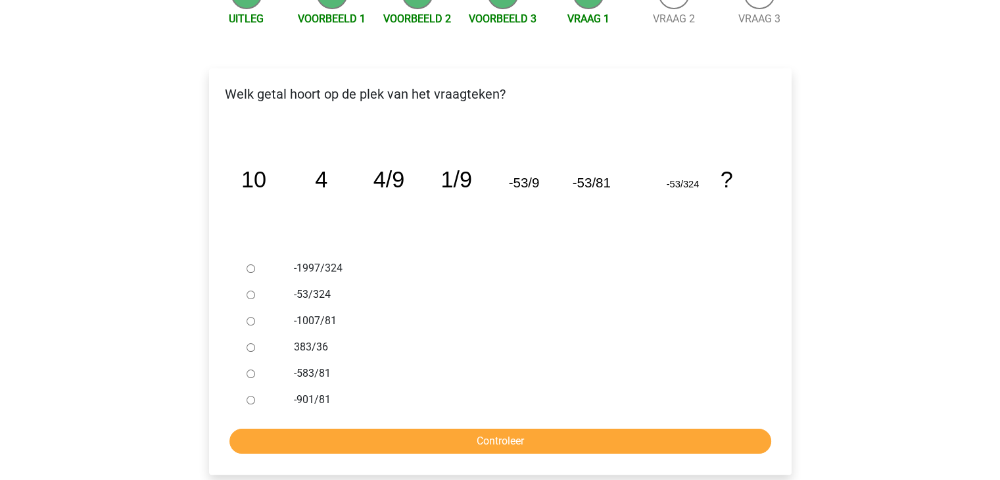
click at [845, 309] on div "Kies premium Celine [EMAIL_ADDRESS][DOMAIN_NAME]" at bounding box center [500, 350] width 1000 height 1017
click at [244, 267] on div at bounding box center [262, 268] width 43 height 26
click at [247, 268] on input "-1997/324" at bounding box center [251, 268] width 9 height 9
radio input "true"
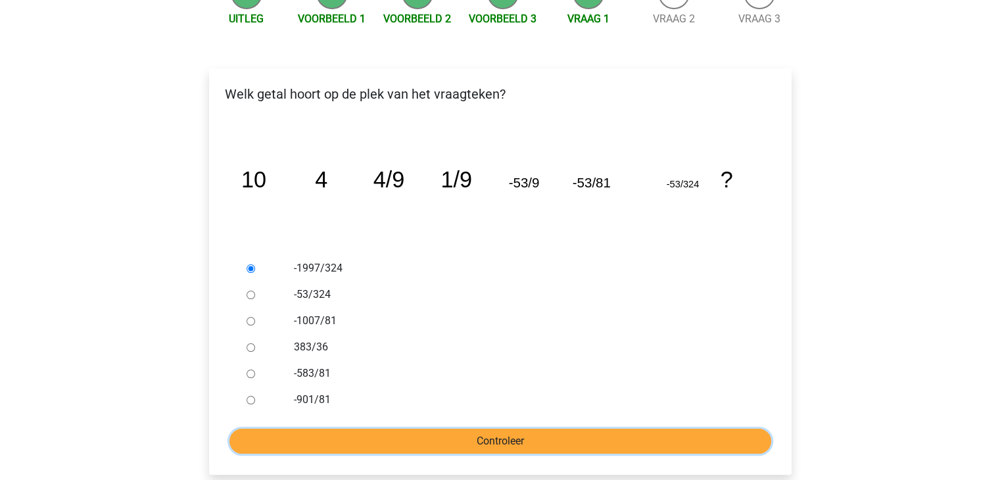
click at [487, 440] on input "Controleer" at bounding box center [500, 441] width 542 height 25
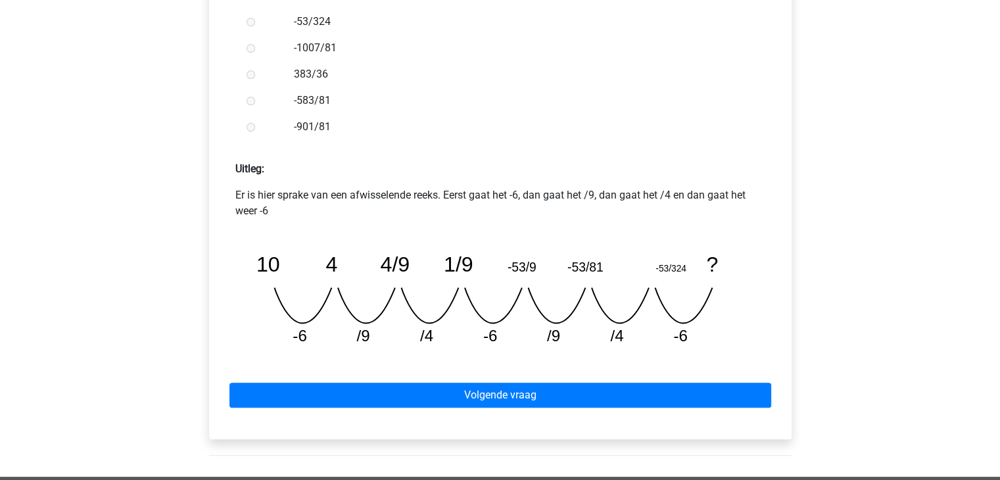
scroll to position [473, 0]
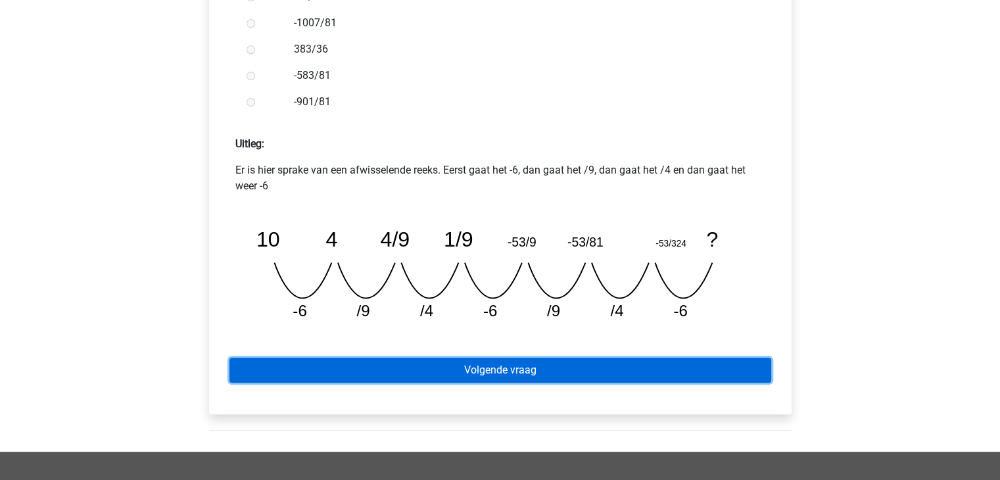
click at [690, 370] on link "Volgende vraag" at bounding box center [500, 370] width 542 height 25
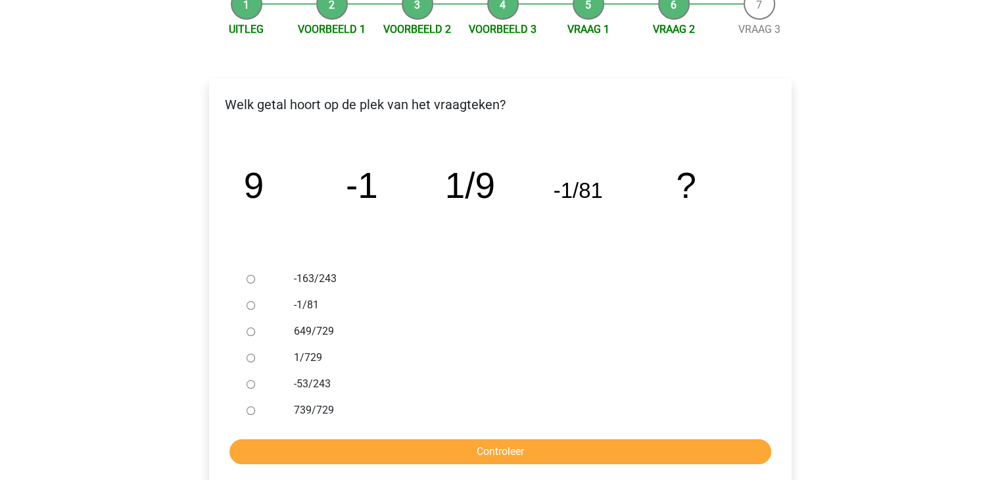
scroll to position [158, 0]
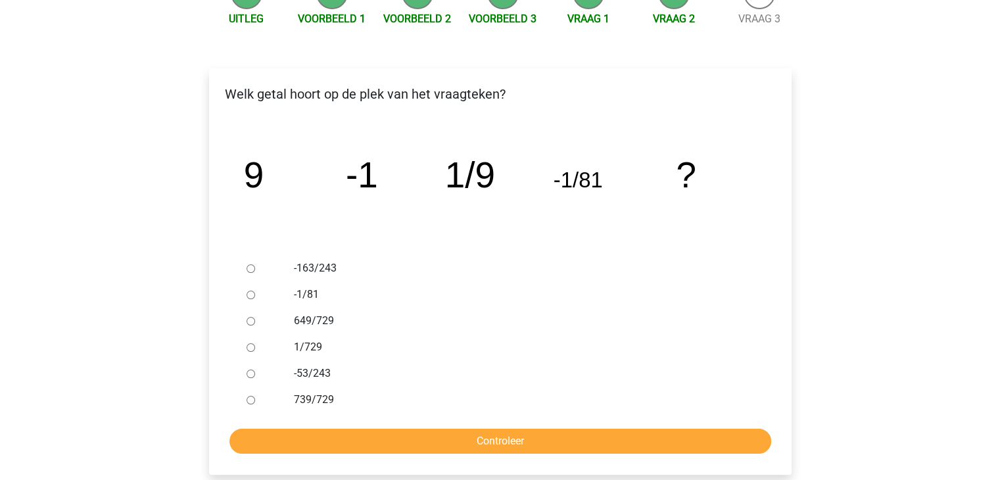
click at [248, 295] on input "-1/81" at bounding box center [251, 295] width 9 height 9
radio input "true"
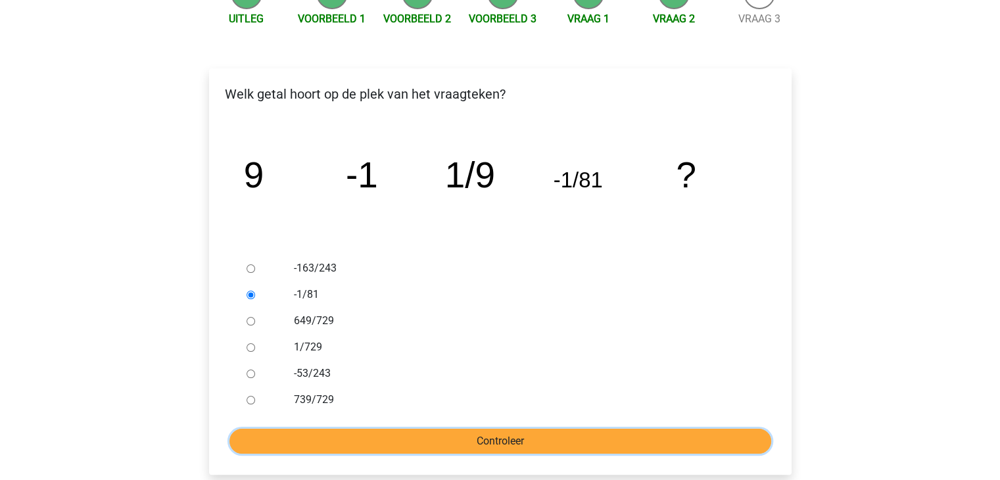
click at [591, 450] on input "Controleer" at bounding box center [500, 441] width 542 height 25
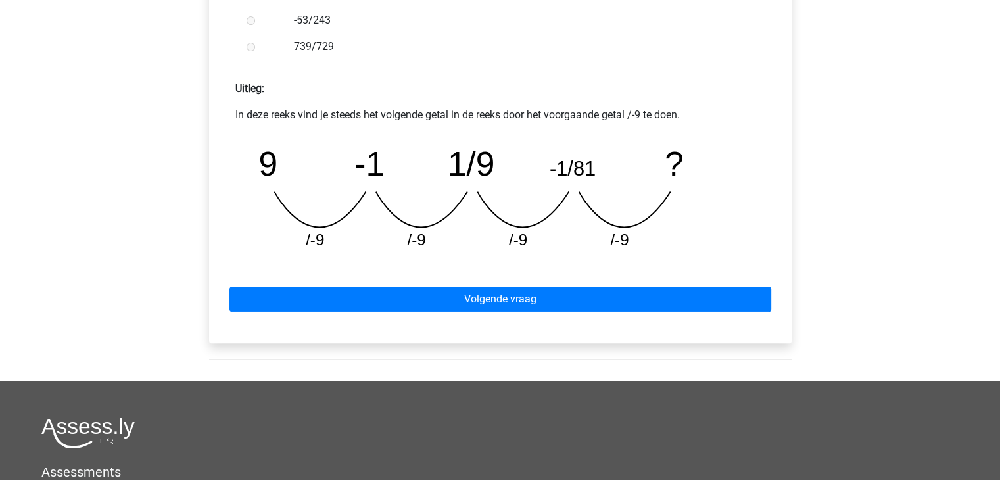
scroll to position [526, 0]
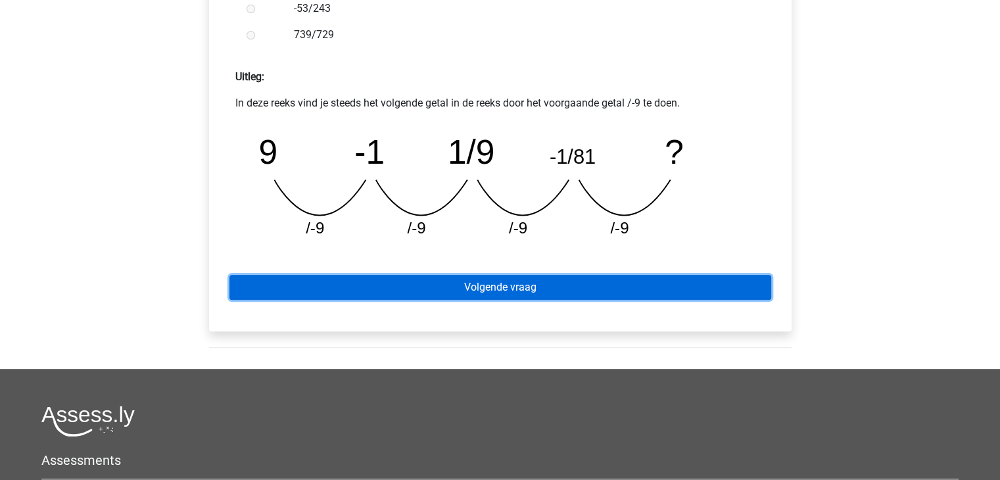
click at [738, 281] on link "Volgende vraag" at bounding box center [500, 287] width 542 height 25
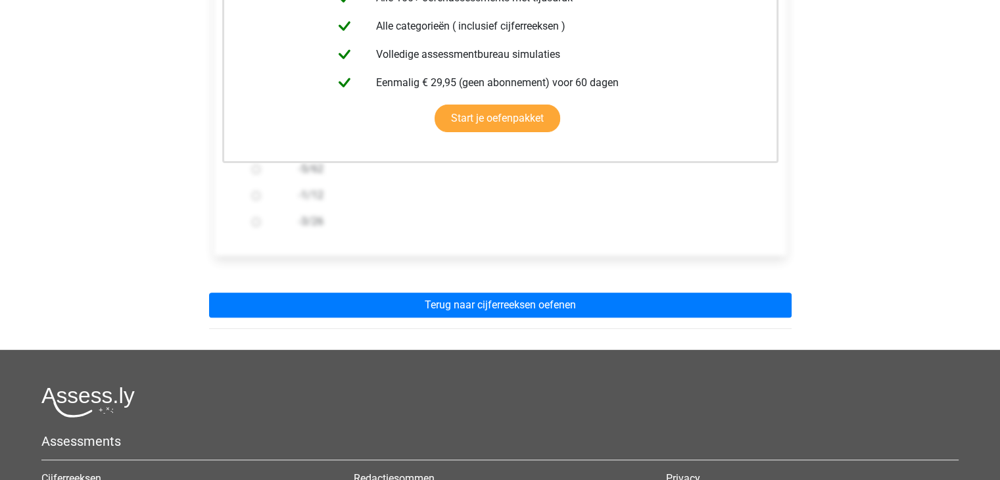
scroll to position [342, 0]
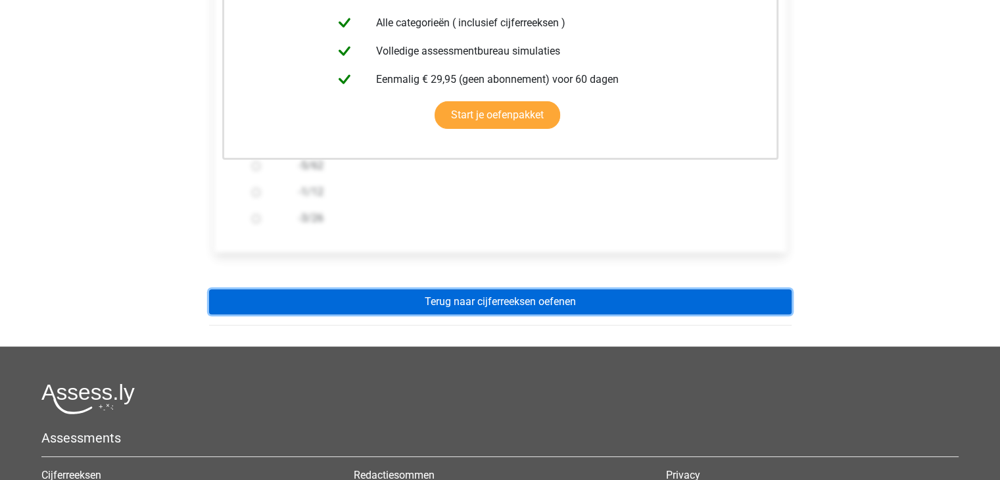
click at [763, 292] on link "Terug naar cijferreeksen oefenen" at bounding box center [500, 301] width 583 height 25
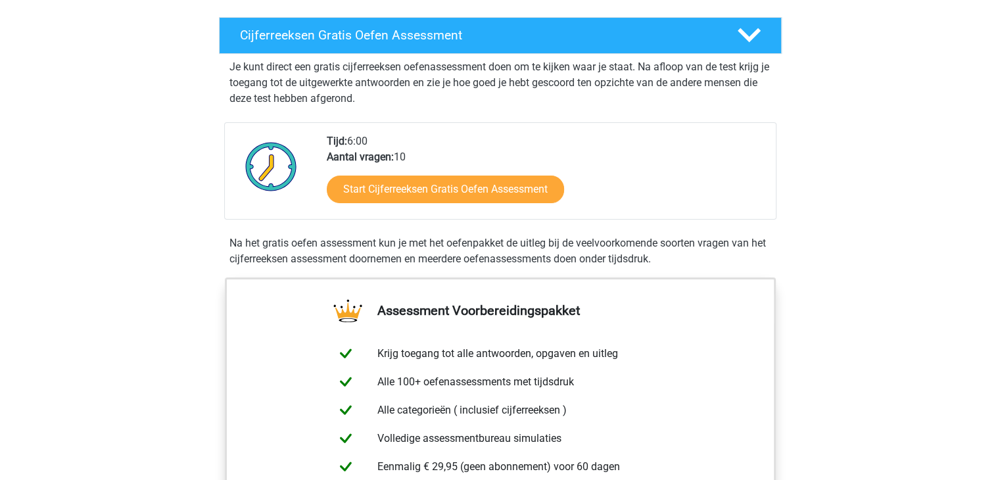
scroll to position [214, 0]
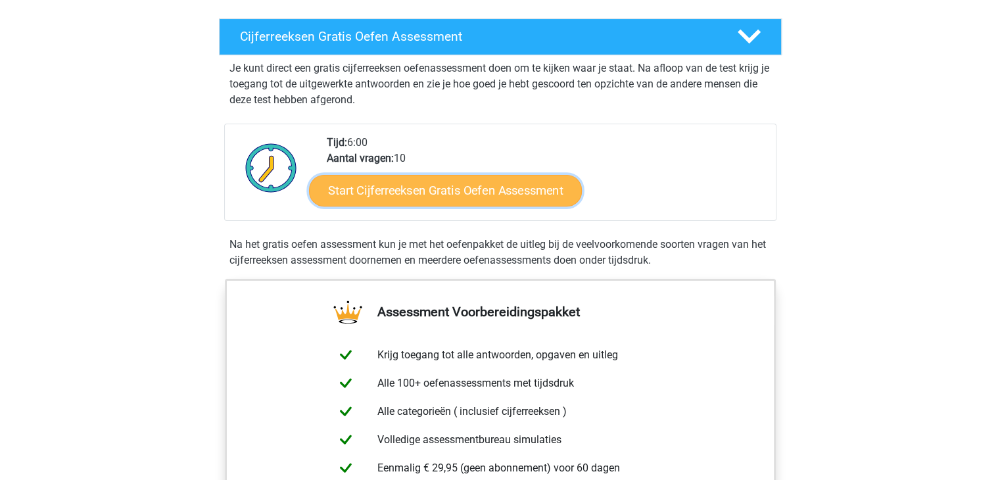
click at [435, 206] on link "Start Cijferreeksen Gratis Oefen Assessment" at bounding box center [445, 190] width 273 height 32
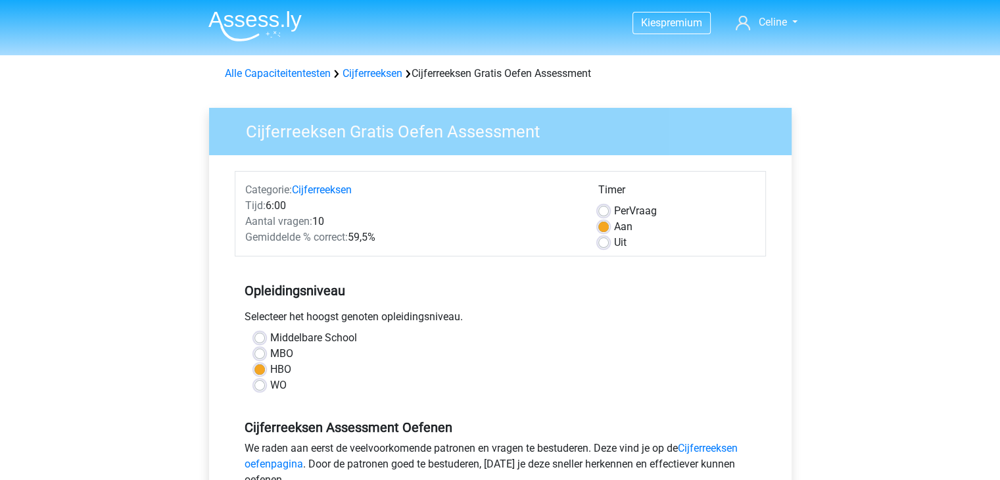
click at [614, 208] on label "Per Vraag" at bounding box center [635, 211] width 43 height 16
click at [604, 208] on input "Per Vraag" at bounding box center [603, 209] width 11 height 13
radio input "true"
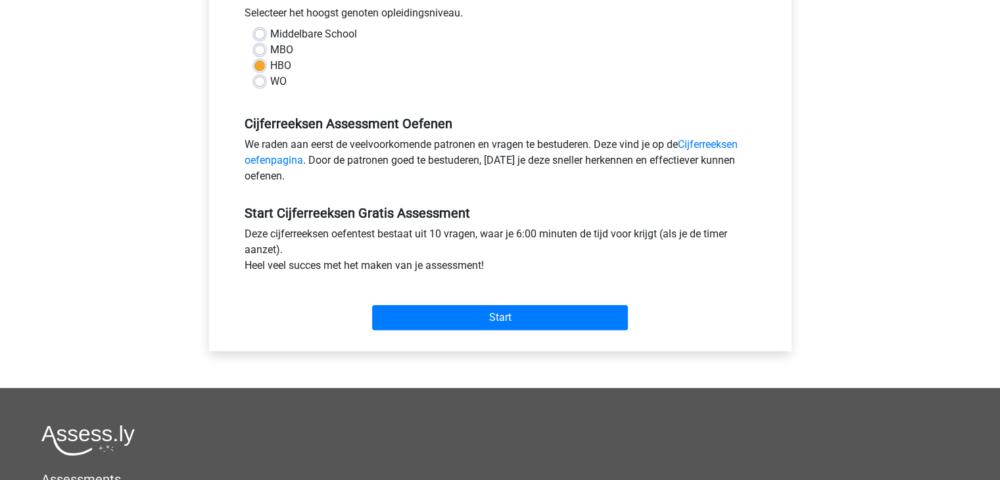
scroll to position [305, 0]
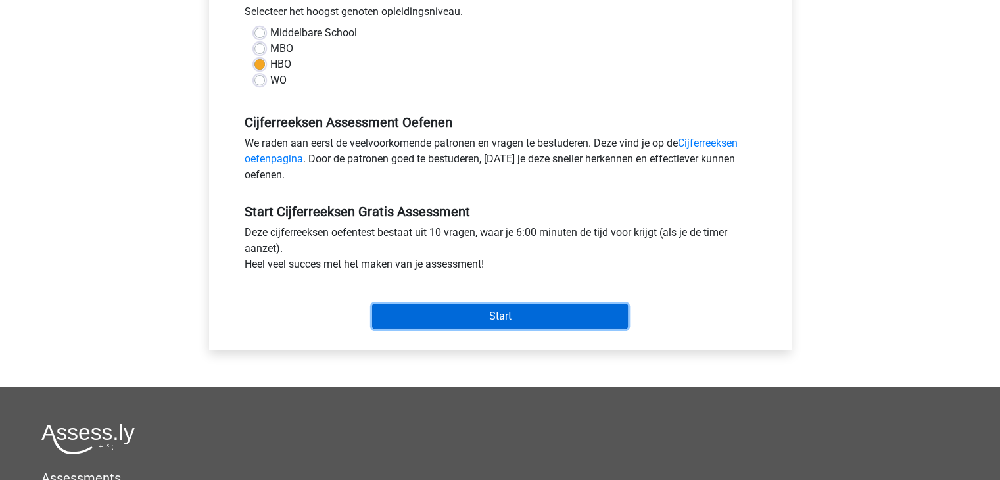
click at [521, 314] on input "Start" at bounding box center [500, 316] width 256 height 25
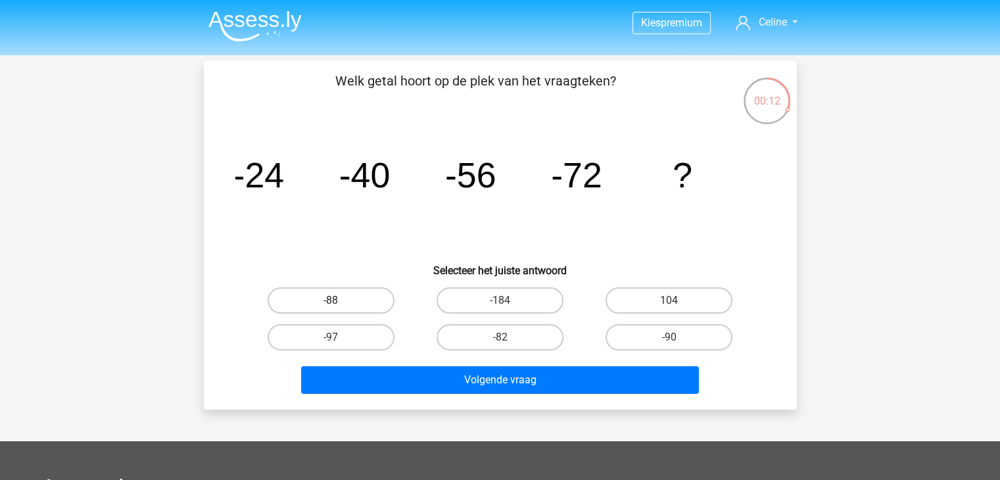
click at [326, 302] on label "-88" at bounding box center [331, 300] width 127 height 26
click at [331, 302] on input "-88" at bounding box center [335, 304] width 9 height 9
radio input "true"
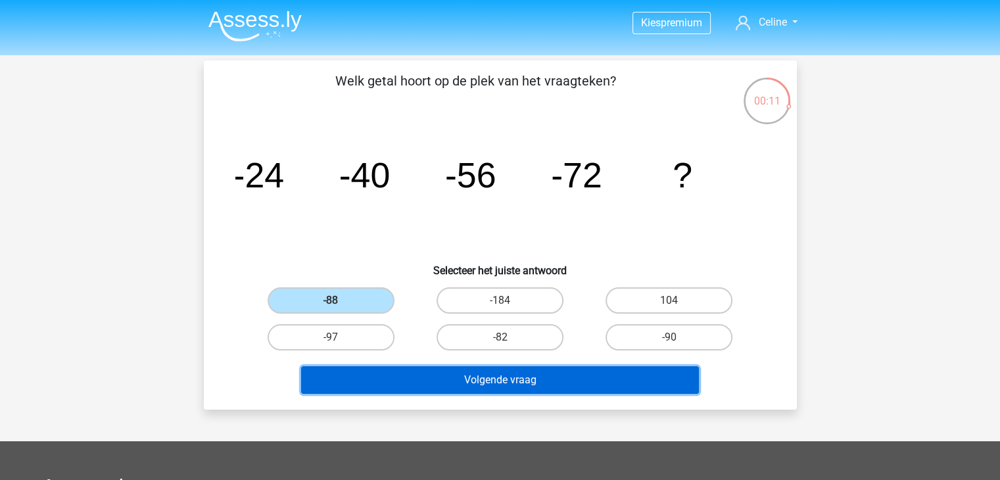
click at [452, 385] on button "Volgende vraag" at bounding box center [500, 380] width 398 height 28
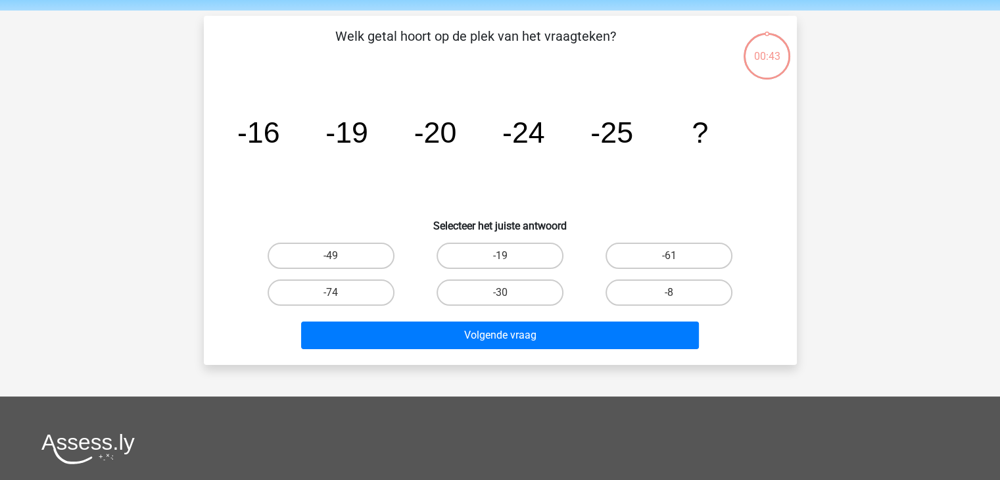
scroll to position [60, 0]
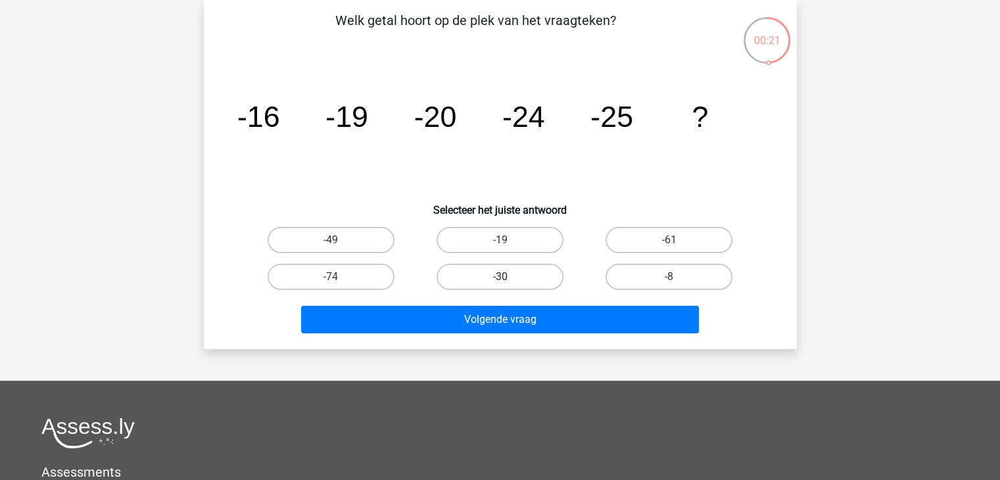
click at [510, 264] on label "-30" at bounding box center [500, 277] width 127 height 26
click at [508, 277] on input "-30" at bounding box center [504, 281] width 9 height 9
radio input "true"
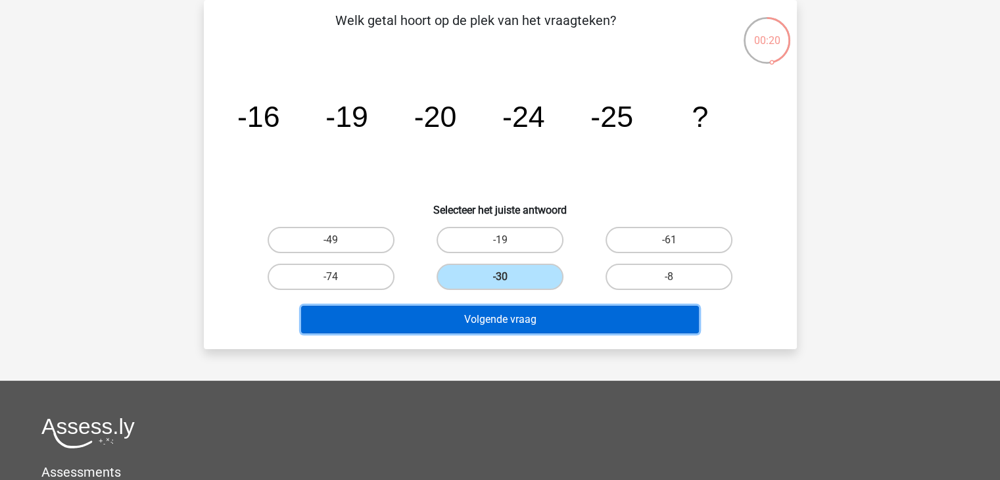
click at [498, 316] on button "Volgende vraag" at bounding box center [500, 320] width 398 height 28
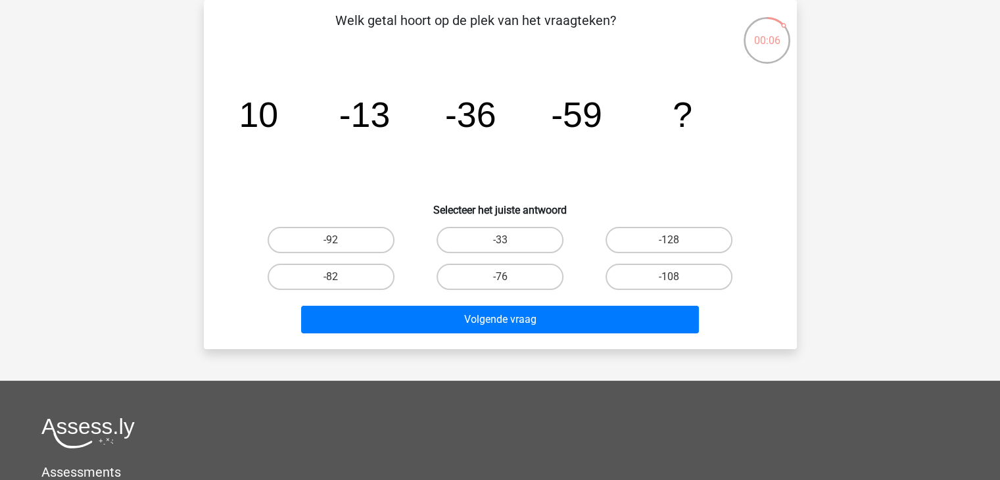
click at [338, 277] on input "-82" at bounding box center [335, 281] width 9 height 9
radio input "true"
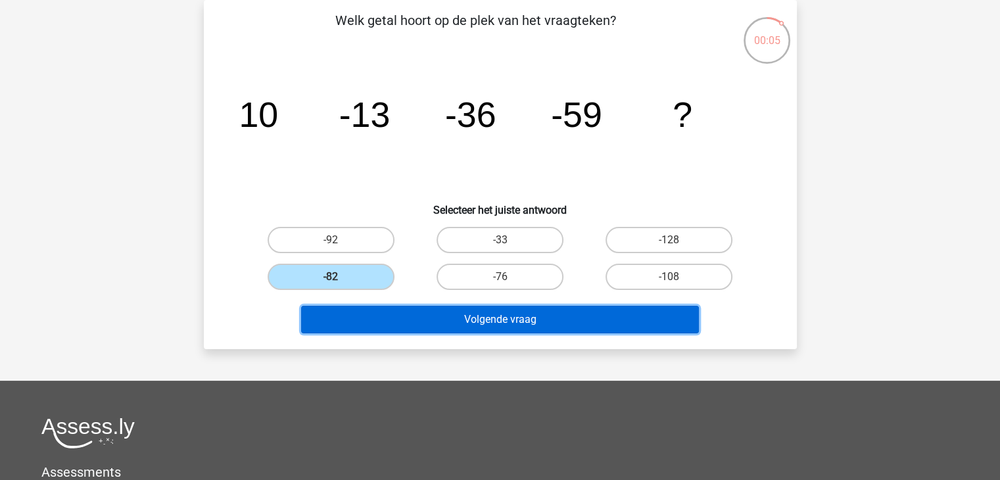
click at [407, 321] on button "Volgende vraag" at bounding box center [500, 320] width 398 height 28
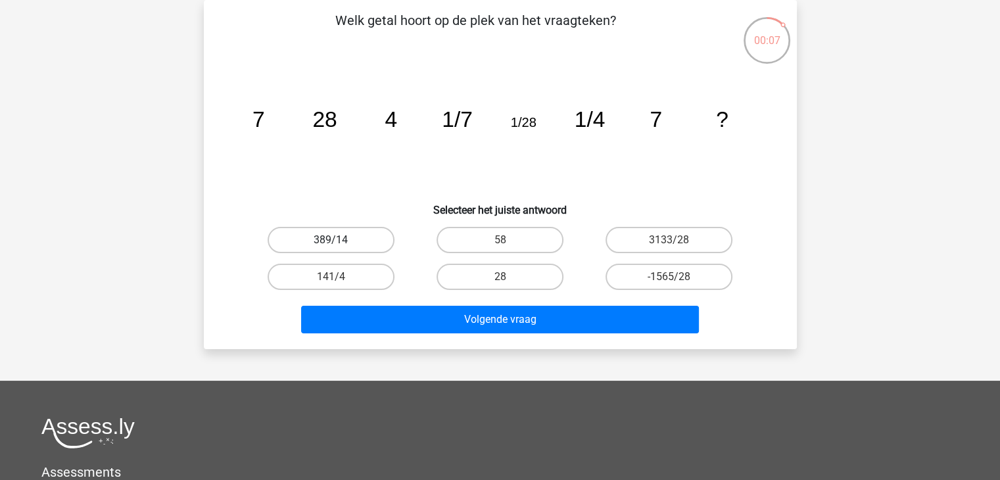
click at [358, 241] on label "389/14" at bounding box center [331, 240] width 127 height 26
click at [339, 241] on input "389/14" at bounding box center [335, 244] width 9 height 9
radio input "true"
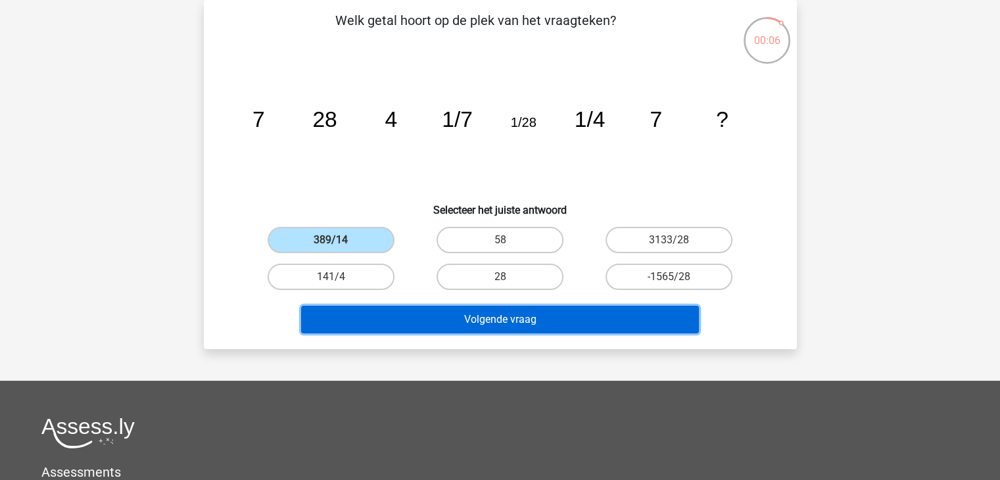
click at [451, 322] on button "Volgende vraag" at bounding box center [500, 320] width 398 height 28
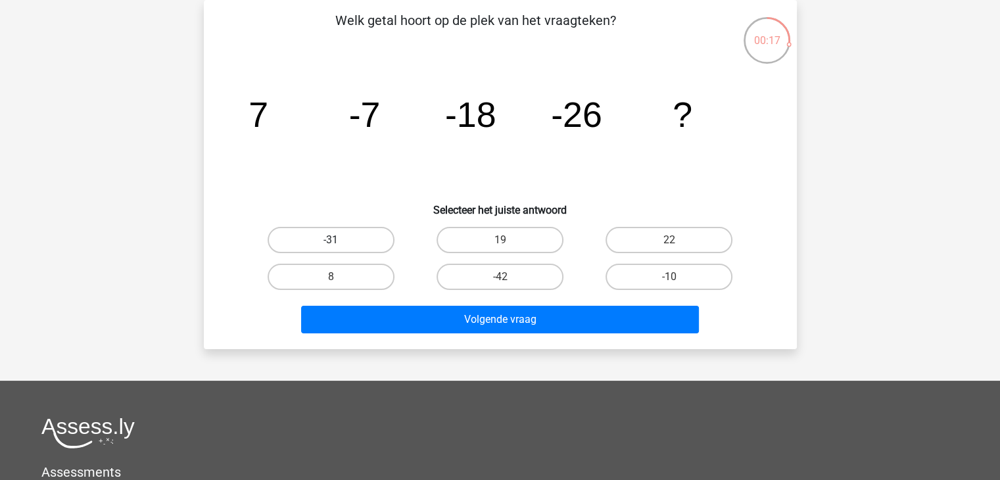
click at [368, 240] on label "-31" at bounding box center [331, 240] width 127 height 26
click at [339, 240] on input "-31" at bounding box center [335, 244] width 9 height 9
radio input "true"
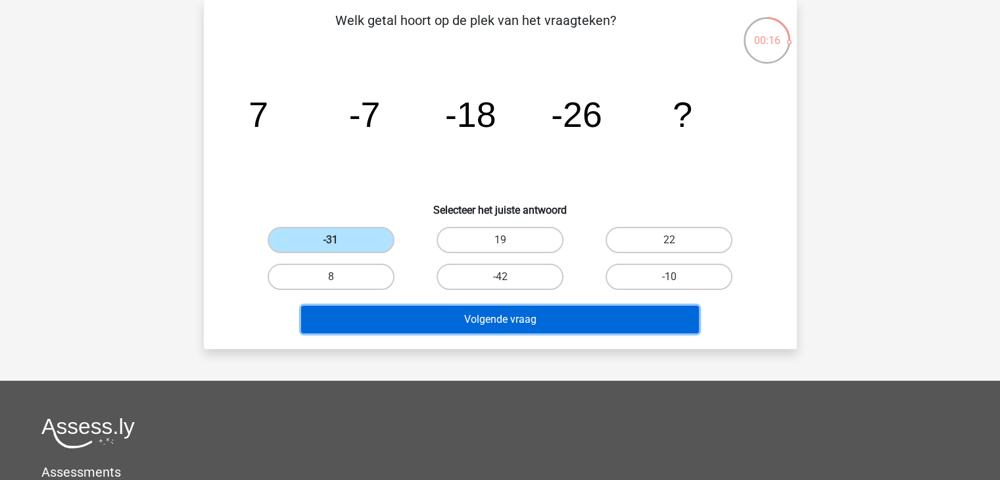
click at [452, 318] on button "Volgende vraag" at bounding box center [500, 320] width 398 height 28
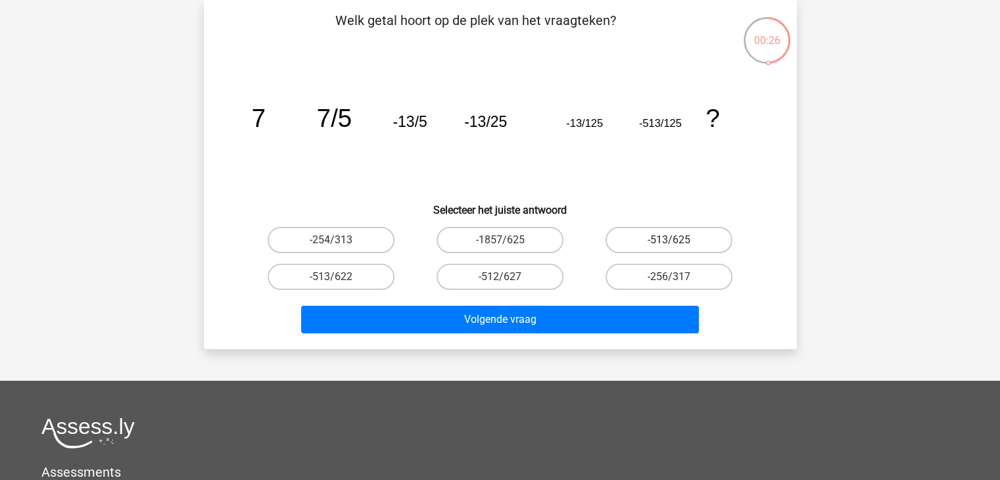
click at [636, 243] on label "-513/625" at bounding box center [669, 240] width 127 height 26
click at [669, 243] on input "-513/625" at bounding box center [673, 244] width 9 height 9
radio input "true"
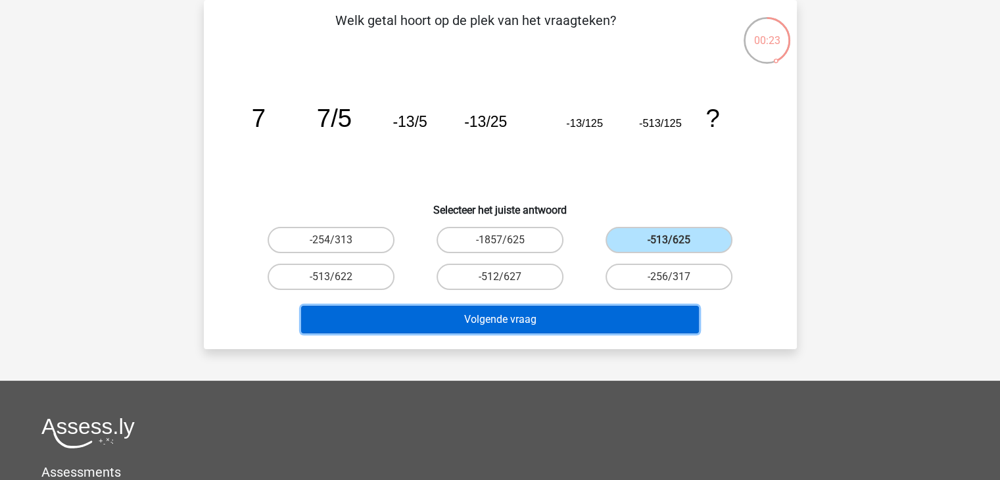
click at [565, 322] on button "Volgende vraag" at bounding box center [500, 320] width 398 height 28
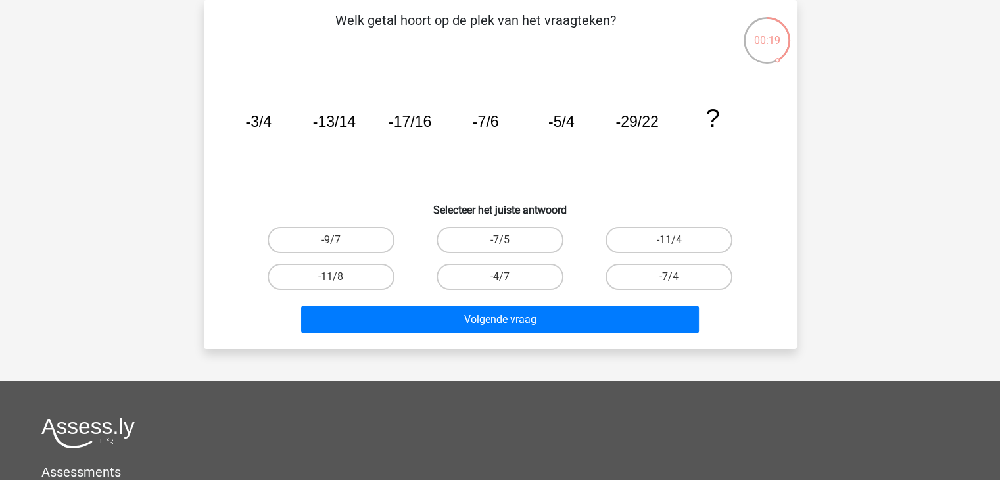
click at [670, 242] on input "-11/4" at bounding box center [673, 244] width 9 height 9
radio input "true"
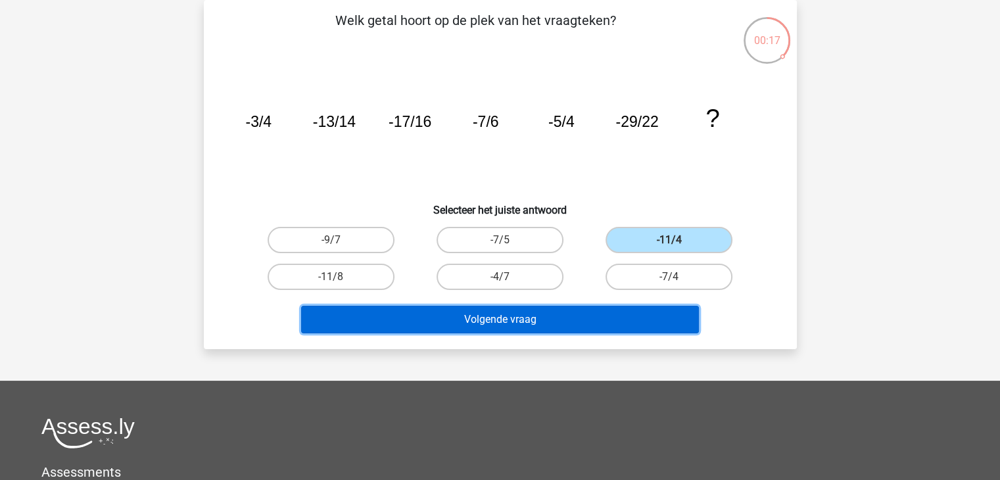
click at [552, 317] on button "Volgende vraag" at bounding box center [500, 320] width 398 height 28
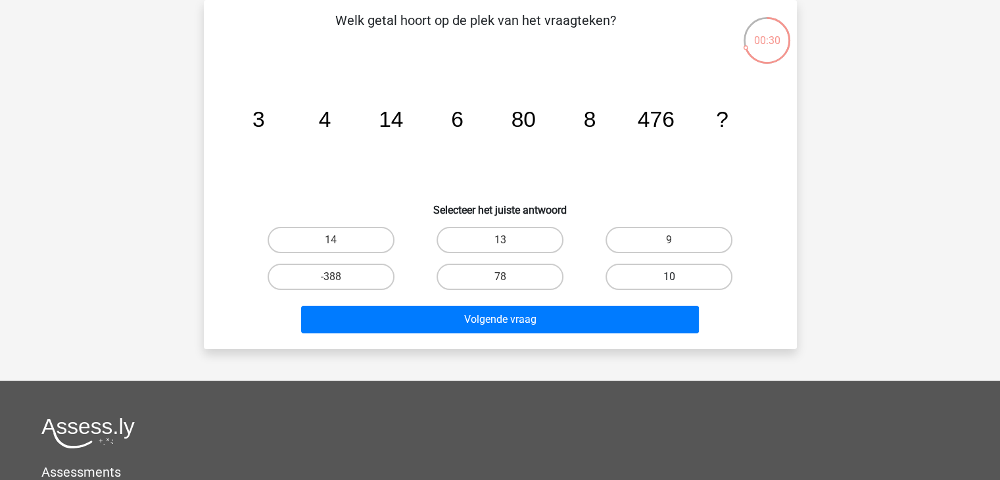
click at [686, 272] on label "10" at bounding box center [669, 277] width 127 height 26
click at [678, 277] on input "10" at bounding box center [673, 281] width 9 height 9
radio input "true"
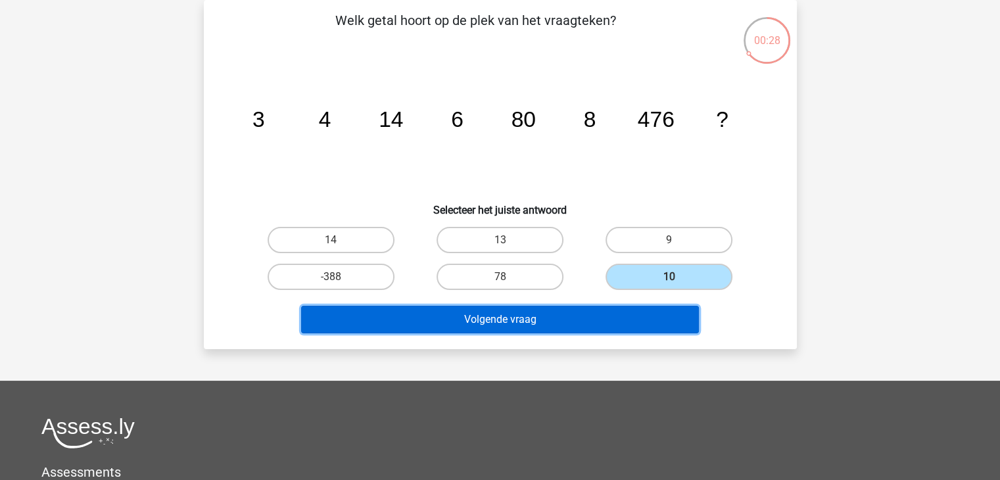
click at [596, 312] on button "Volgende vraag" at bounding box center [500, 320] width 398 height 28
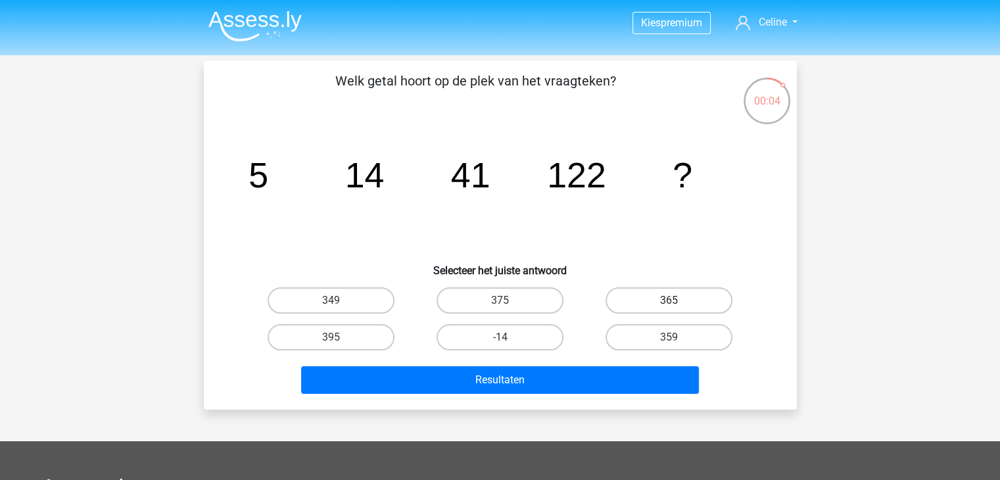
click at [681, 297] on label "365" at bounding box center [669, 300] width 127 height 26
click at [678, 300] on input "365" at bounding box center [673, 304] width 9 height 9
radio input "true"
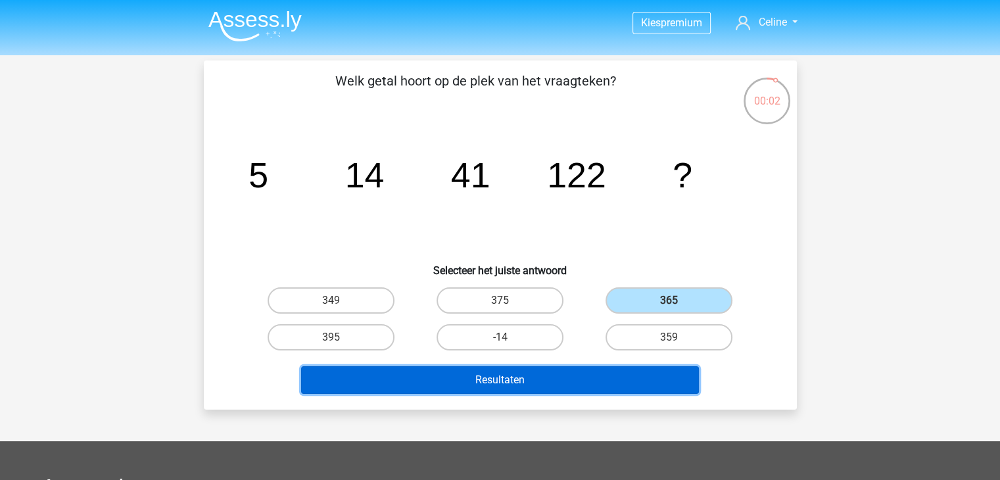
click at [511, 377] on button "Resultaten" at bounding box center [500, 380] width 398 height 28
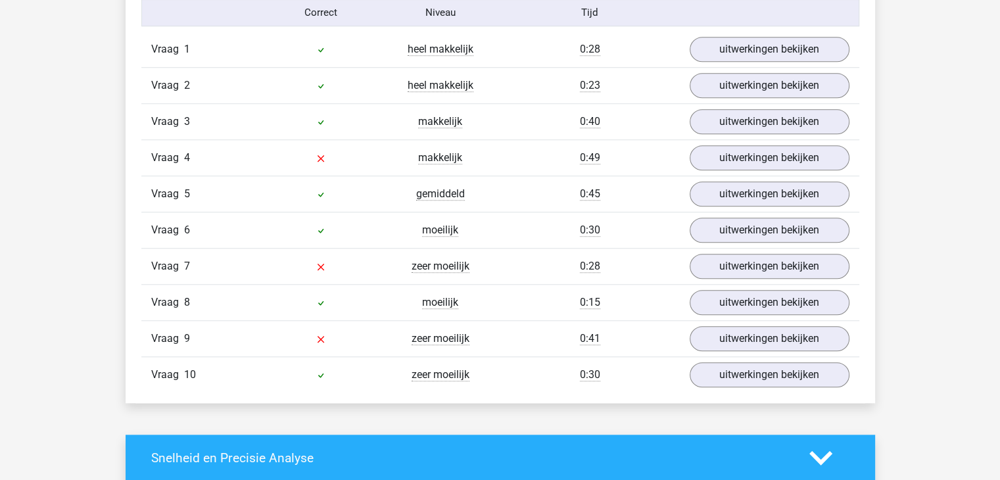
scroll to position [1105, 0]
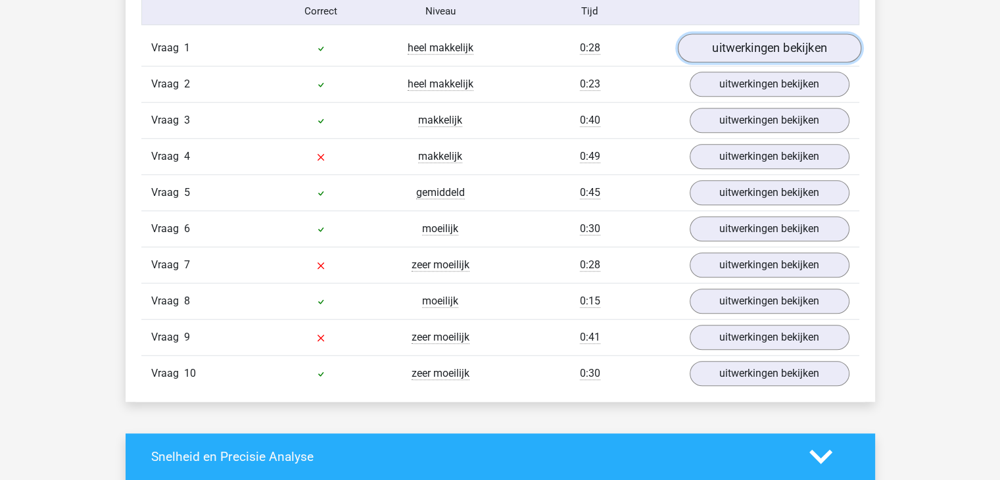
click at [790, 43] on link "uitwerkingen bekijken" at bounding box center [768, 48] width 183 height 29
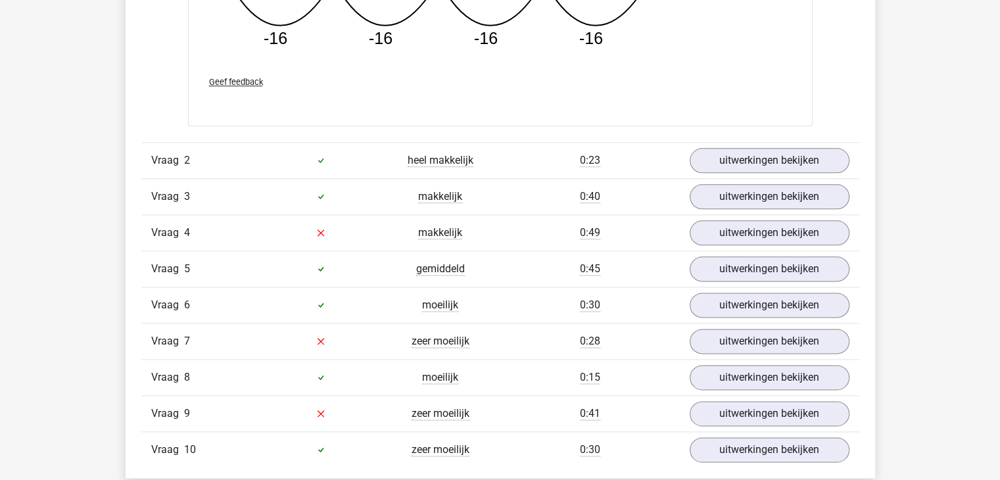
scroll to position [1604, 0]
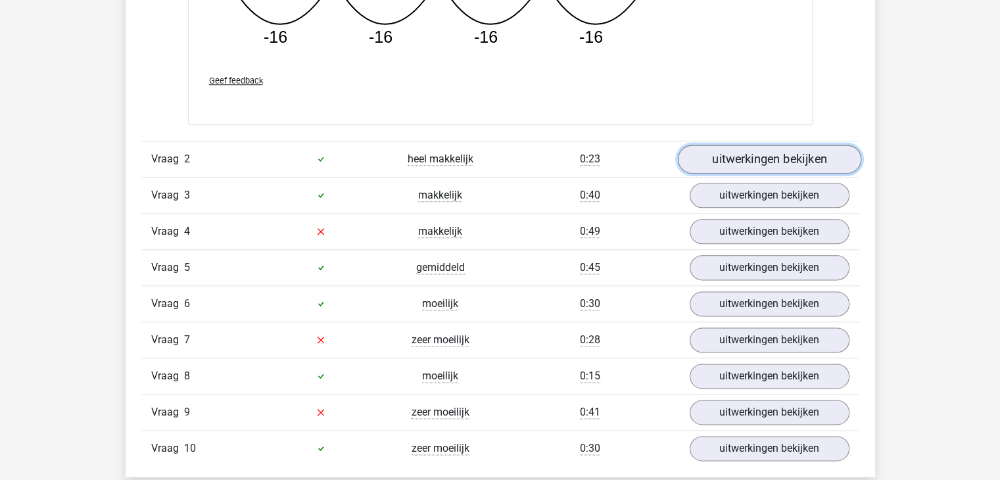
click at [821, 156] on link "uitwerkingen bekijken" at bounding box center [768, 159] width 183 height 29
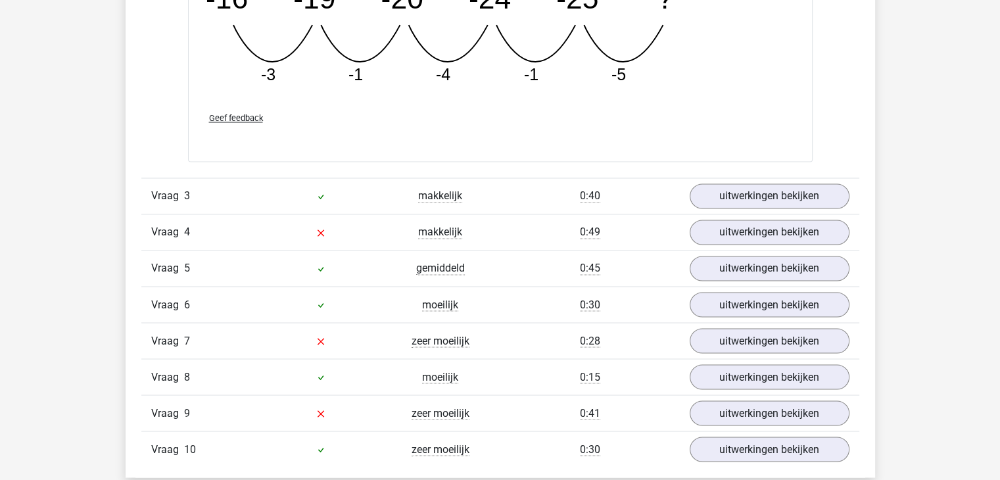
scroll to position [2236, 0]
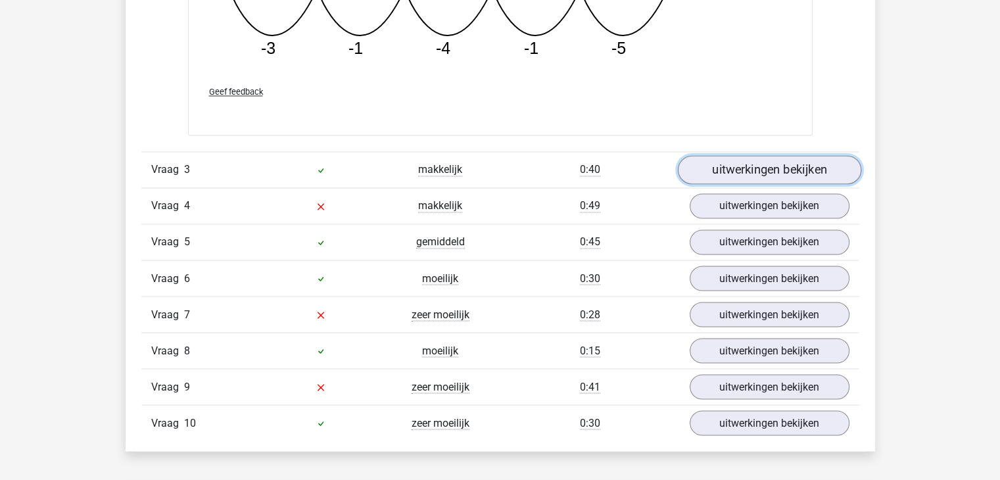
click at [840, 169] on link "uitwerkingen bekijken" at bounding box center [768, 170] width 183 height 29
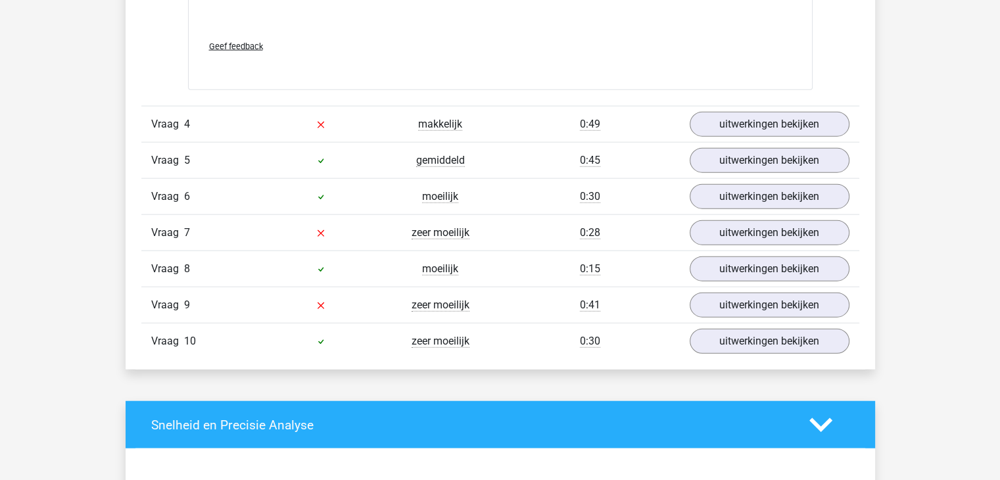
scroll to position [3156, 0]
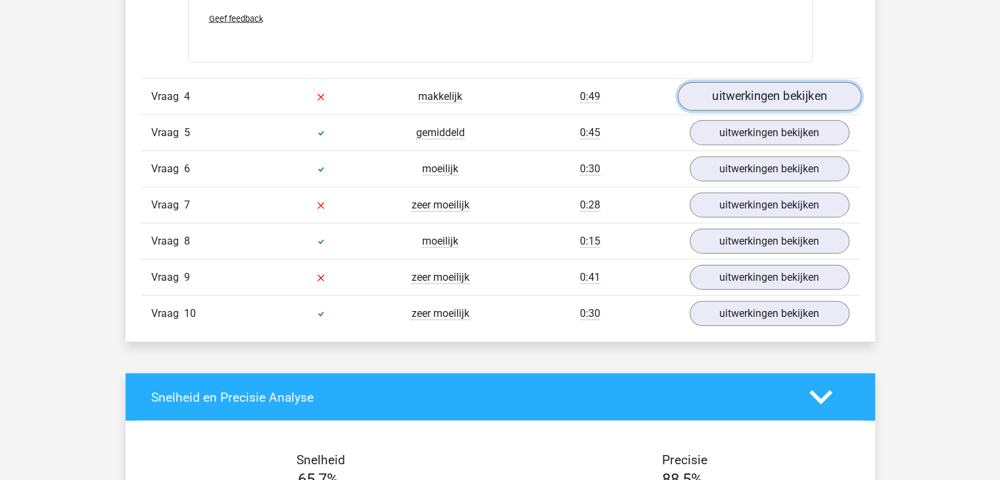
click at [768, 85] on link "uitwerkingen bekijken" at bounding box center [768, 96] width 183 height 29
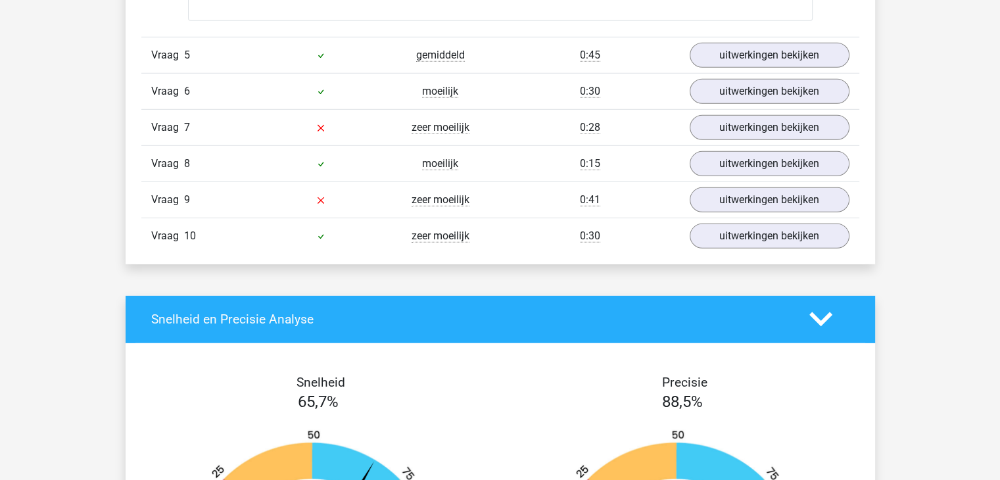
scroll to position [3893, 0]
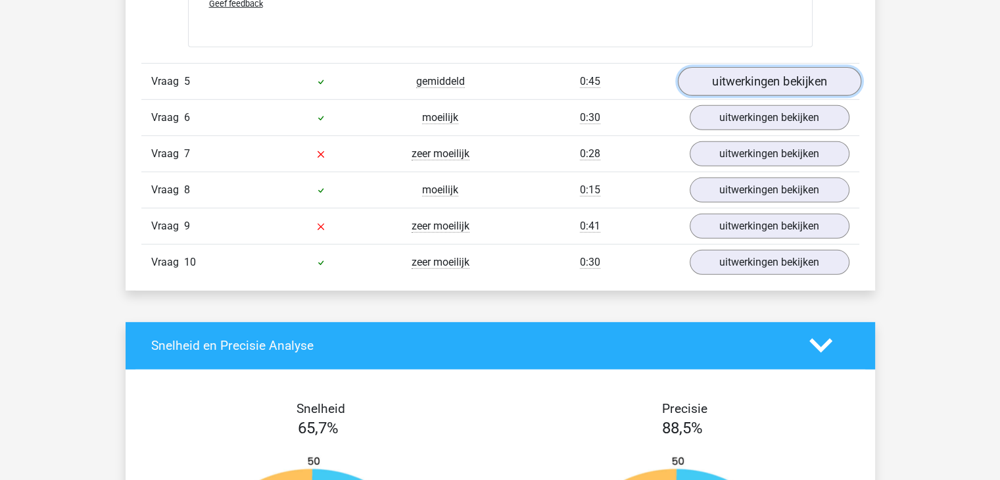
click at [825, 80] on link "uitwerkingen bekijken" at bounding box center [768, 81] width 183 height 29
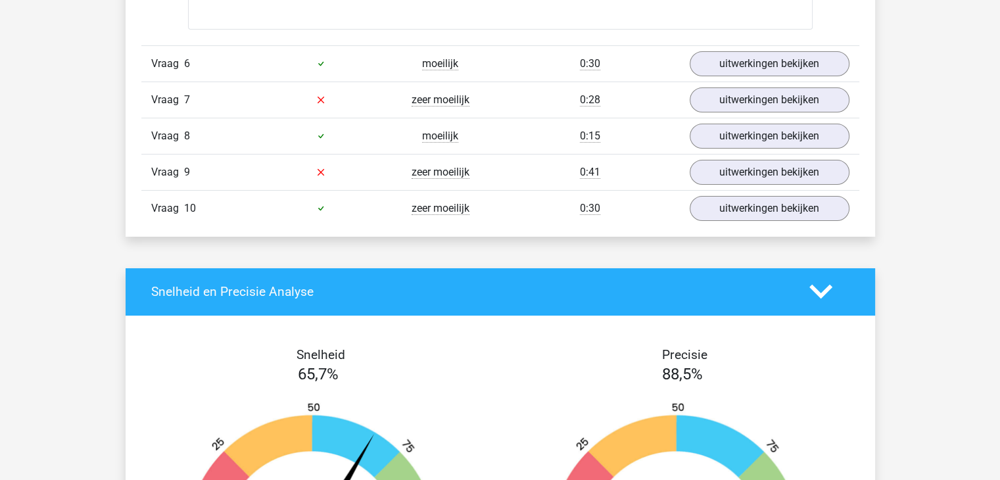
scroll to position [4734, 0]
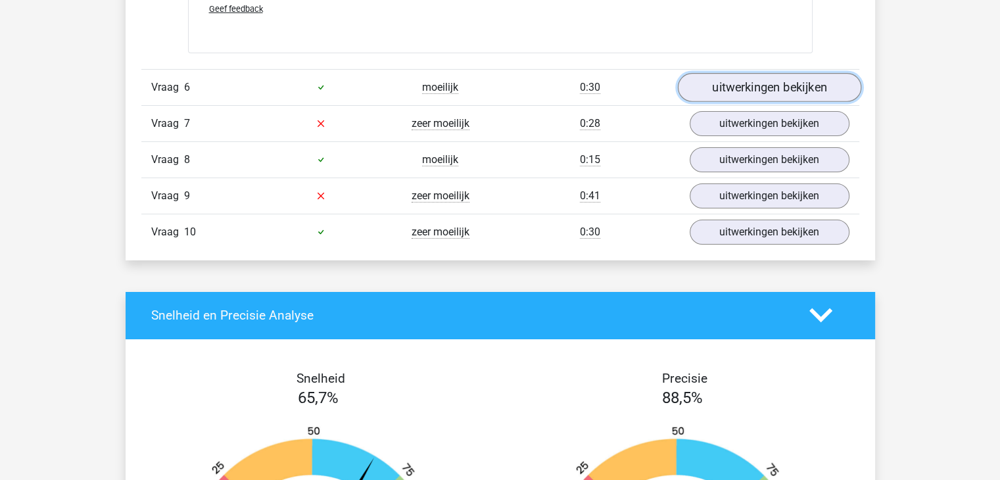
click at [792, 89] on link "uitwerkingen bekijken" at bounding box center [768, 87] width 183 height 29
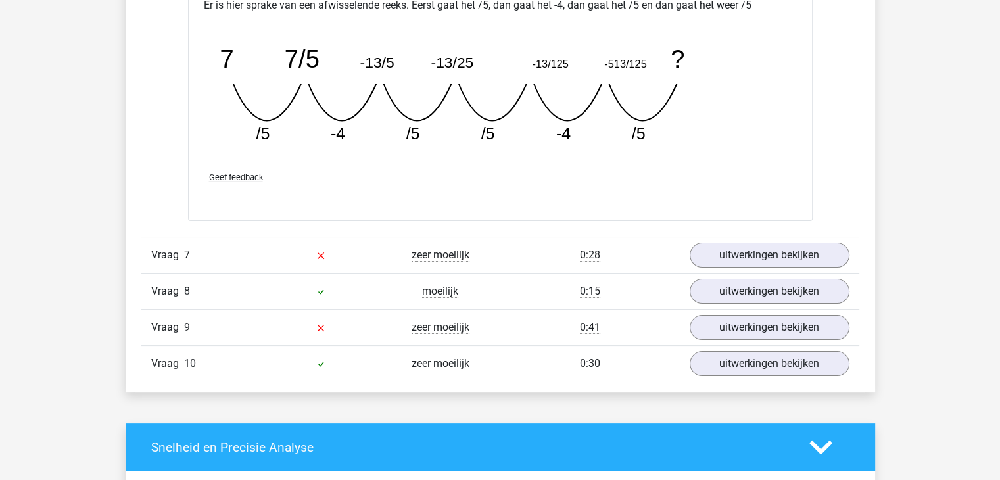
scroll to position [5260, 0]
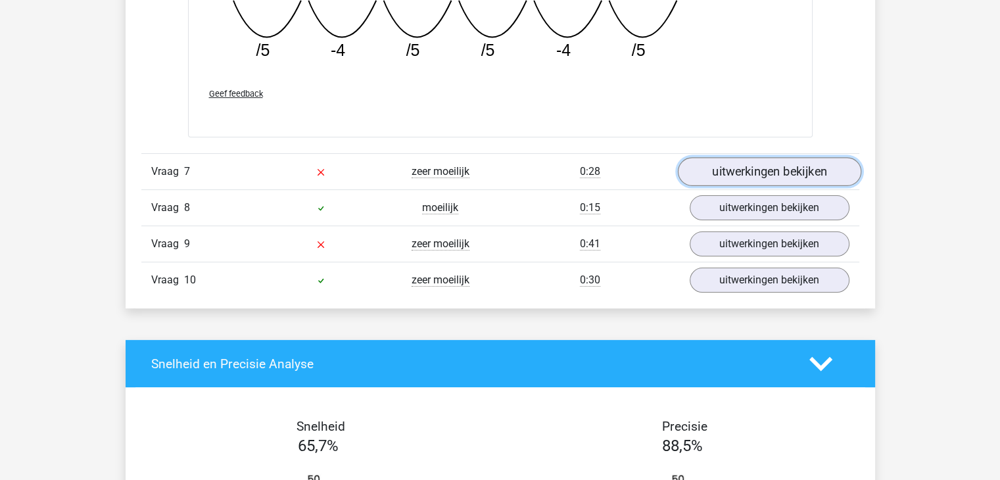
click at [822, 162] on link "uitwerkingen bekijken" at bounding box center [768, 171] width 183 height 29
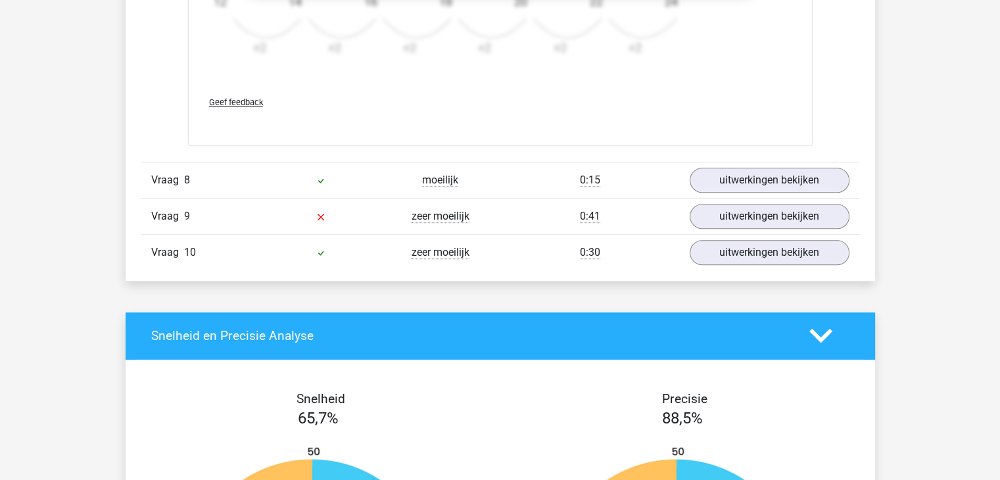
scroll to position [6102, 0]
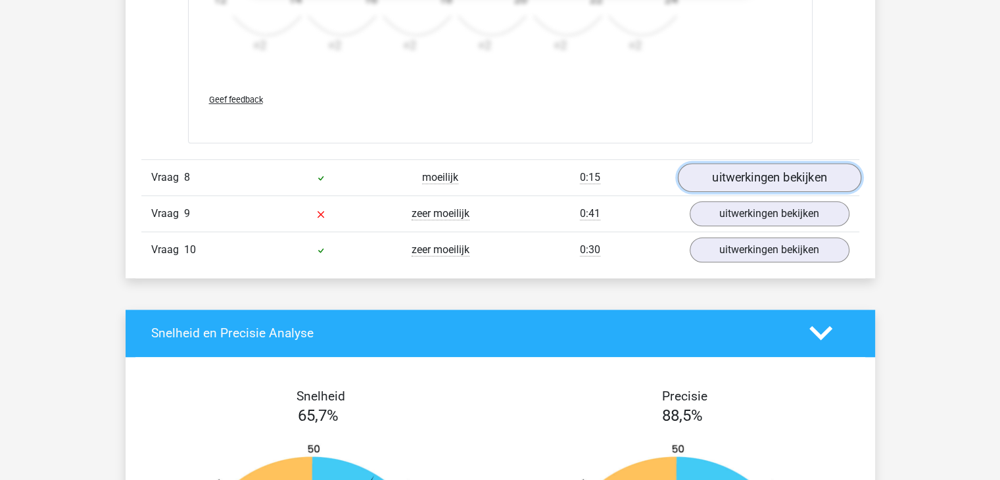
click at [826, 168] on link "uitwerkingen bekijken" at bounding box center [768, 177] width 183 height 29
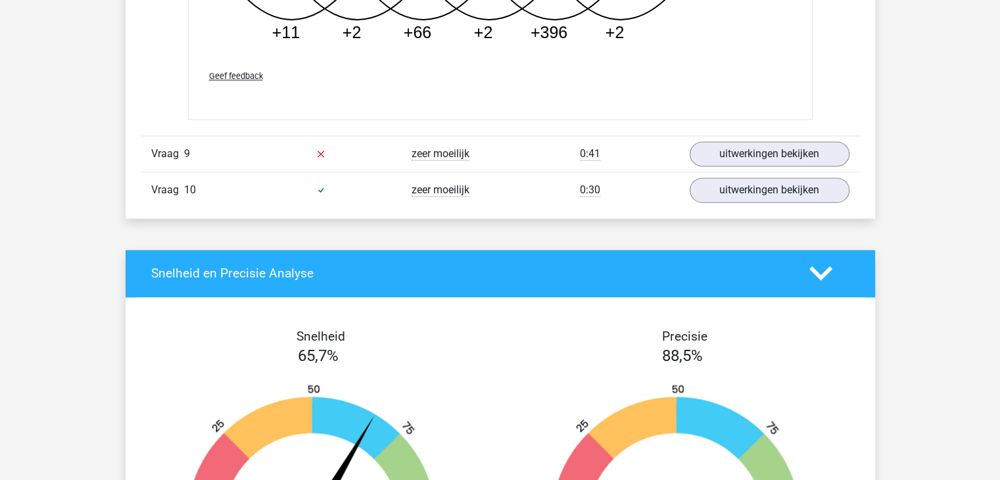
scroll to position [6865, 0]
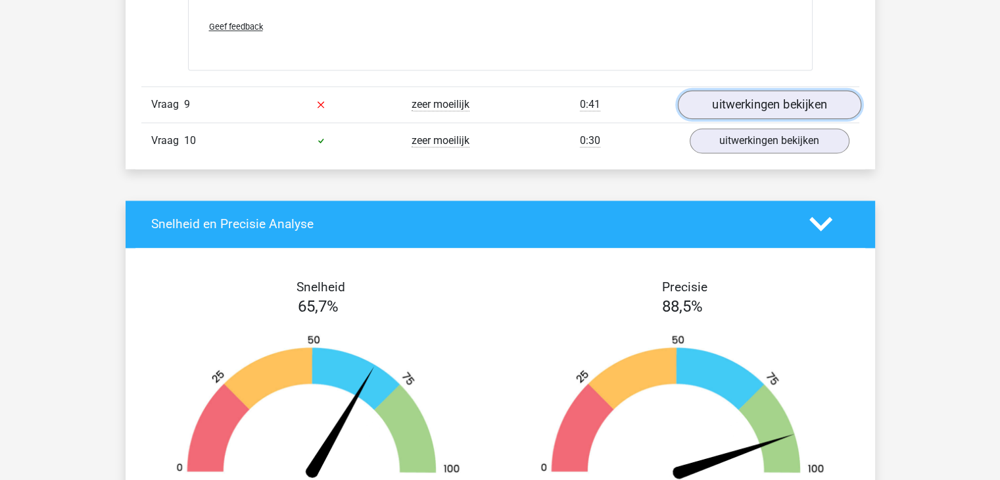
click at [815, 102] on link "uitwerkingen bekijken" at bounding box center [768, 104] width 183 height 29
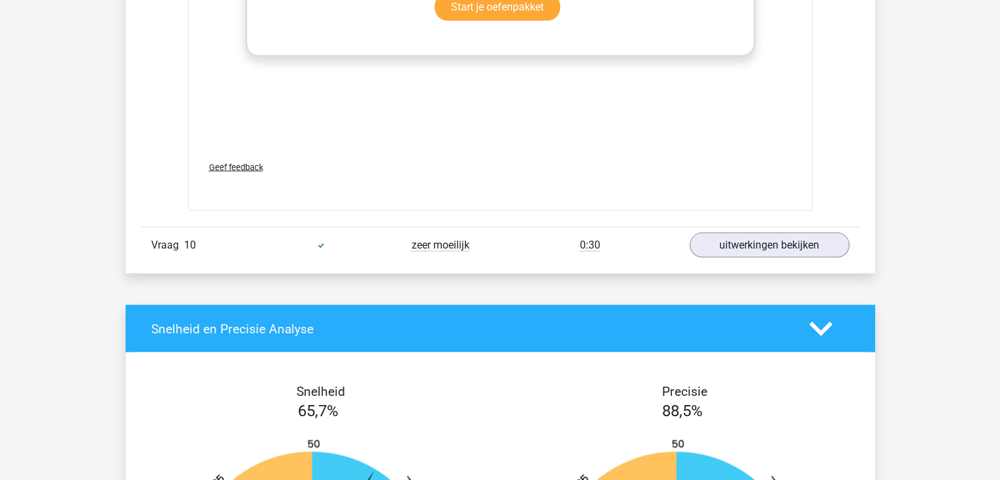
scroll to position [7575, 0]
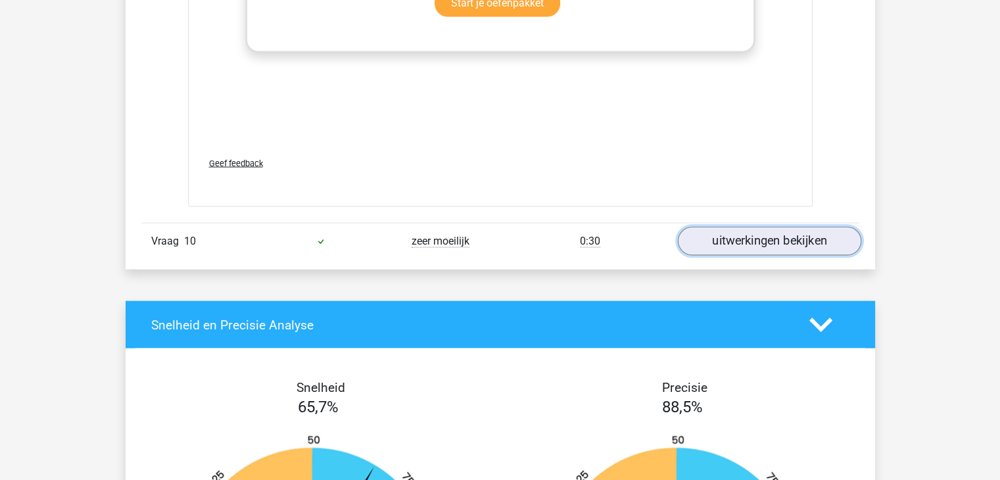
click at [839, 235] on link "uitwerkingen bekijken" at bounding box center [768, 242] width 183 height 29
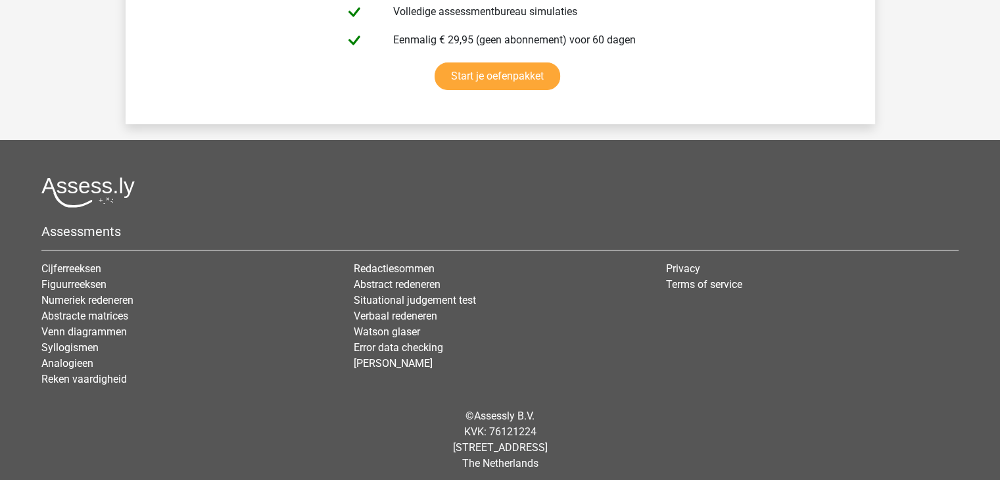
scroll to position [9575, 0]
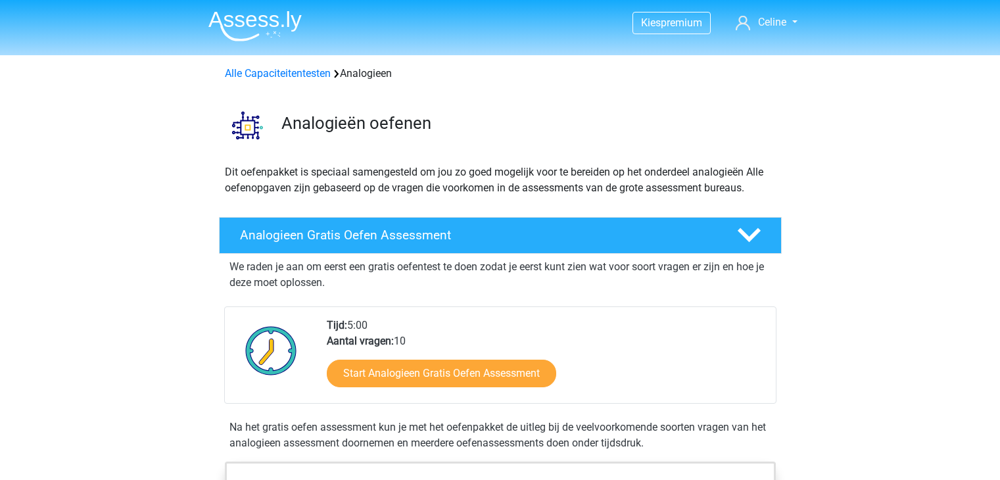
scroll to position [879, 0]
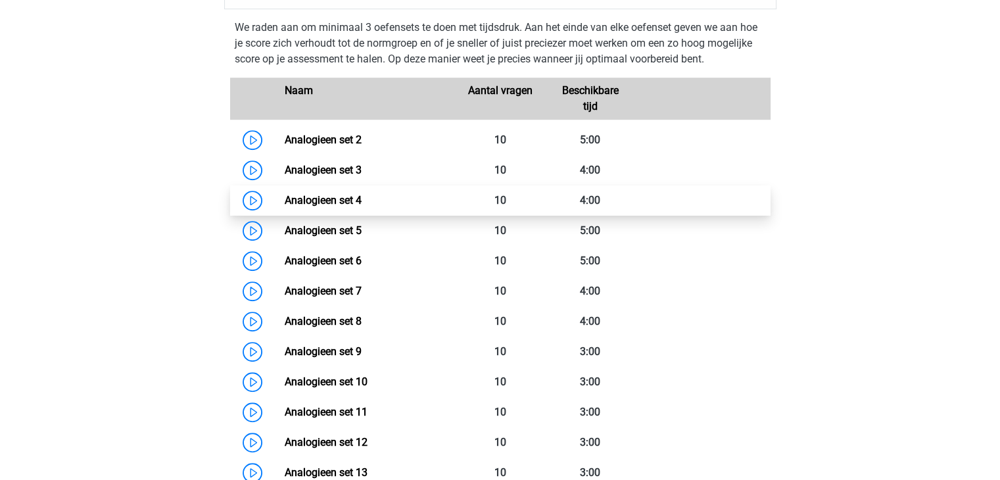
click at [285, 199] on link "Analogieen set 4" at bounding box center [323, 200] width 77 height 12
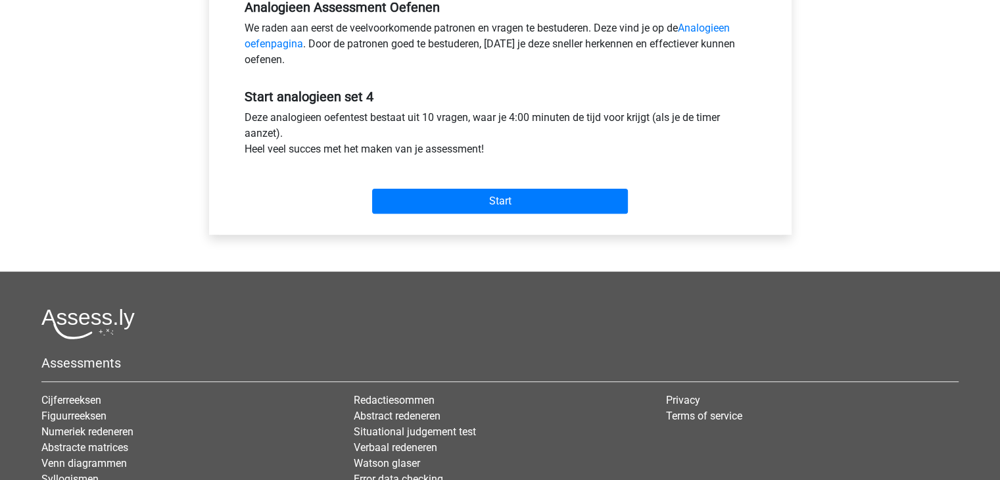
scroll to position [421, 0]
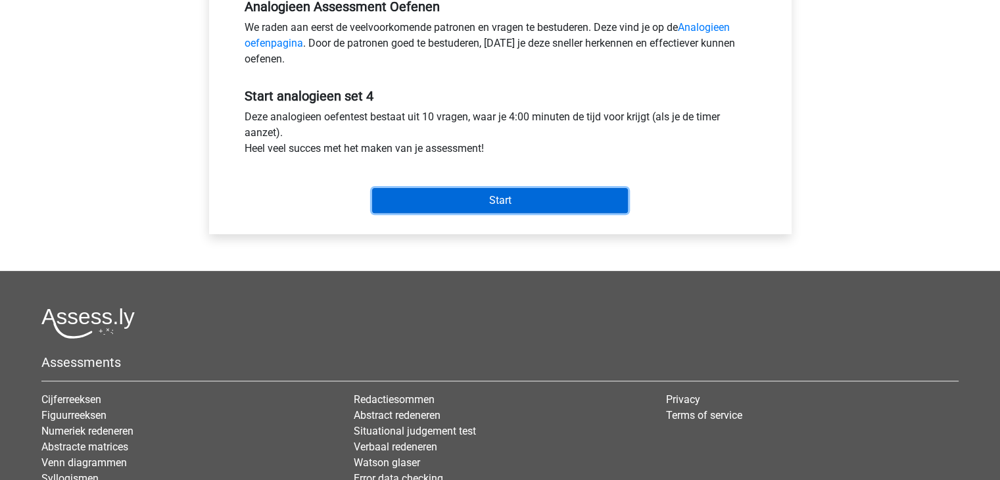
click at [533, 203] on input "Start" at bounding box center [500, 200] width 256 height 25
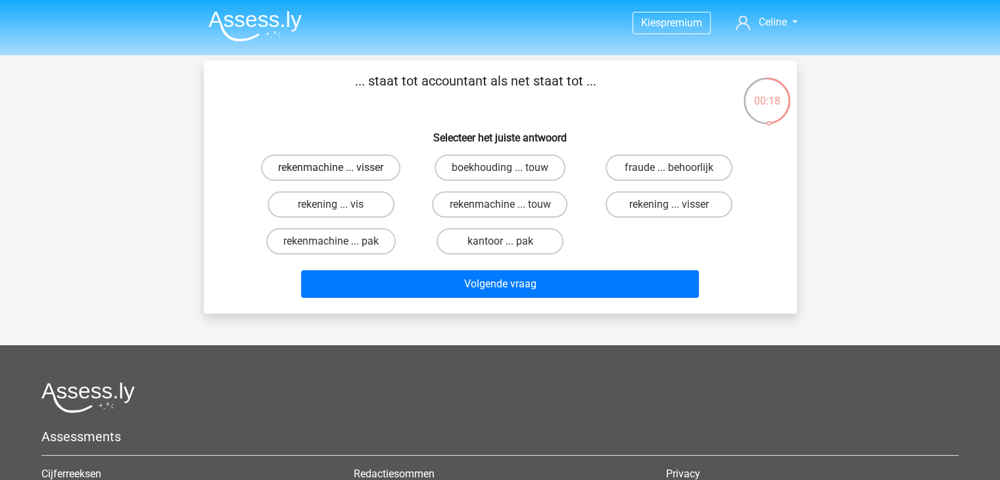
click at [368, 171] on label "rekenmachine ... visser" at bounding box center [330, 168] width 139 height 26
click at [339, 171] on input "rekenmachine ... visser" at bounding box center [335, 172] width 9 height 9
radio input "true"
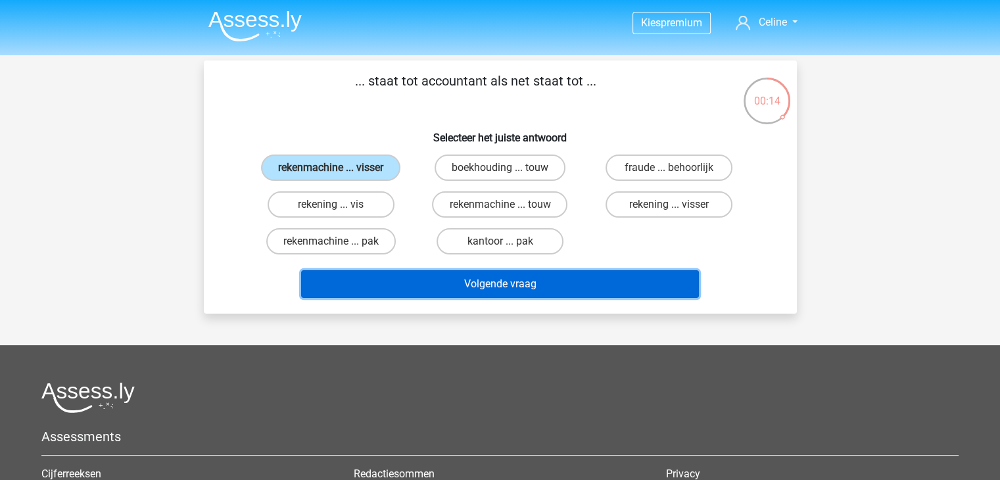
click at [494, 285] on button "Volgende vraag" at bounding box center [500, 284] width 398 height 28
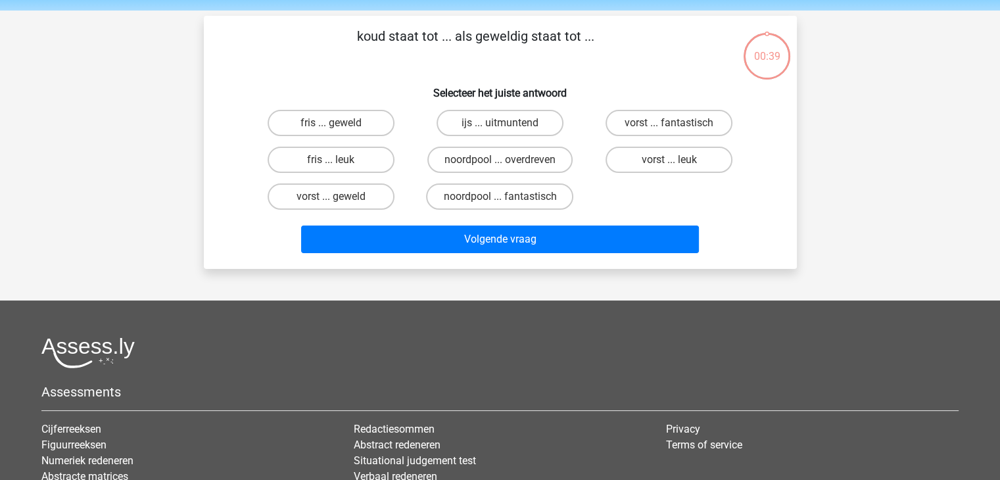
scroll to position [60, 0]
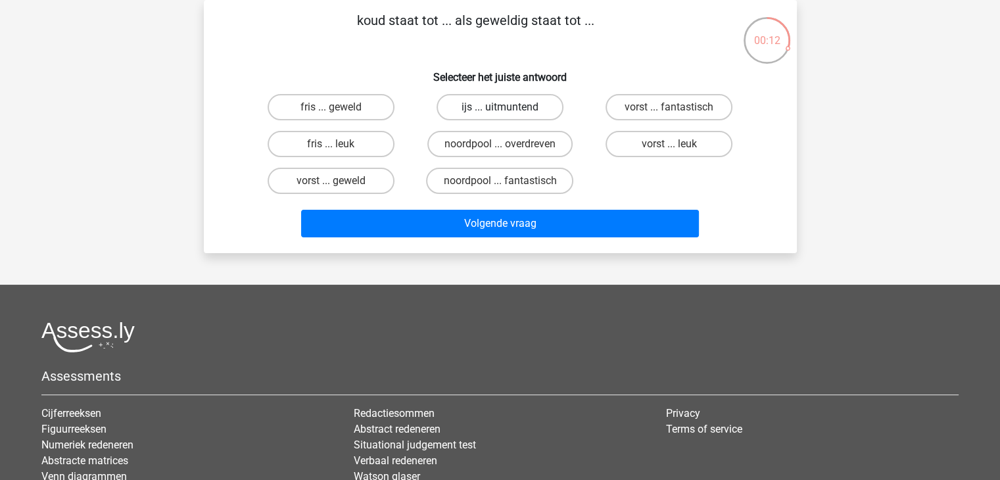
click at [542, 112] on label "ijs ... uitmuntend" at bounding box center [500, 107] width 127 height 26
click at [508, 112] on input "ijs ... uitmuntend" at bounding box center [504, 111] width 9 height 9
radio input "true"
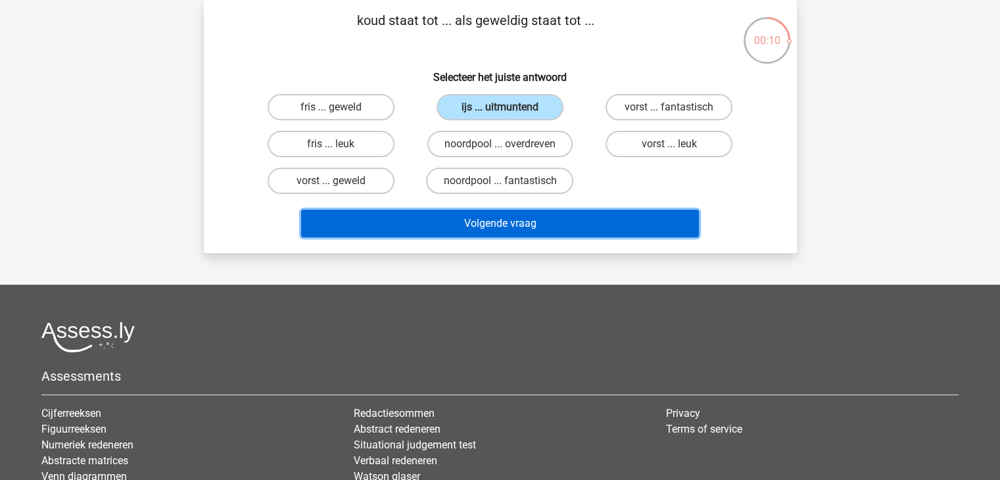
click at [518, 219] on button "Volgende vraag" at bounding box center [500, 224] width 398 height 28
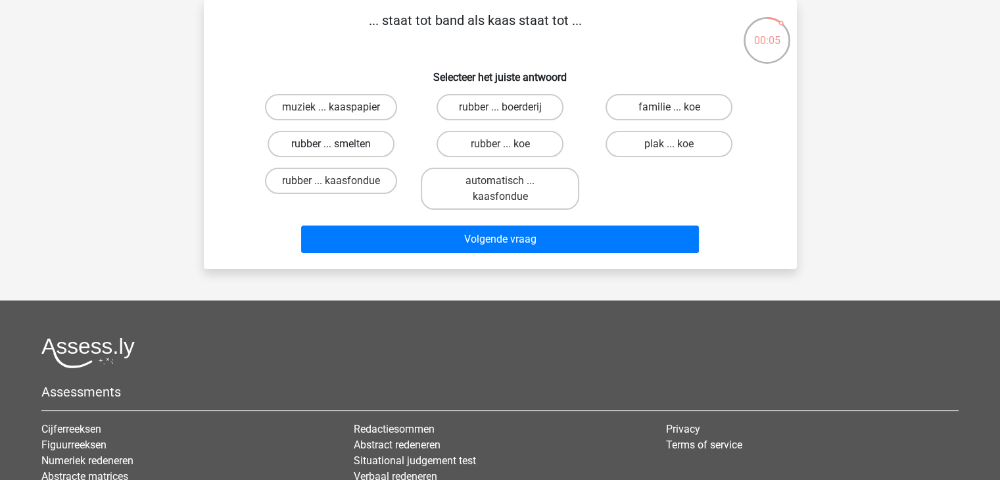
click at [345, 141] on label "rubber ... smelten" at bounding box center [331, 144] width 127 height 26
click at [339, 144] on input "rubber ... smelten" at bounding box center [335, 148] width 9 height 9
radio input "true"
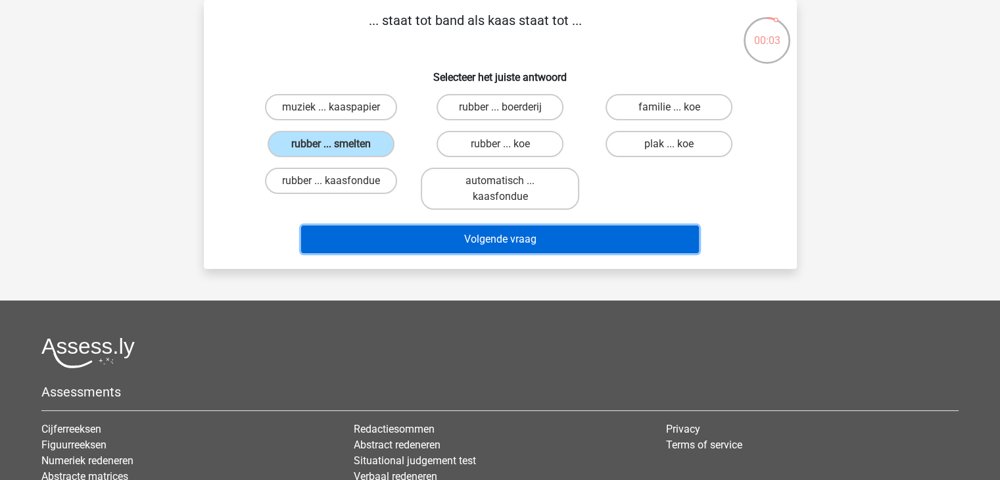
click at [533, 231] on button "Volgende vraag" at bounding box center [500, 240] width 398 height 28
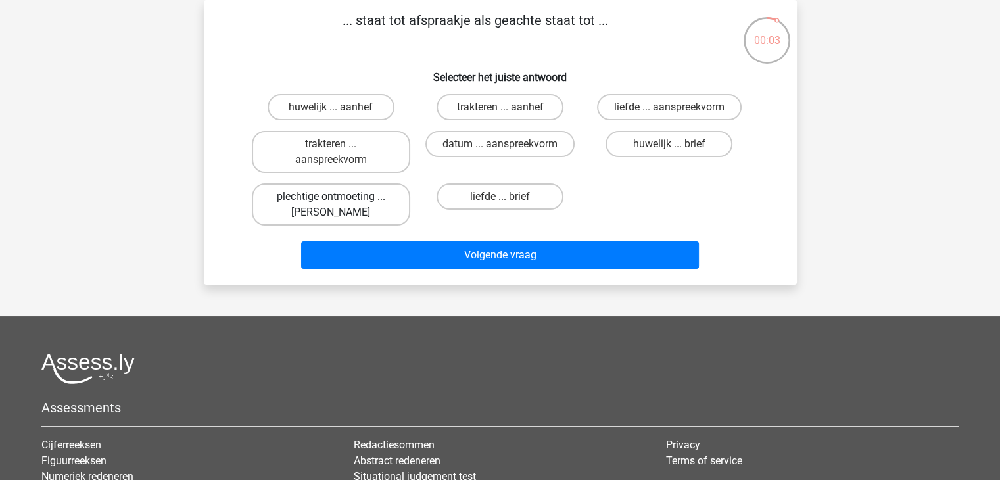
click at [376, 197] on label "plechtige ontmoeting ... hoi" at bounding box center [331, 204] width 158 height 42
click at [339, 197] on input "plechtige ontmoeting ... hoi" at bounding box center [335, 201] width 9 height 9
radio input "true"
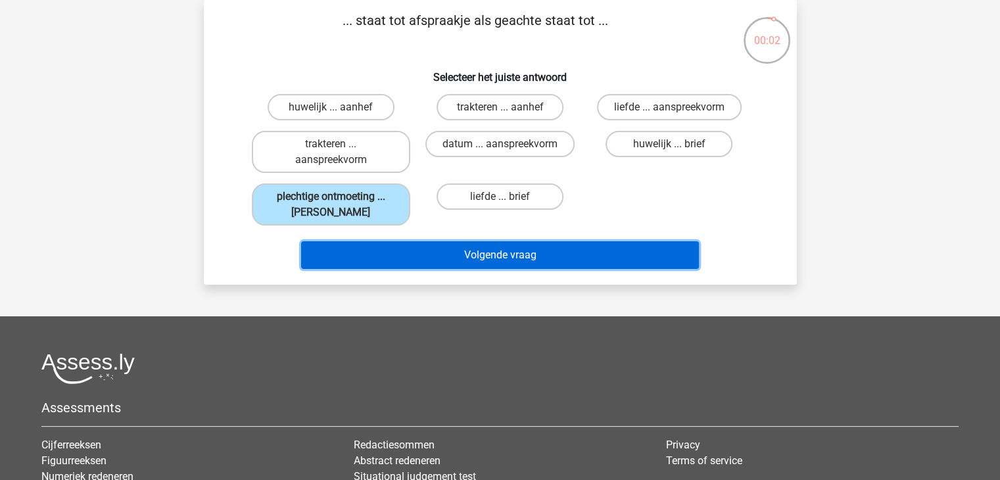
click at [433, 258] on button "Volgende vraag" at bounding box center [500, 255] width 398 height 28
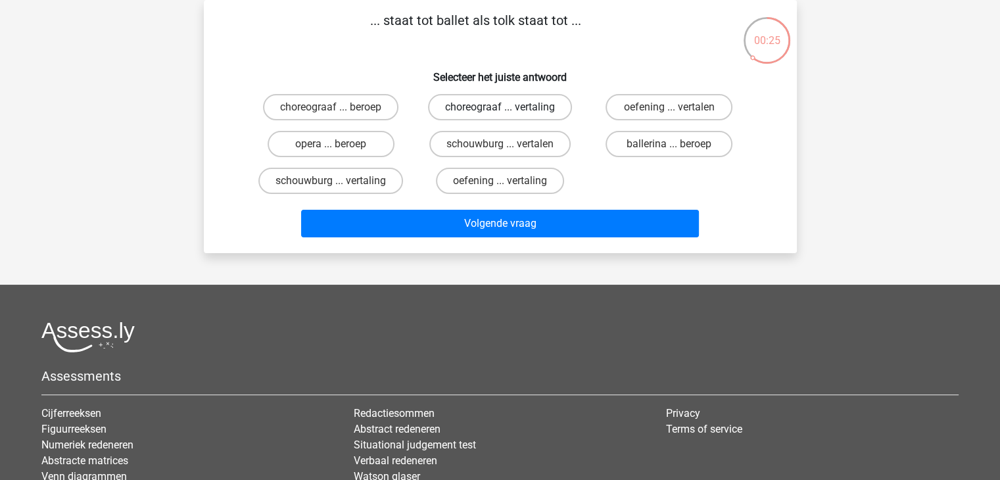
click at [514, 105] on label "choreograaf ... vertaling" at bounding box center [500, 107] width 144 height 26
click at [508, 107] on input "choreograaf ... vertaling" at bounding box center [504, 111] width 9 height 9
radio input "true"
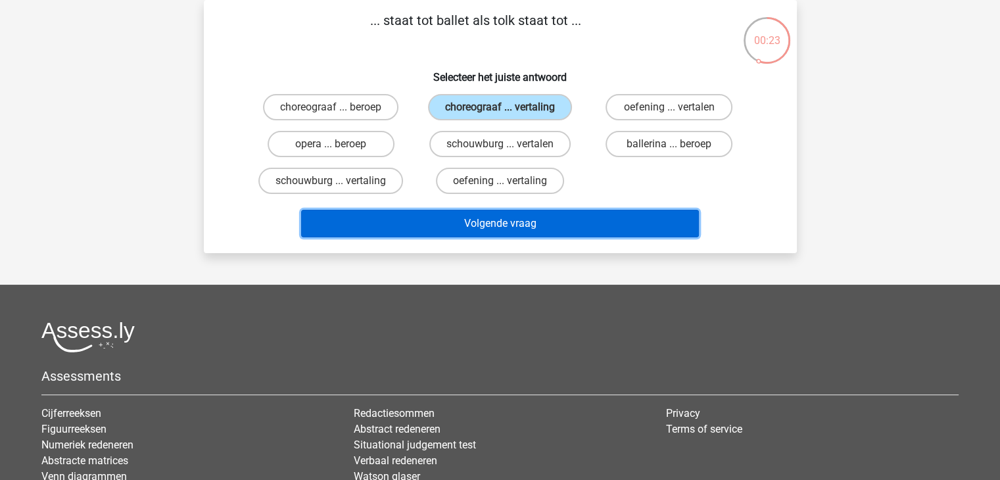
click at [502, 211] on button "Volgende vraag" at bounding box center [500, 224] width 398 height 28
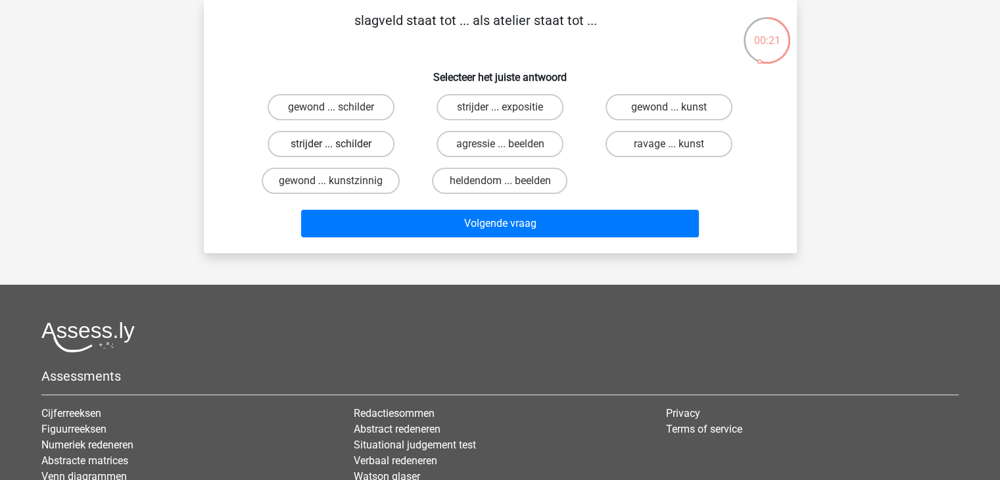
click at [350, 150] on label "strijder ... schilder" at bounding box center [331, 144] width 127 height 26
click at [339, 150] on input "strijder ... schilder" at bounding box center [335, 148] width 9 height 9
radio input "true"
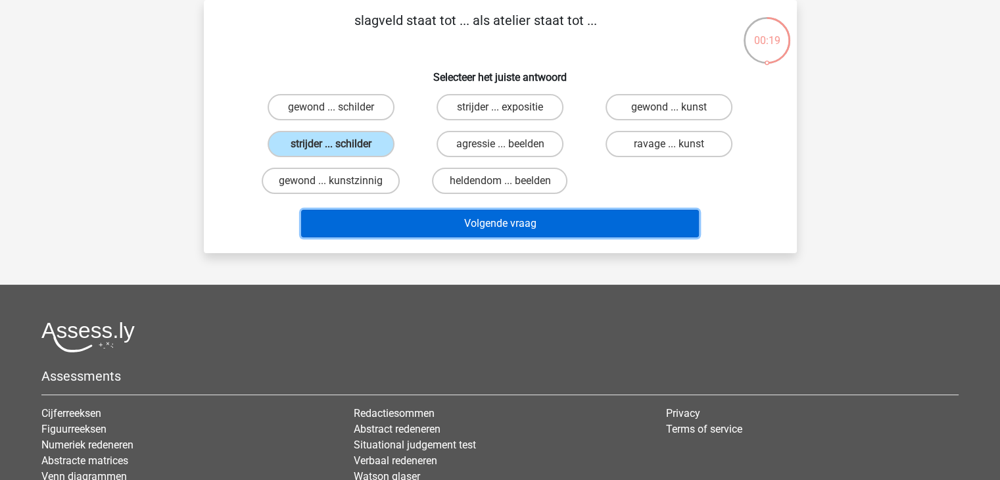
click at [441, 216] on button "Volgende vraag" at bounding box center [500, 224] width 398 height 28
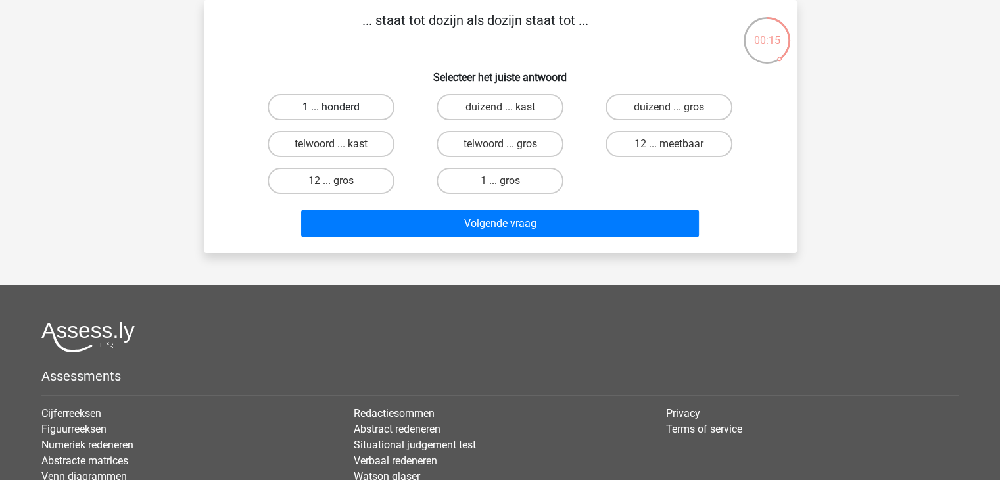
click at [337, 98] on label "1 ... honderd" at bounding box center [331, 107] width 127 height 26
click at [337, 107] on input "1 ... honderd" at bounding box center [335, 111] width 9 height 9
radio input "true"
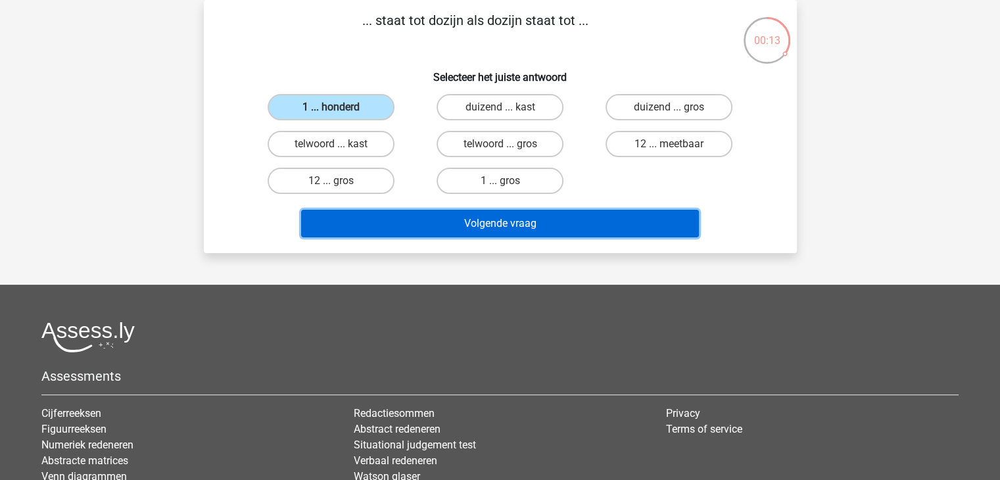
click at [479, 229] on button "Volgende vraag" at bounding box center [500, 224] width 398 height 28
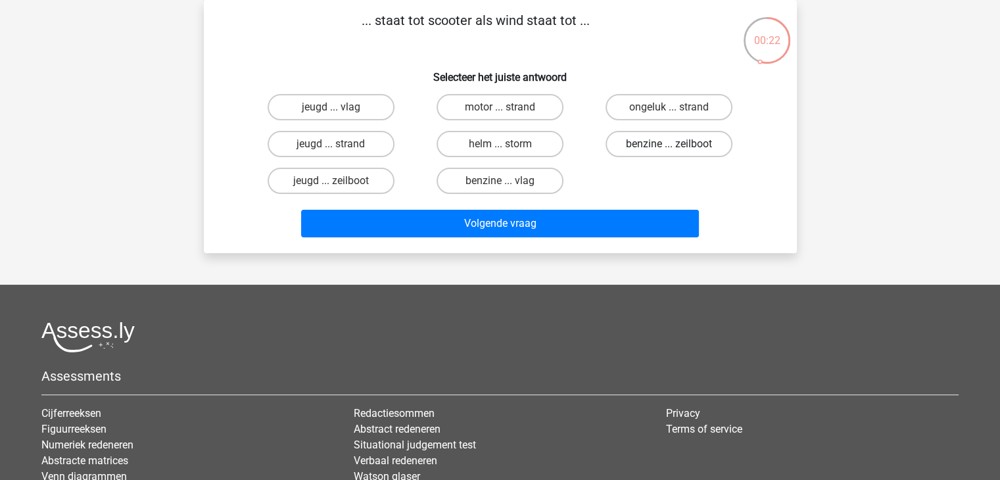
click at [691, 147] on label "benzine ... zeilboot" at bounding box center [669, 144] width 127 height 26
click at [678, 147] on input "benzine ... zeilboot" at bounding box center [673, 148] width 9 height 9
radio input "true"
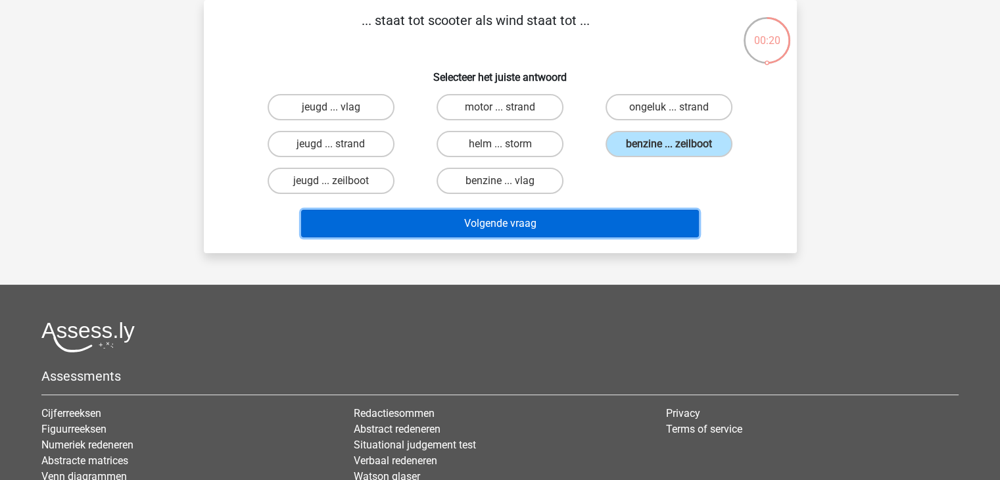
click at [528, 217] on button "Volgende vraag" at bounding box center [500, 224] width 398 height 28
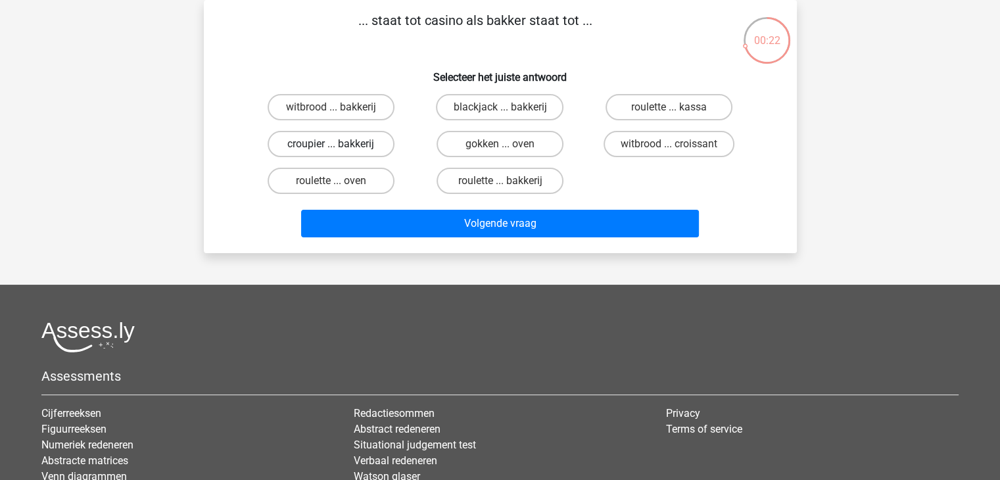
click at [368, 142] on label "croupier ... bakkerij" at bounding box center [331, 144] width 127 height 26
click at [339, 144] on input "croupier ... bakkerij" at bounding box center [335, 148] width 9 height 9
radio input "true"
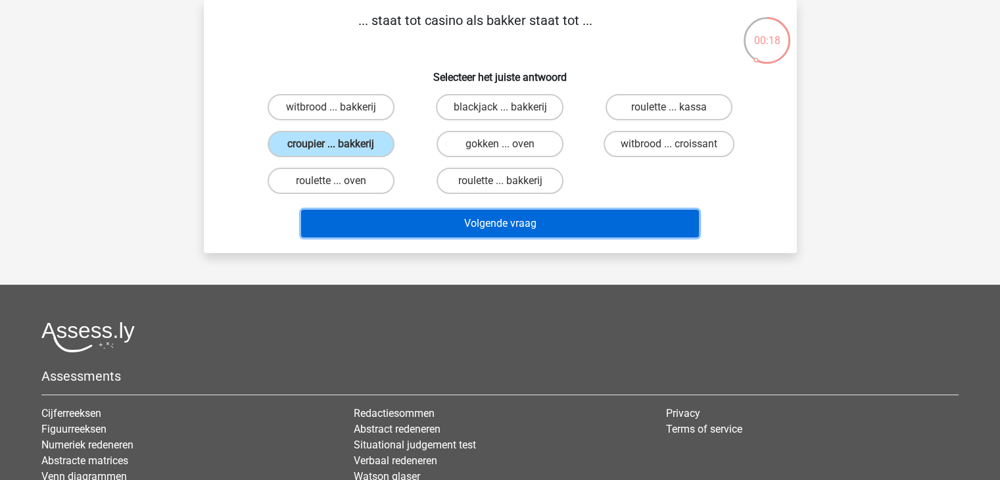
click at [514, 230] on button "Volgende vraag" at bounding box center [500, 224] width 398 height 28
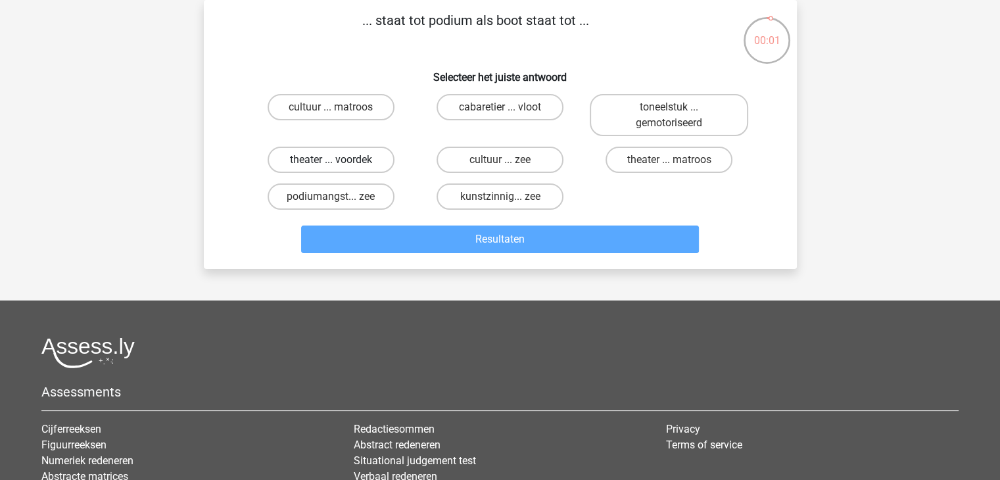
click at [358, 160] on label "theater ... voordek" at bounding box center [331, 160] width 127 height 26
click at [339, 160] on input "theater ... voordek" at bounding box center [335, 164] width 9 height 9
radio input "true"
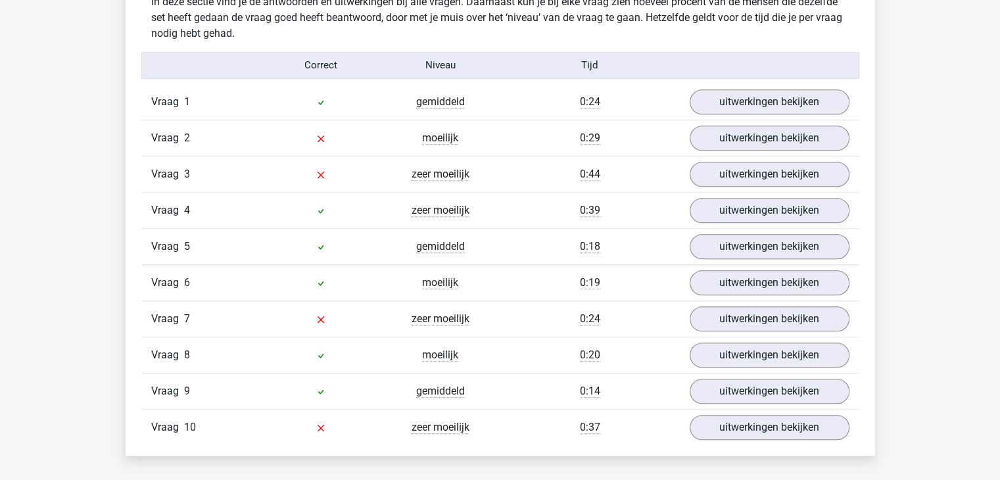
scroll to position [1052, 0]
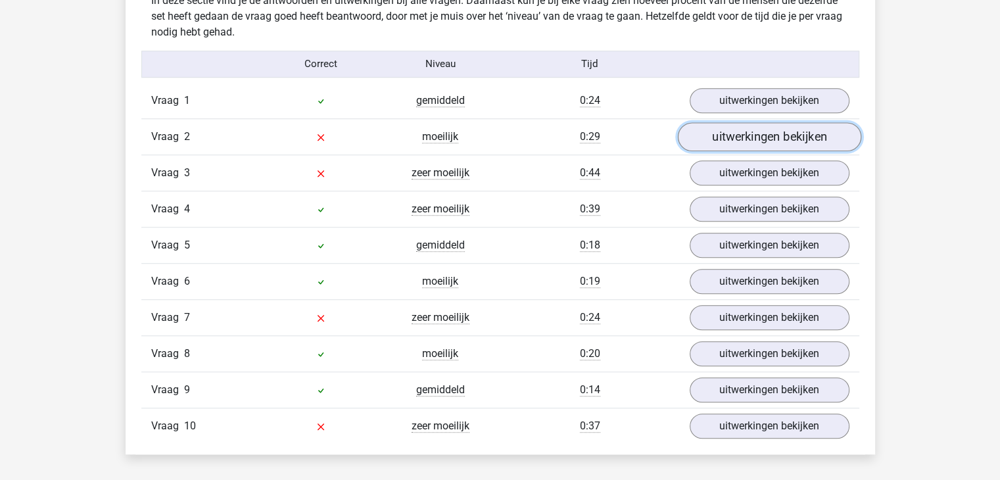
click at [776, 146] on link "uitwerkingen bekijken" at bounding box center [768, 136] width 183 height 29
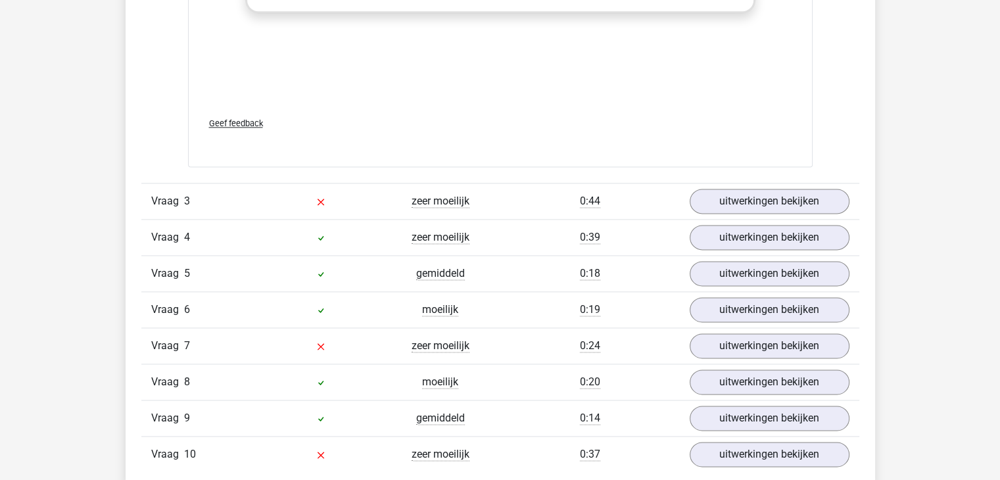
scroll to position [1736, 0]
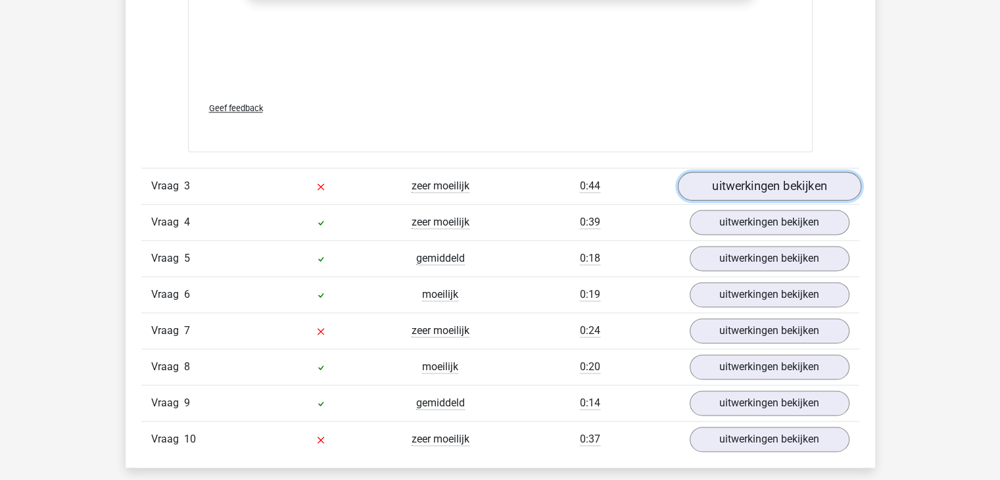
click at [822, 196] on link "uitwerkingen bekijken" at bounding box center [768, 186] width 183 height 29
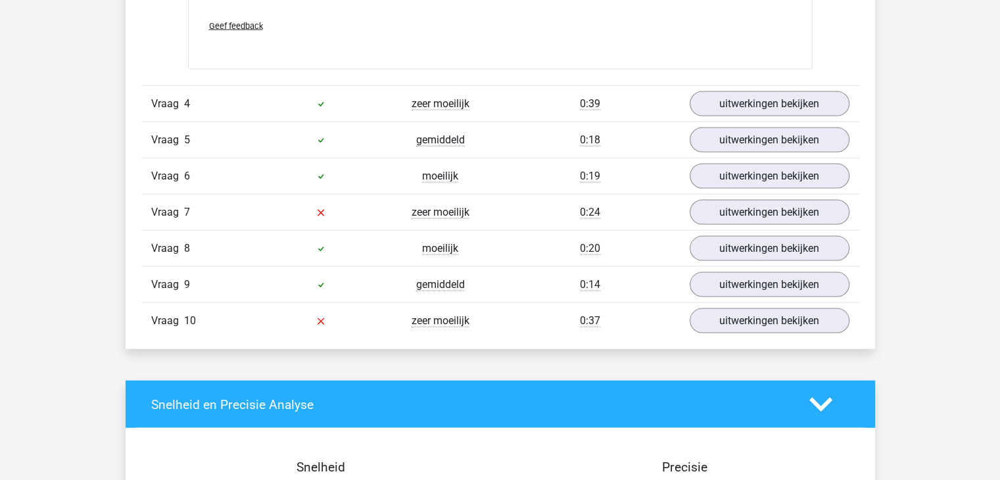
scroll to position [2604, 0]
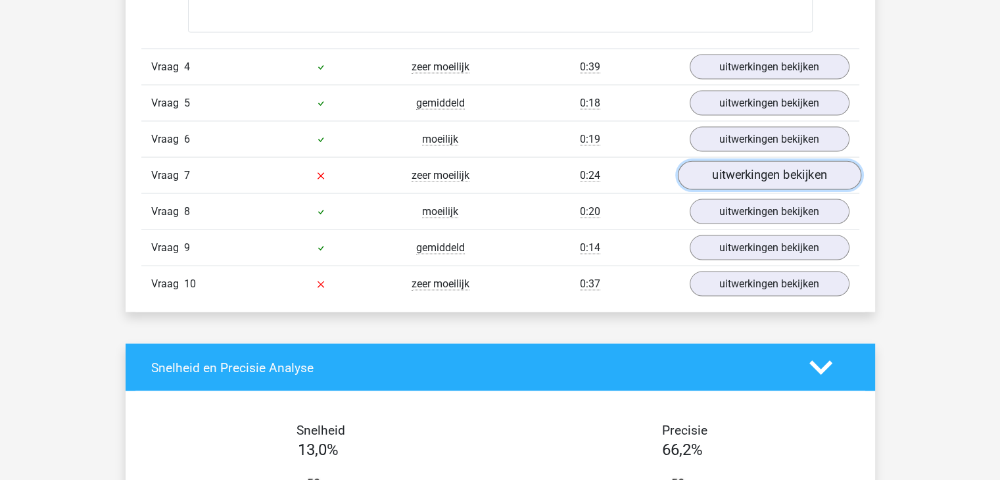
click at [744, 167] on link "uitwerkingen bekijken" at bounding box center [768, 176] width 183 height 29
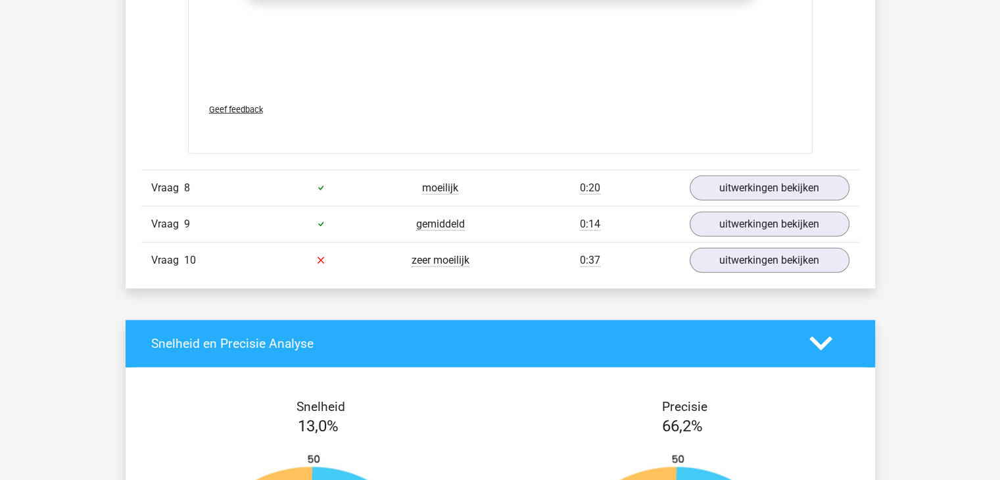
scroll to position [3367, 0]
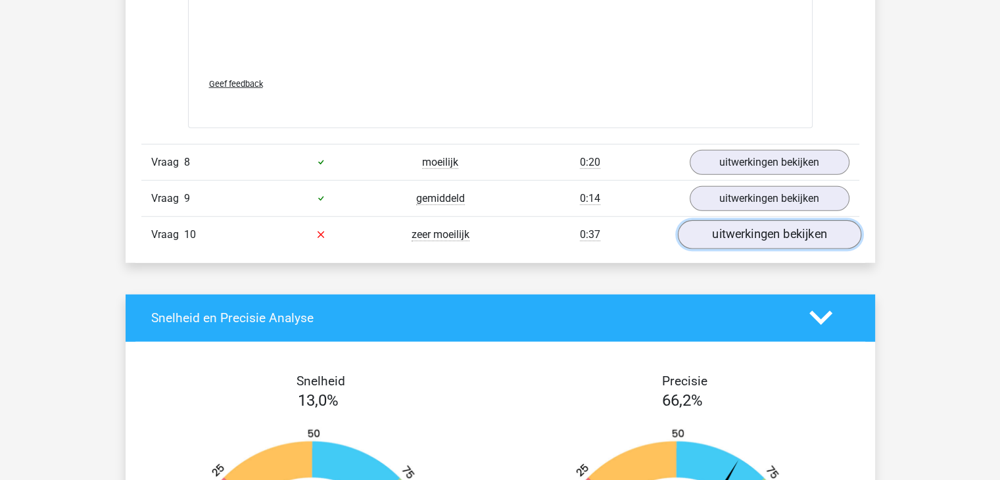
click at [813, 235] on link "uitwerkingen bekijken" at bounding box center [768, 234] width 183 height 29
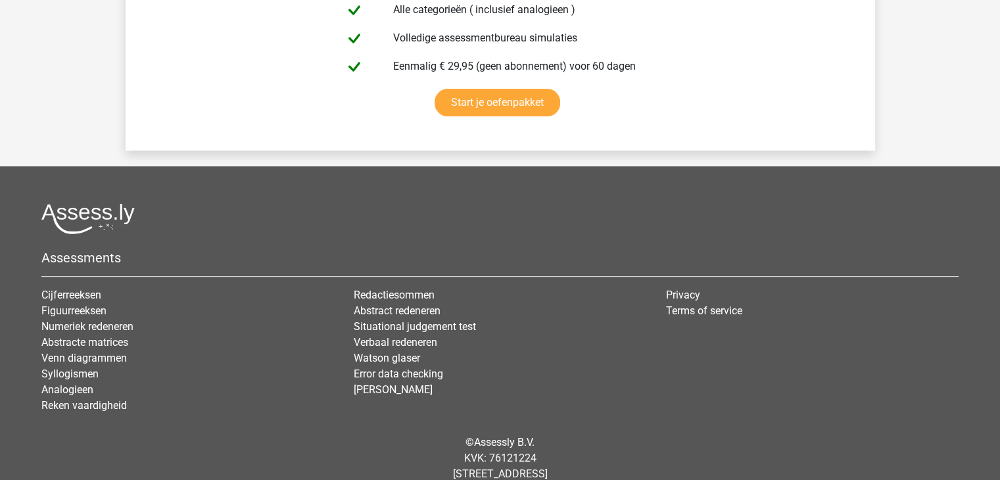
scroll to position [5236, 0]
